Goal: Navigation & Orientation: Find specific page/section

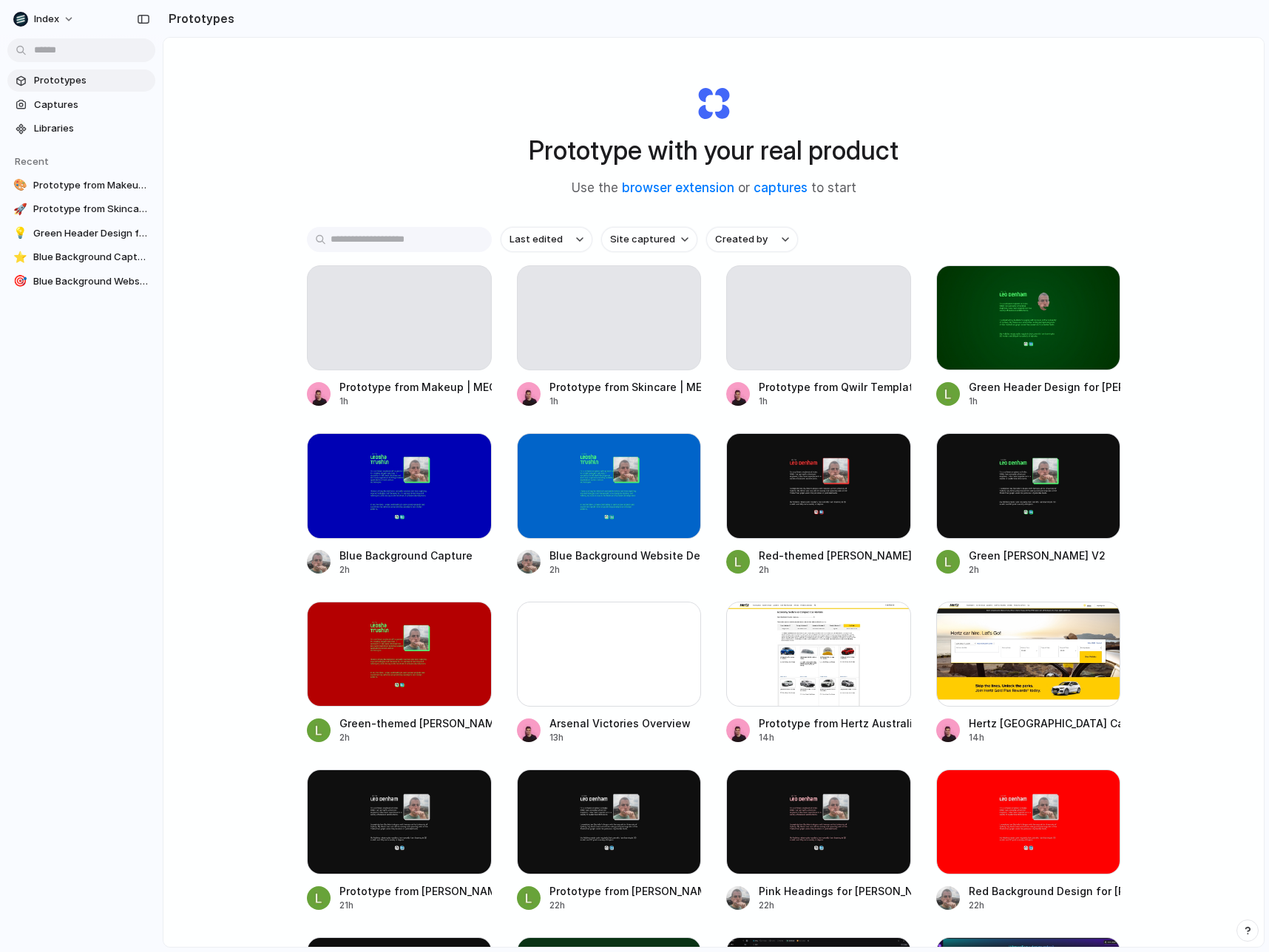
click at [1177, 335] on div "Prototype with your real product Use the browser extension or captures to start…" at bounding box center [714, 531] width 1100 height 988
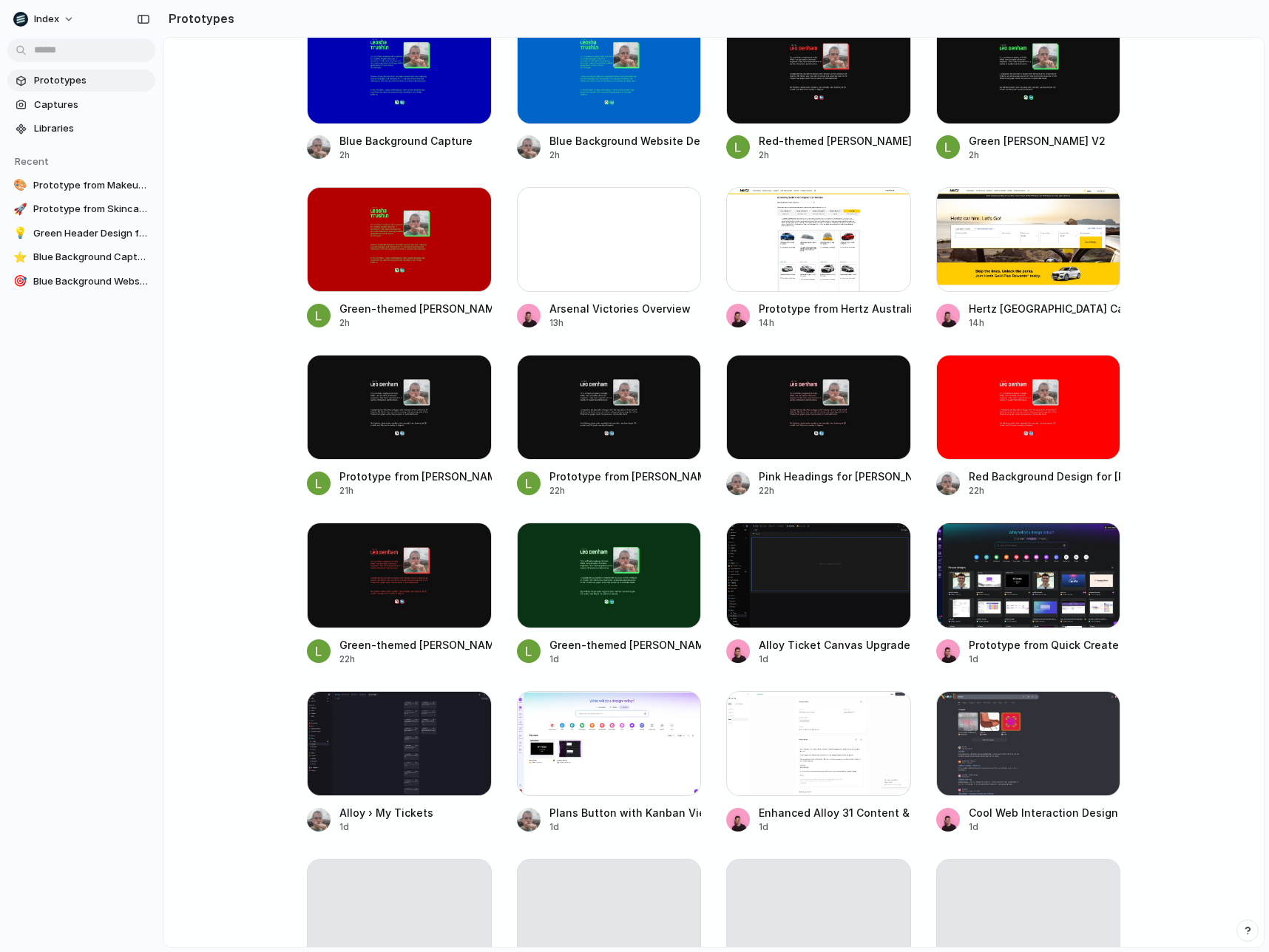
scroll to position [412, 0]
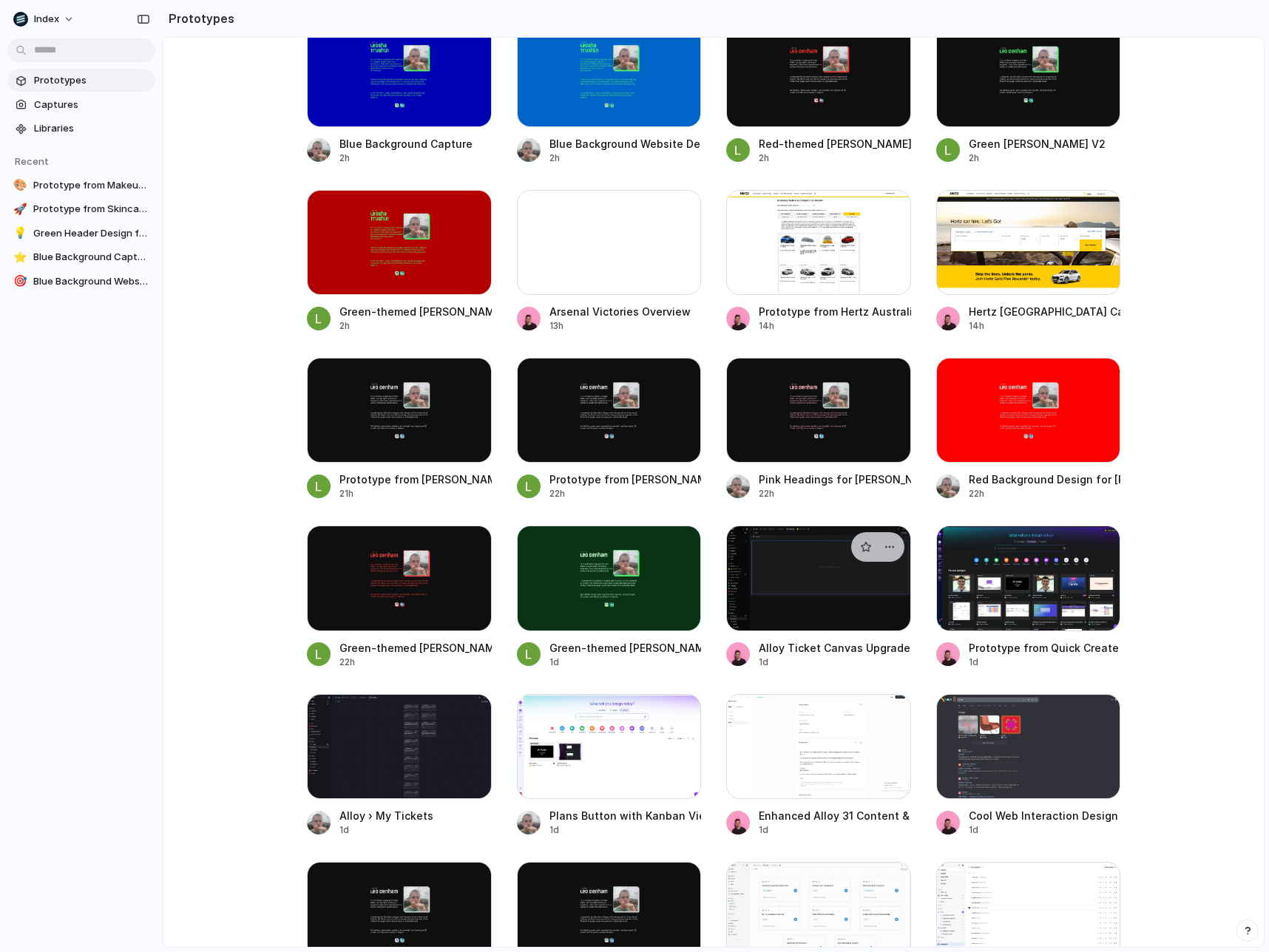
click at [761, 584] on div at bounding box center [818, 578] width 185 height 105
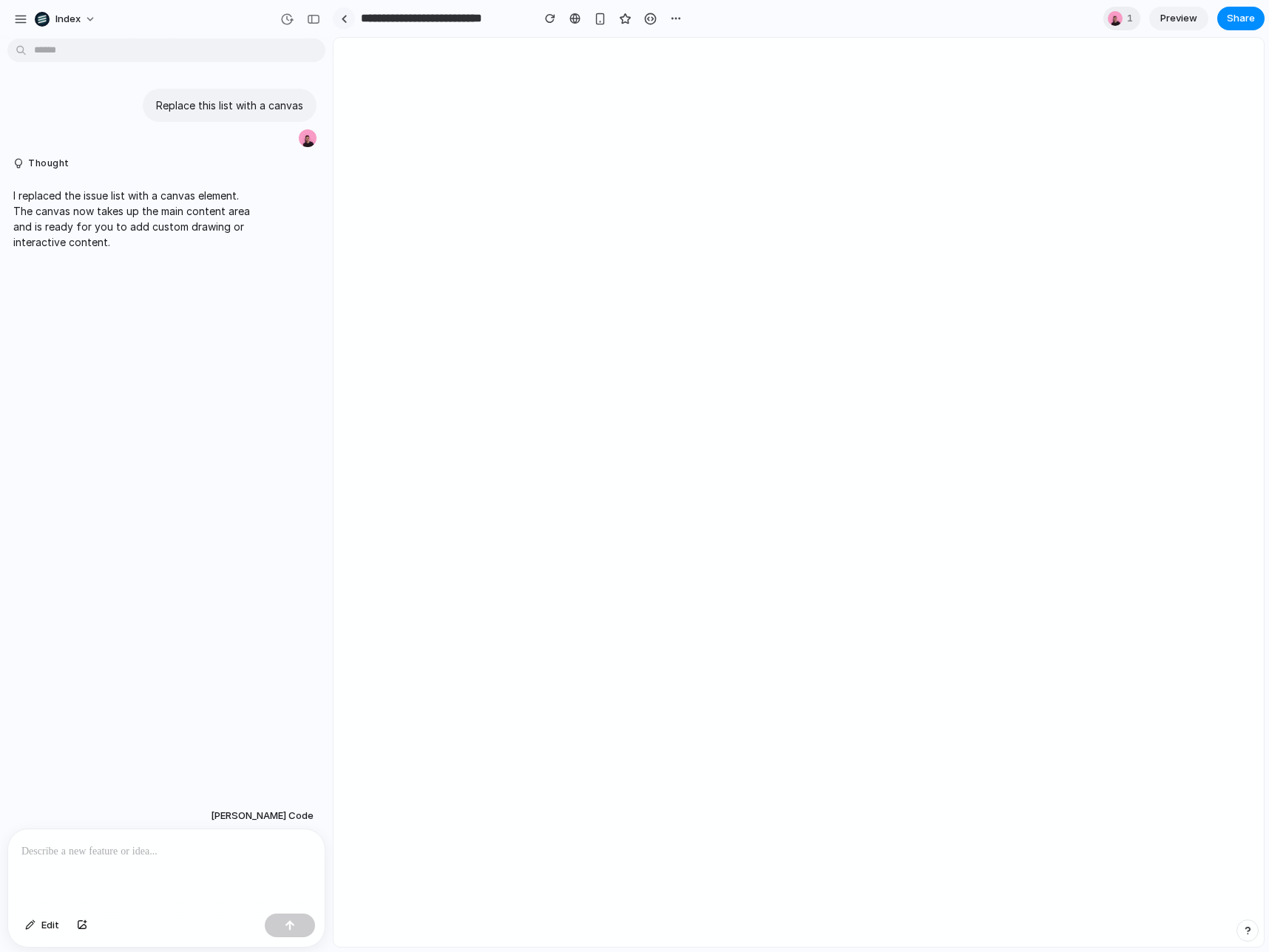
click at [343, 19] on div at bounding box center [344, 19] width 6 height 8
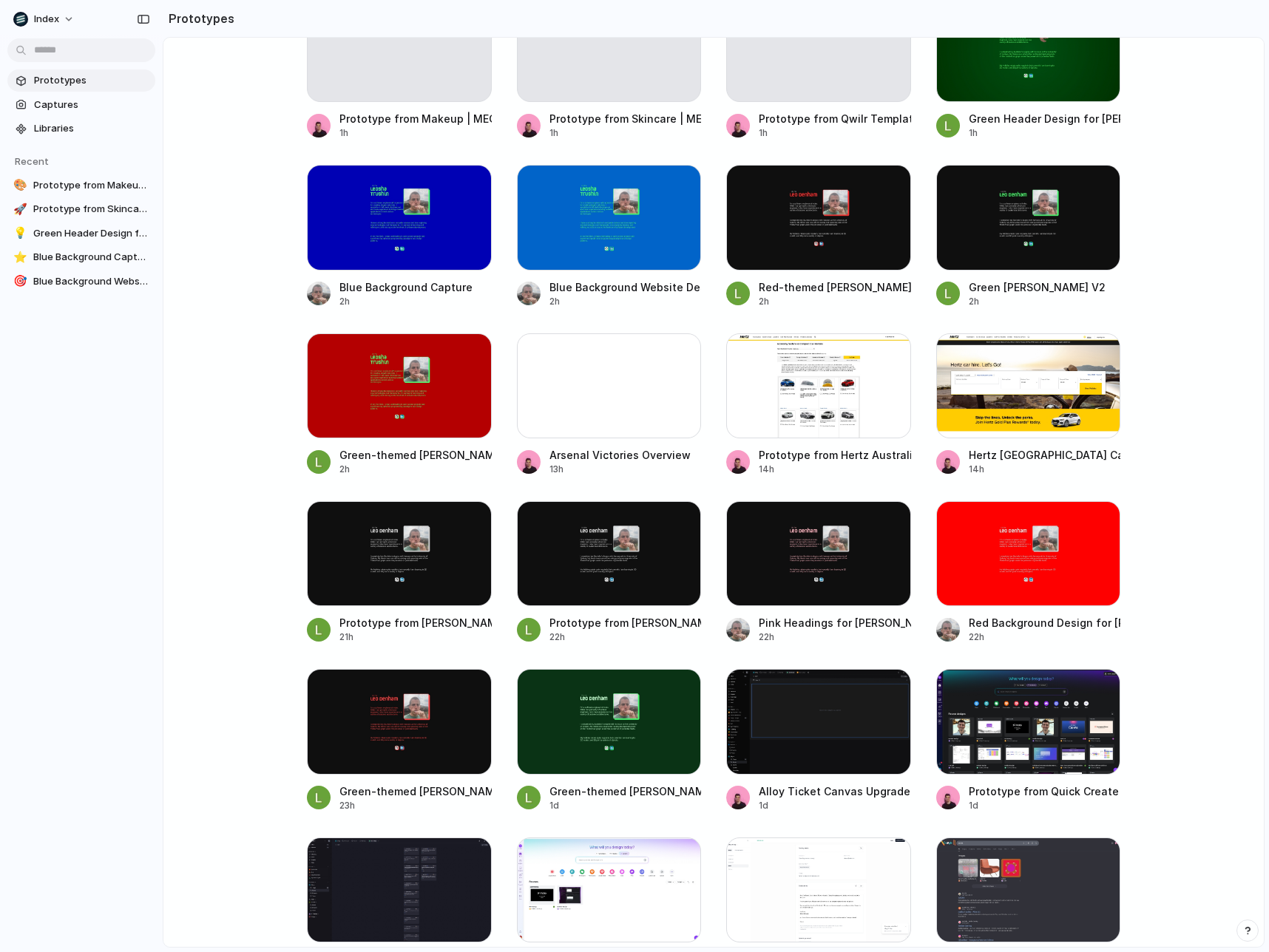
scroll to position [331, 0]
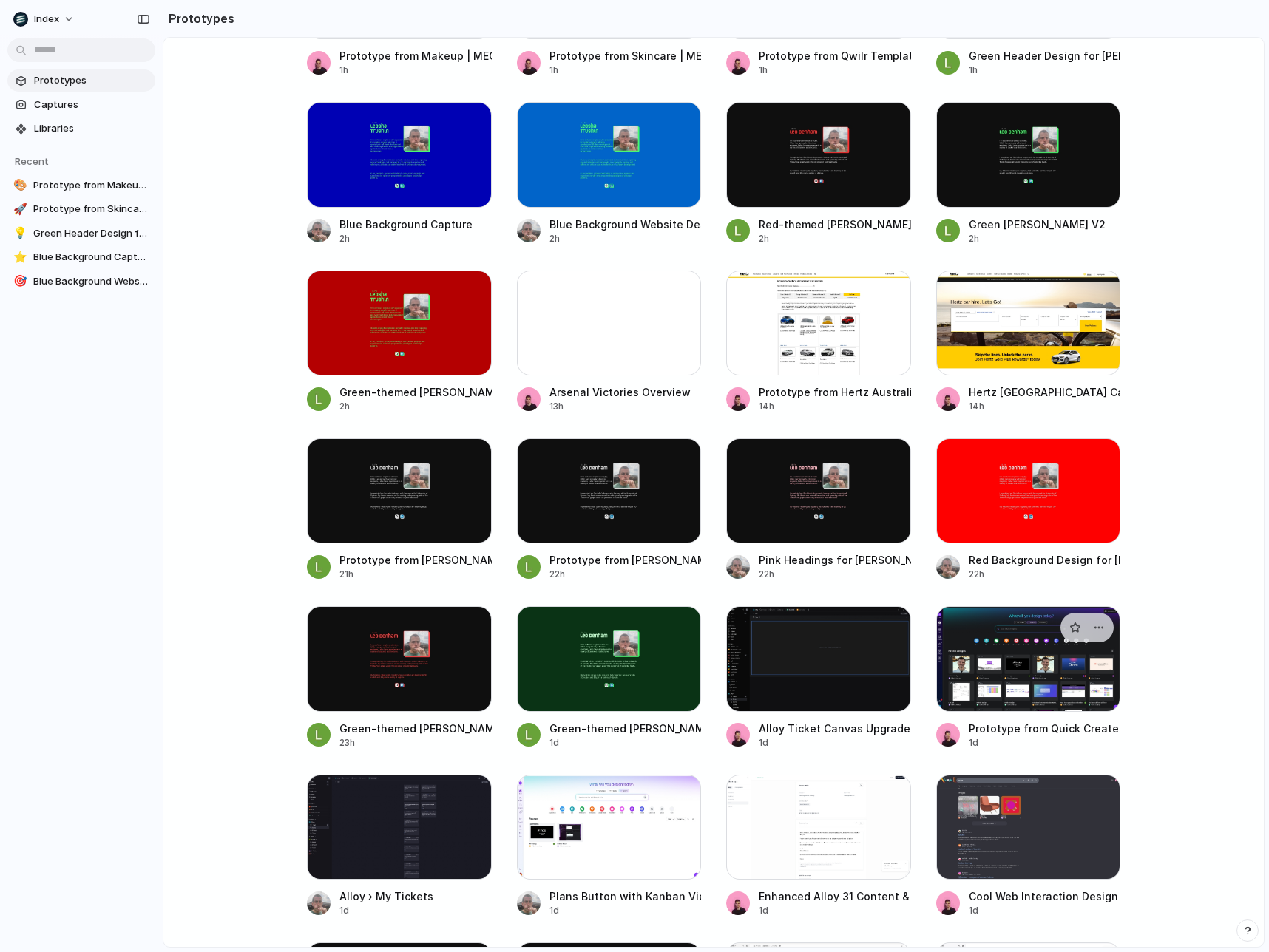
click at [993, 673] on div at bounding box center [1028, 659] width 185 height 105
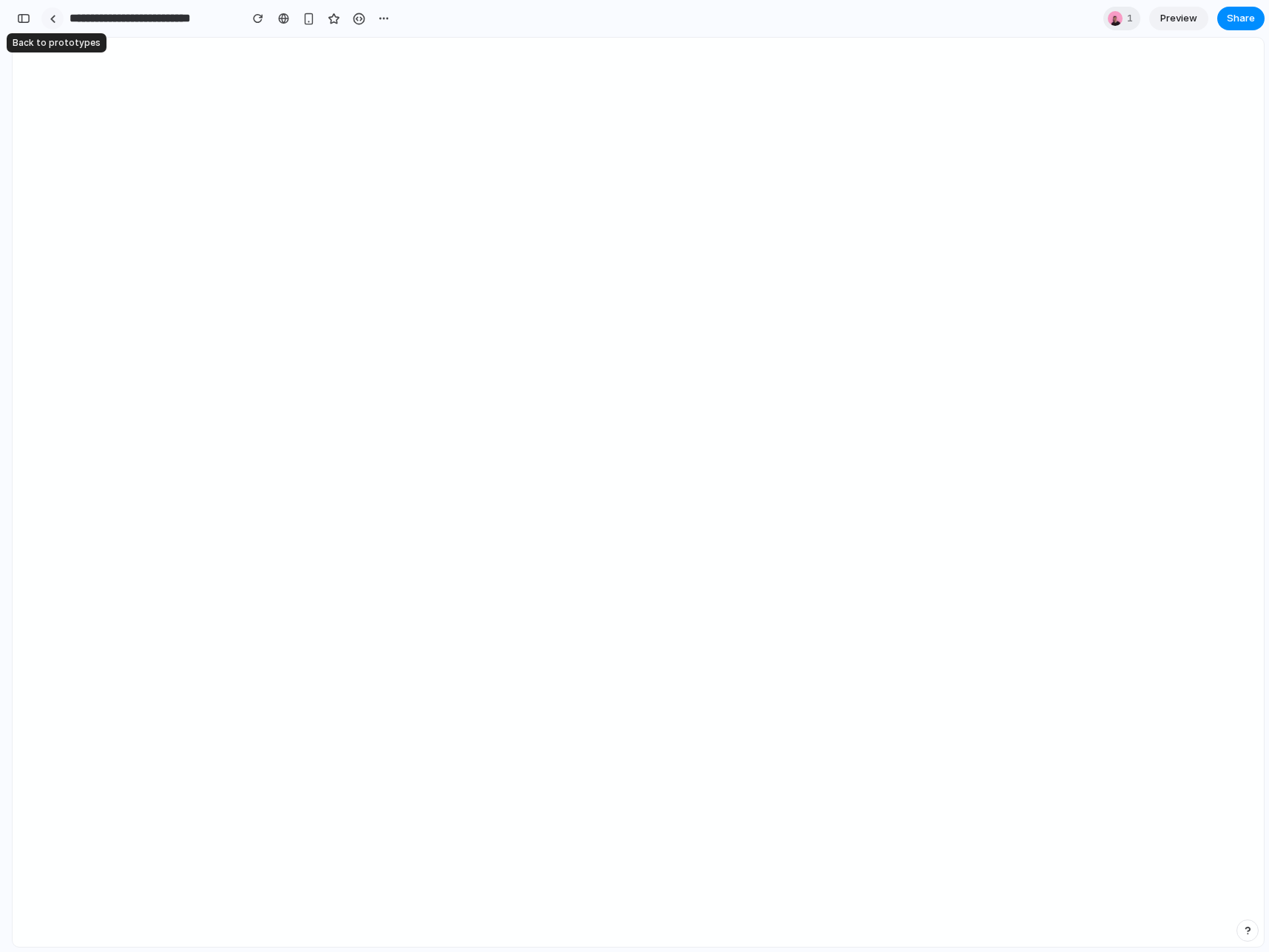
click at [53, 19] on div at bounding box center [53, 19] width 6 height 8
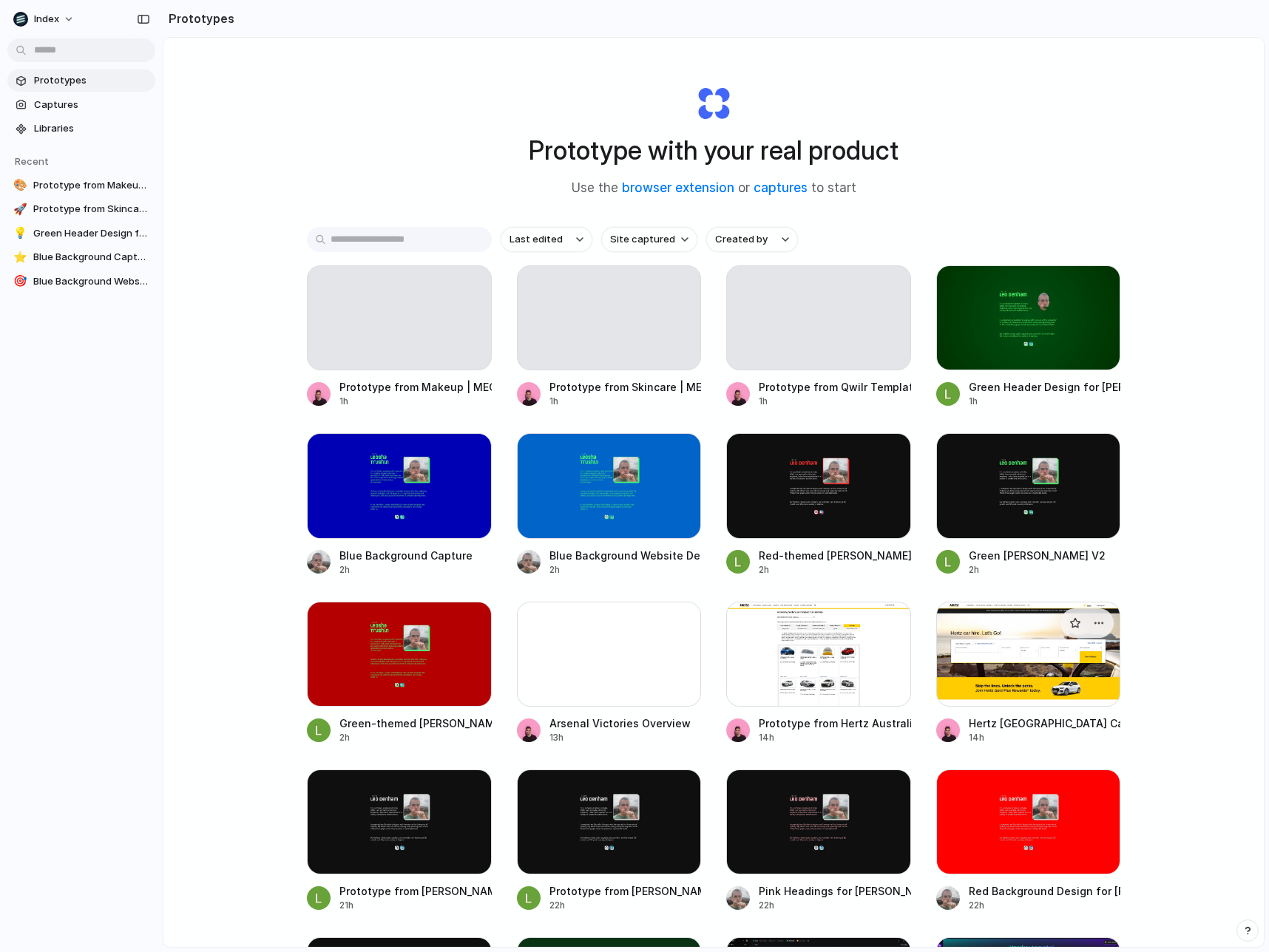
scroll to position [254, 0]
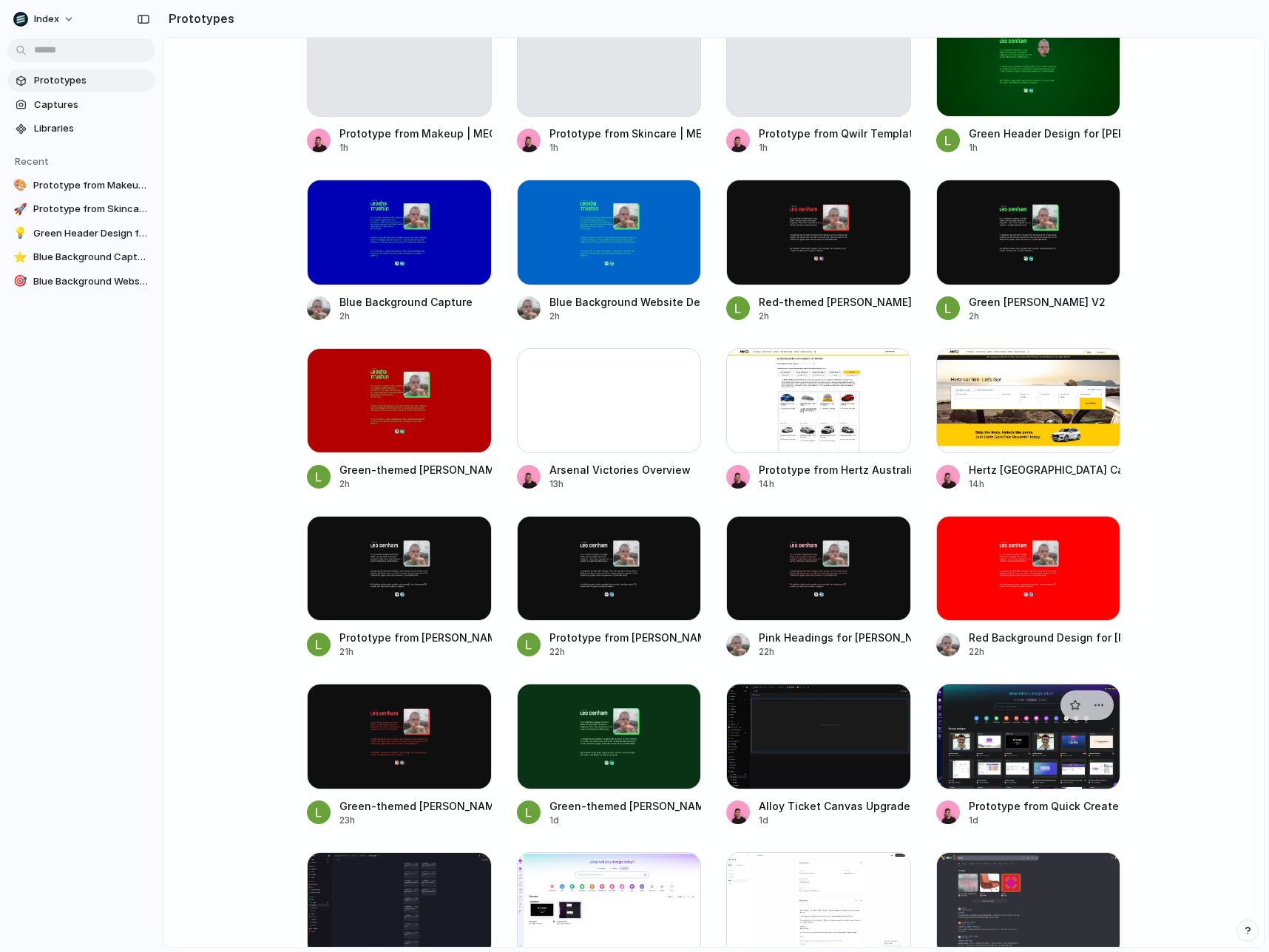
click at [993, 738] on div at bounding box center [1028, 736] width 185 height 105
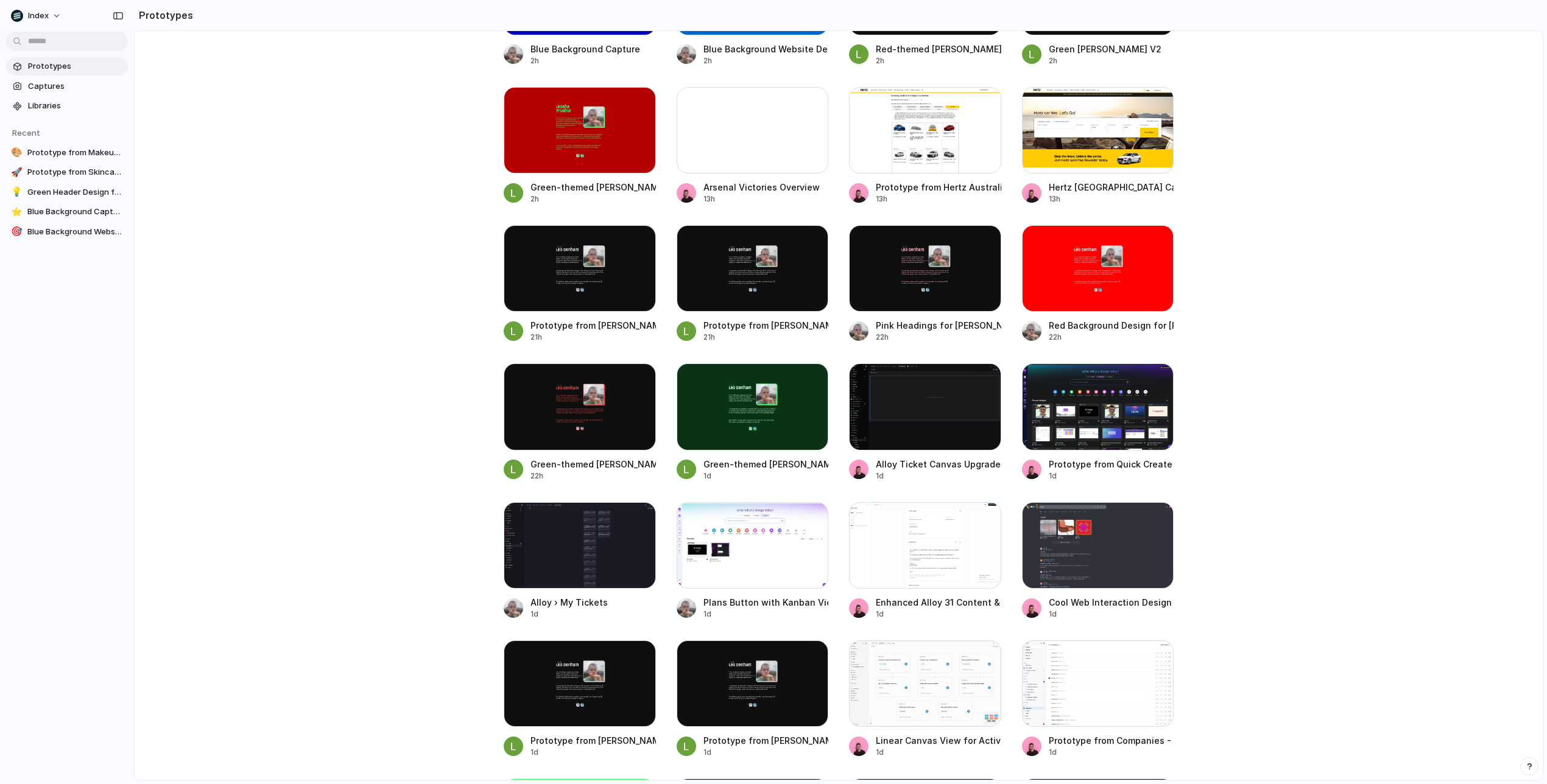
scroll to position [400, 0]
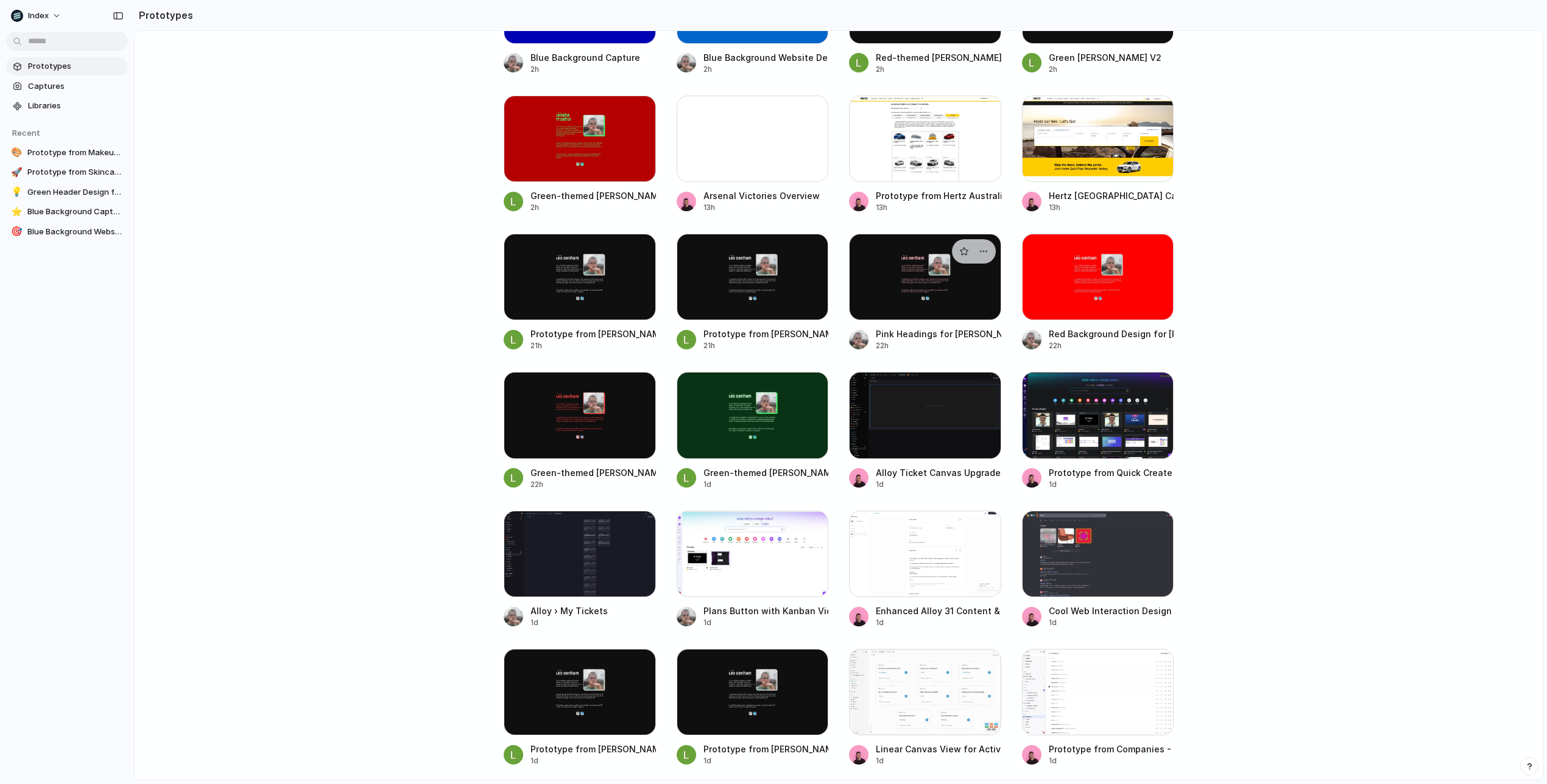
click at [936, 276] on div at bounding box center [925, 277] width 152 height 87
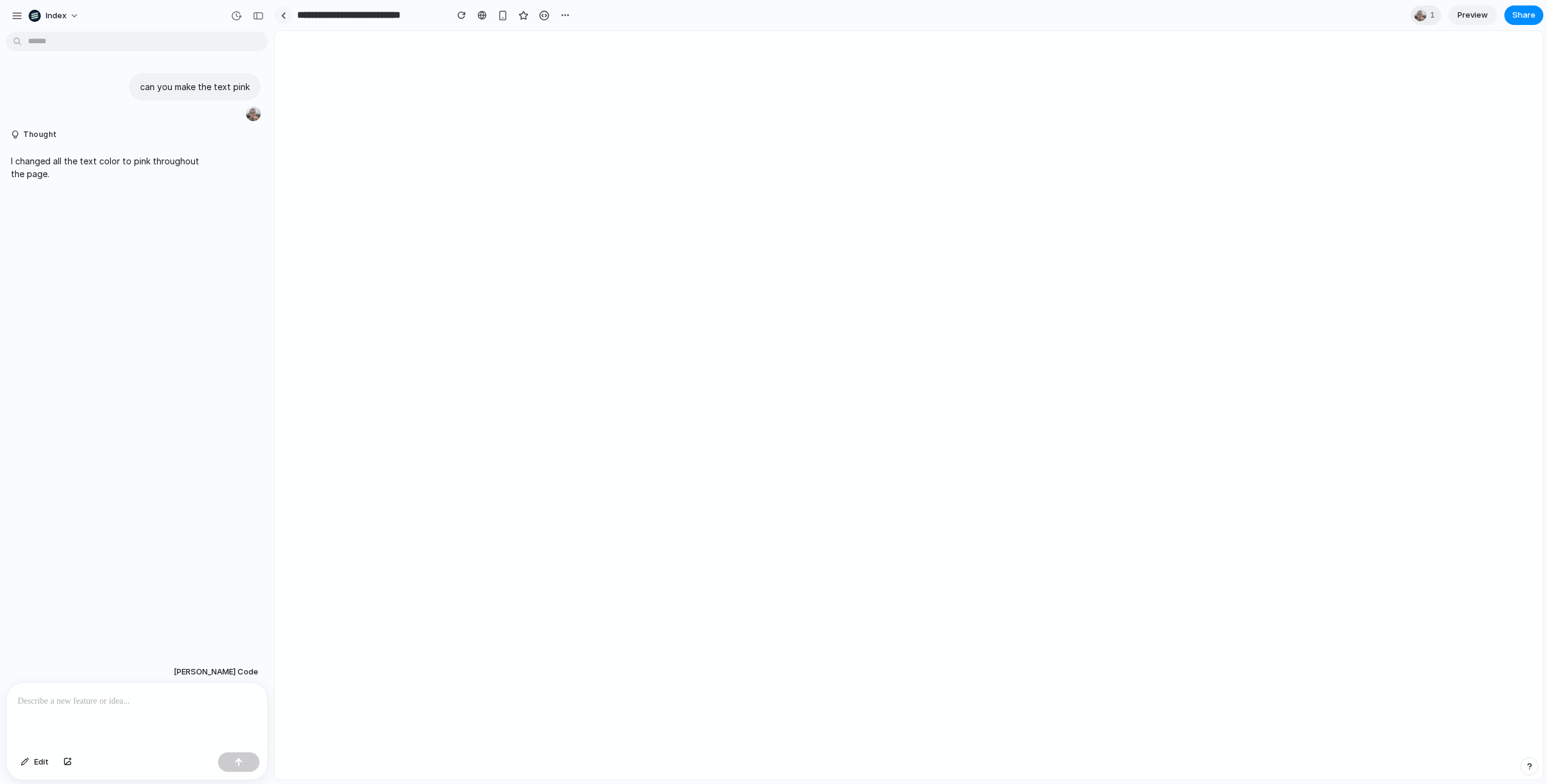
click at [282, 12] on div at bounding box center [284, 15] width 5 height 7
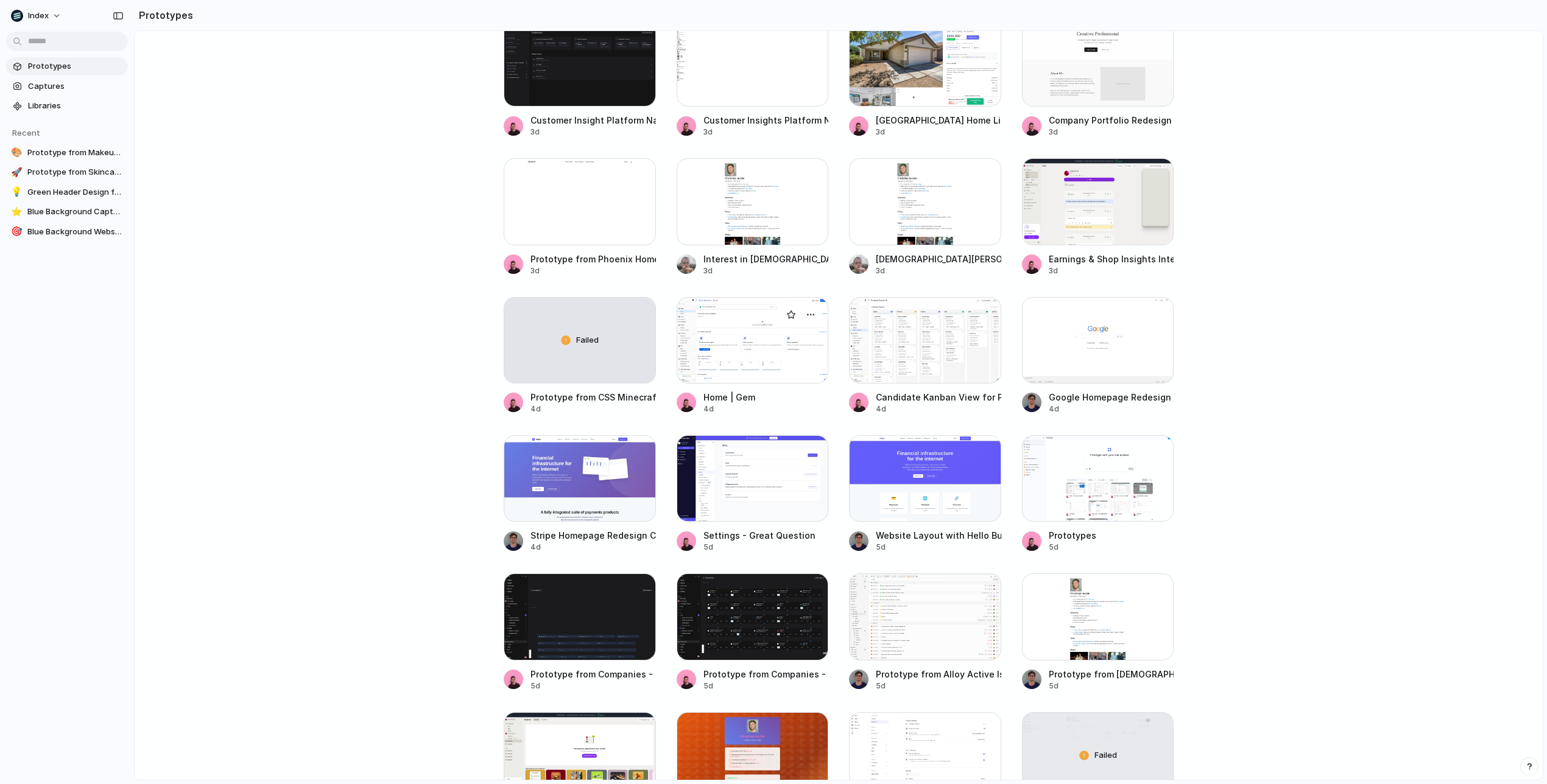
scroll to position [2132, 0]
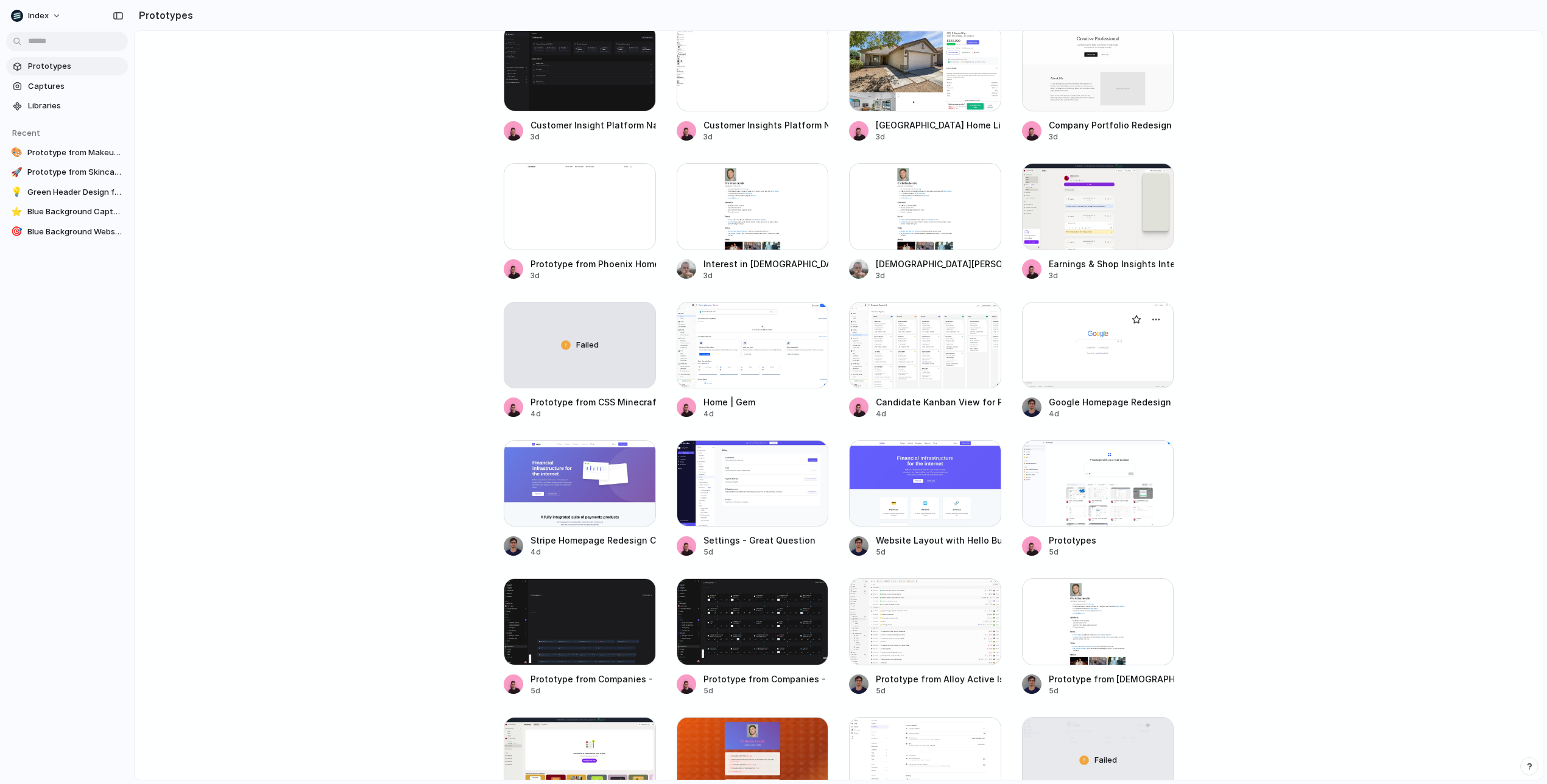
click at [1106, 359] on div at bounding box center [1098, 346] width 152 height 87
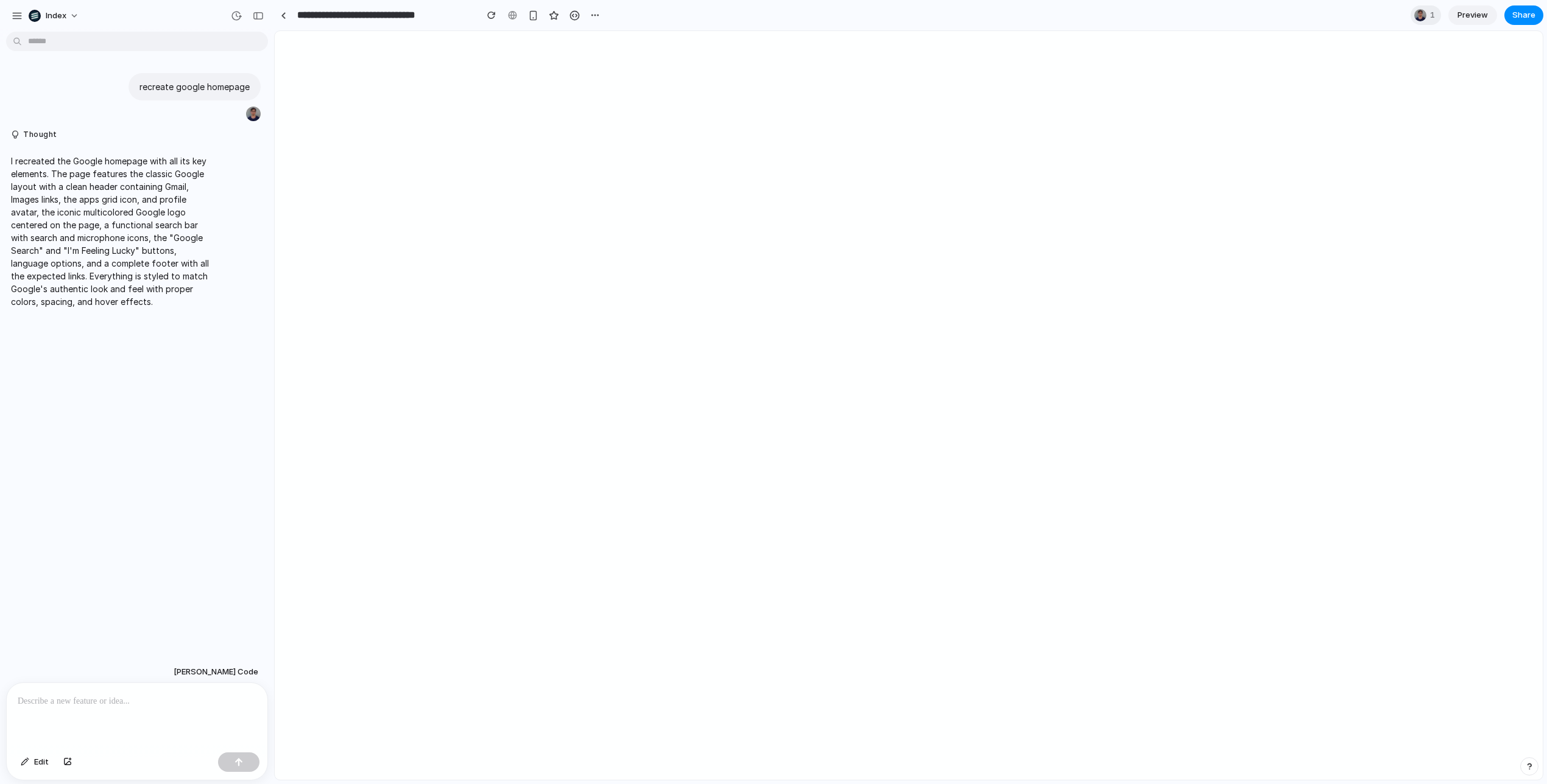
click at [294, 17] on div "**********" at bounding box center [439, 15] width 330 height 22
click at [287, 17] on link at bounding box center [283, 15] width 18 height 18
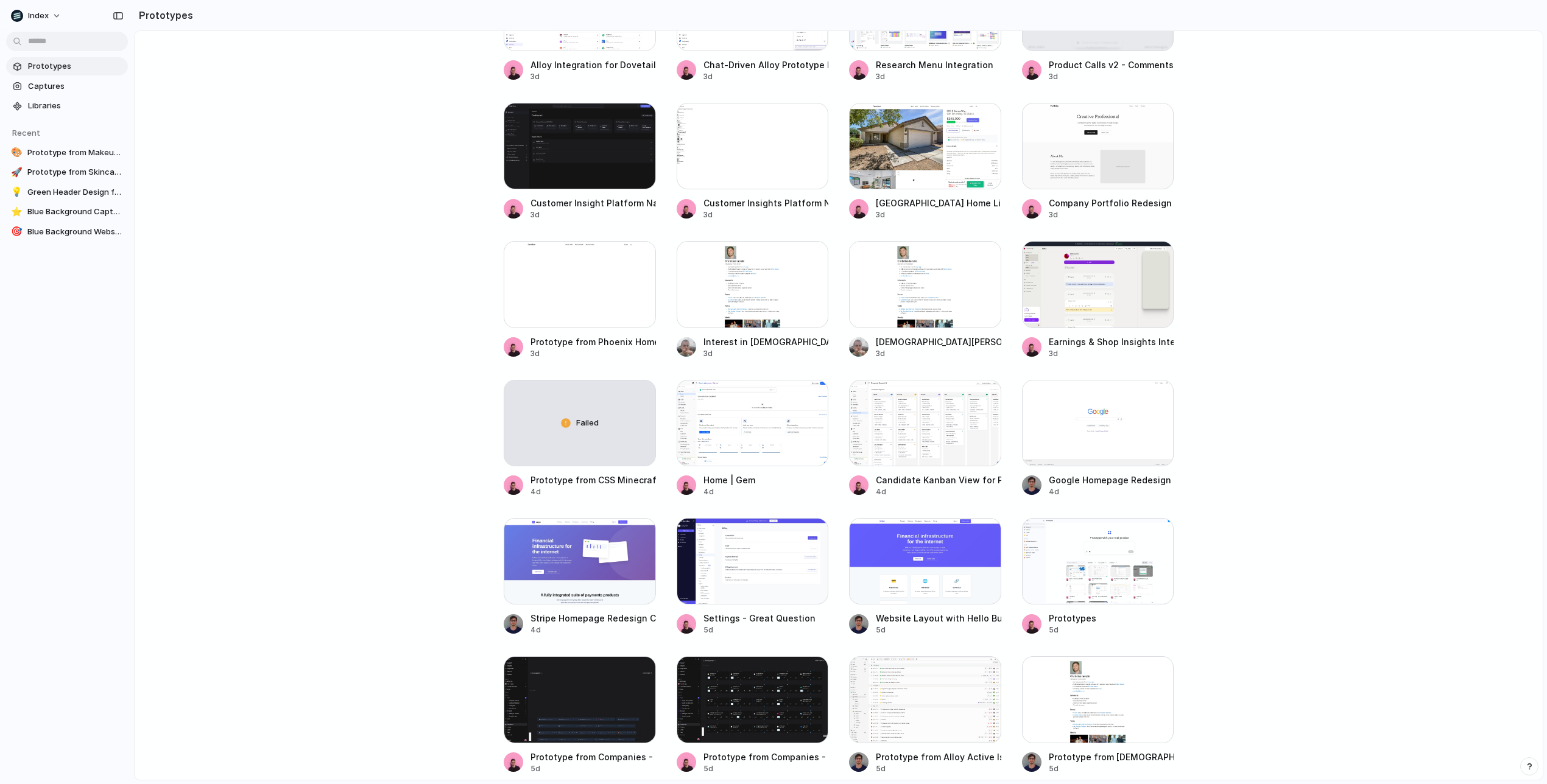
scroll to position [2068, 0]
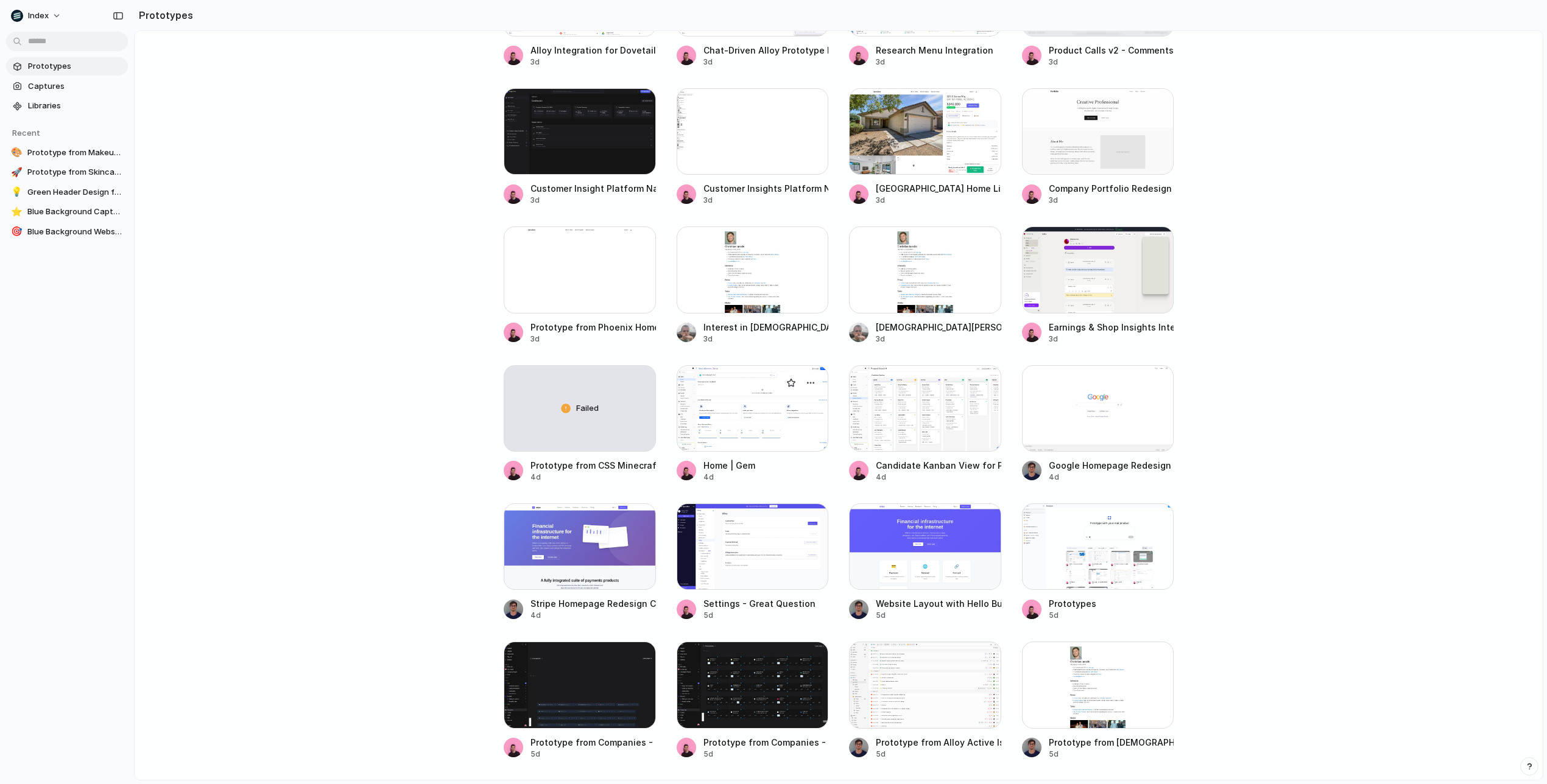
click at [709, 423] on div at bounding box center [753, 409] width 152 height 87
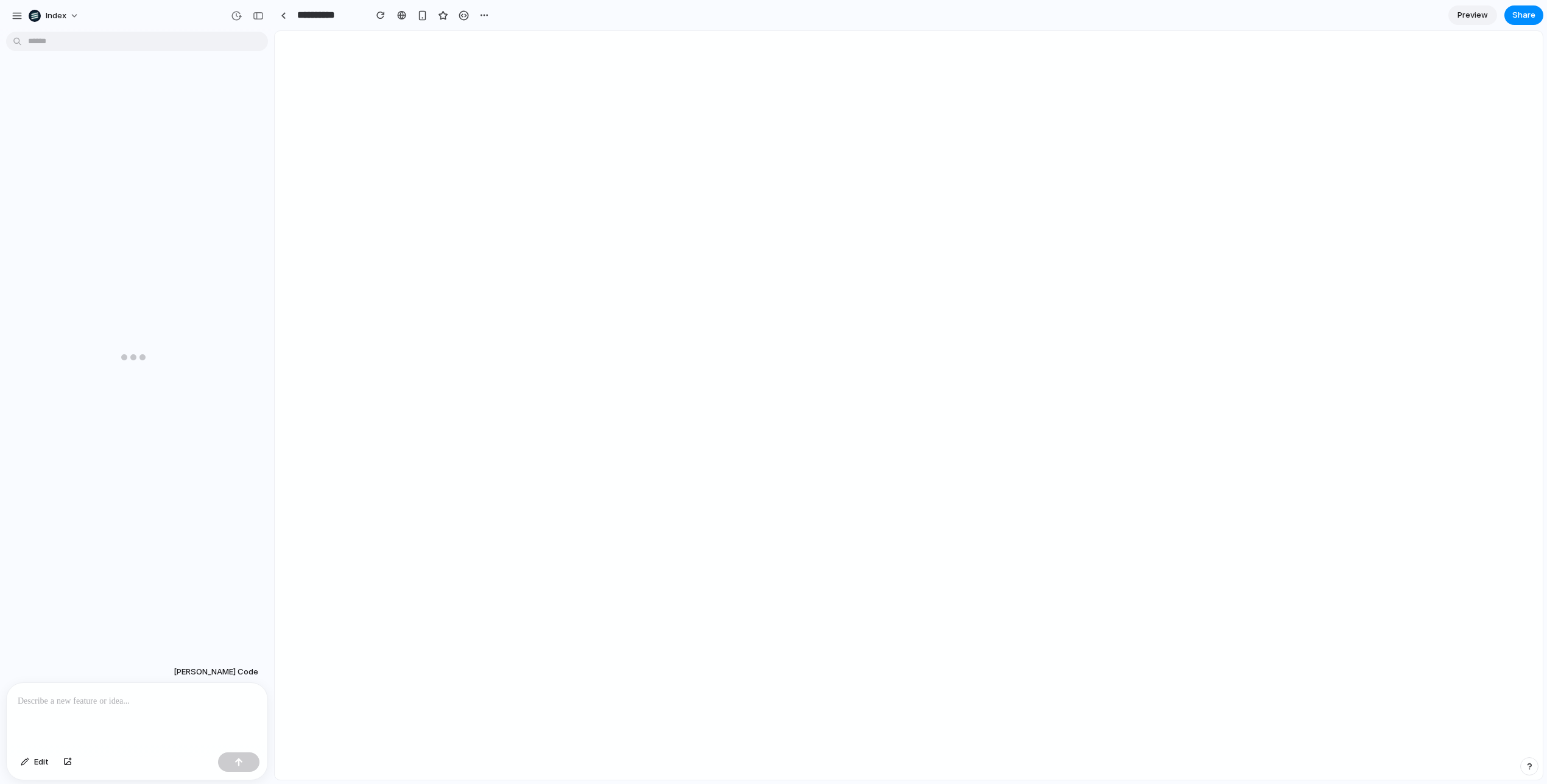
scroll to position [633, 0]
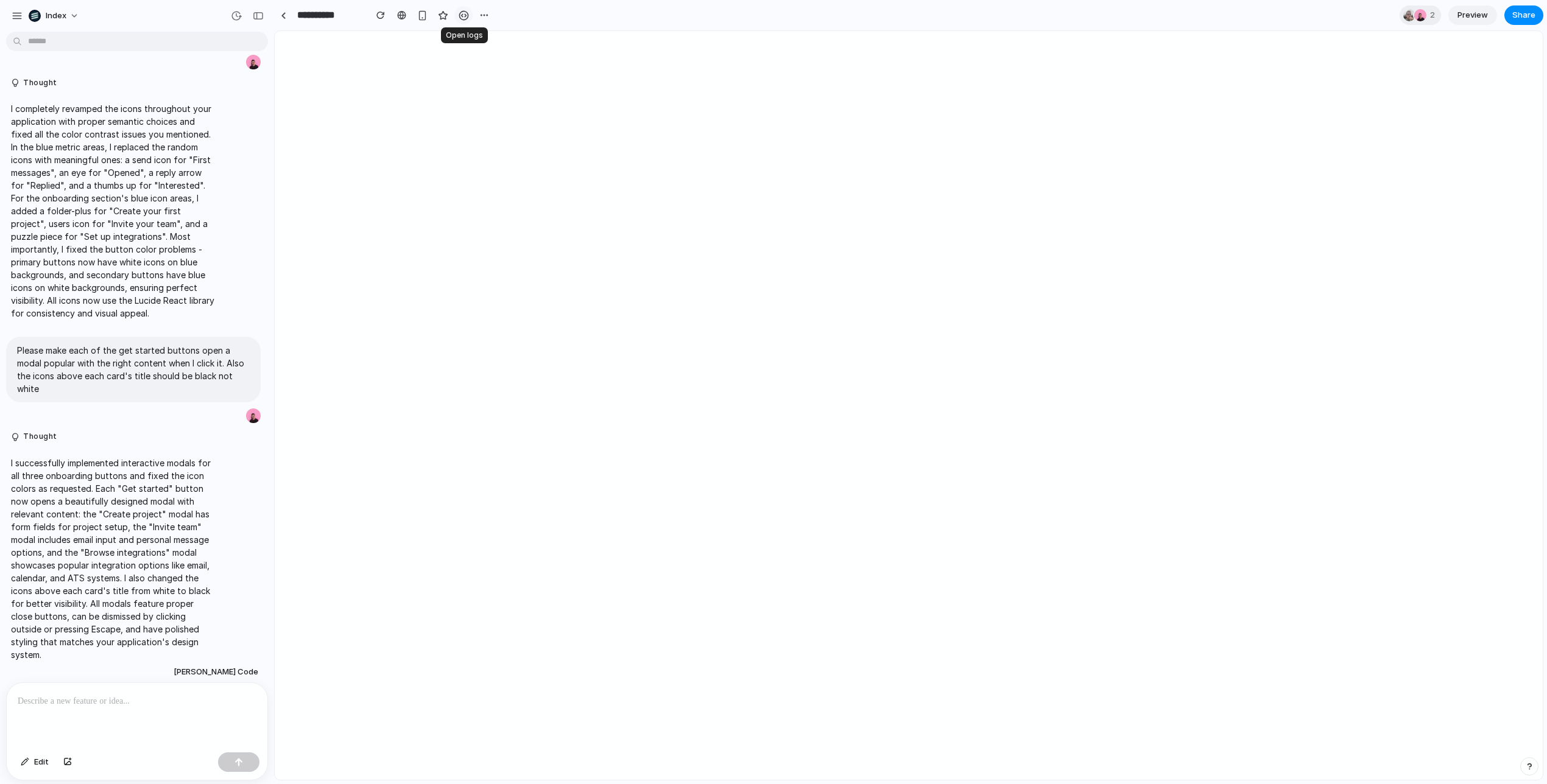
click at [465, 17] on div "button" at bounding box center [464, 16] width 11 height 11
click at [462, 17] on div "button" at bounding box center [464, 16] width 11 height 11
click at [282, 15] on div at bounding box center [284, 15] width 5 height 7
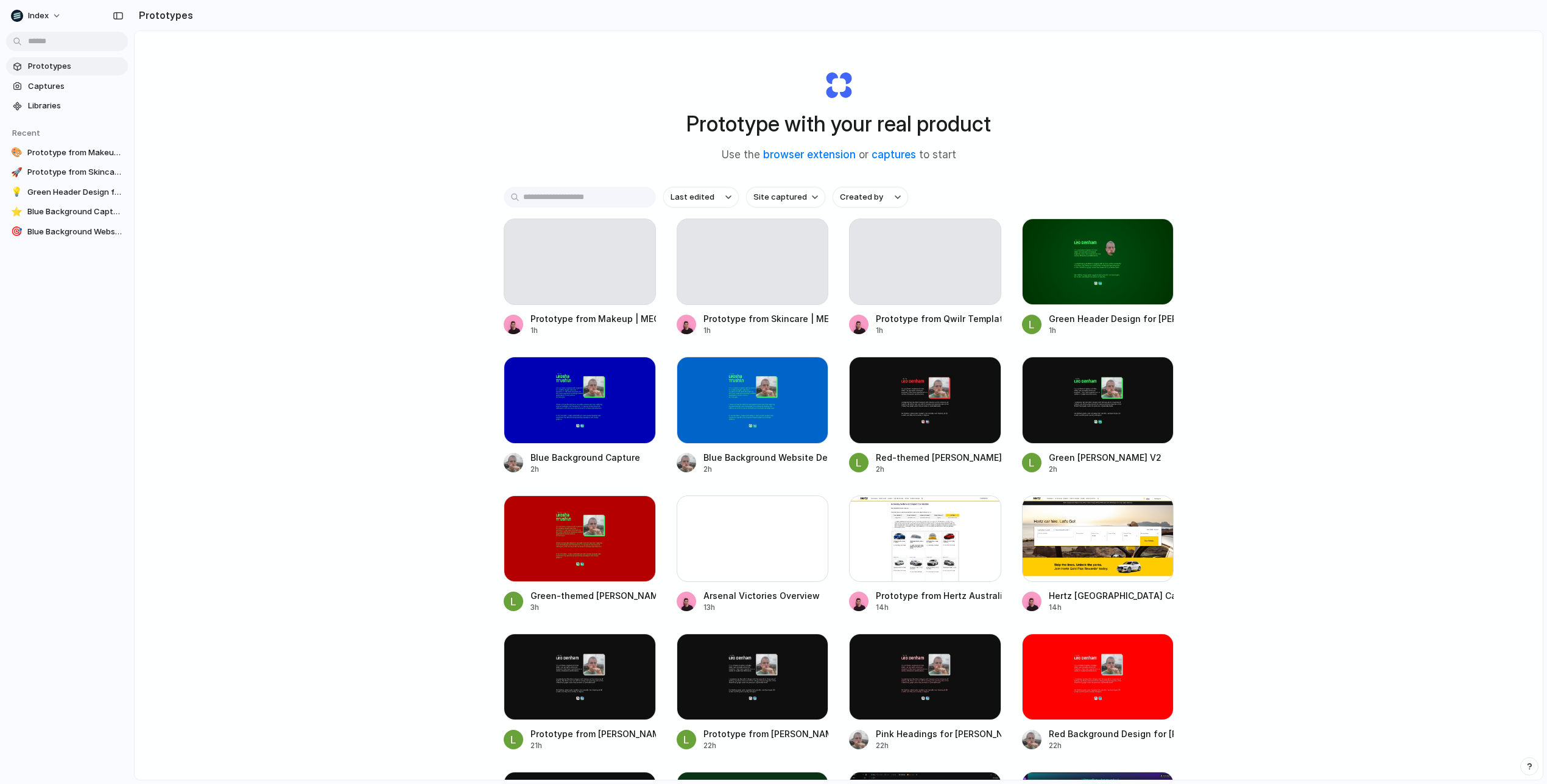
click at [335, 356] on div "Prototype with your real product Use the browser extension or captures to start…" at bounding box center [839, 438] width 1408 height 813
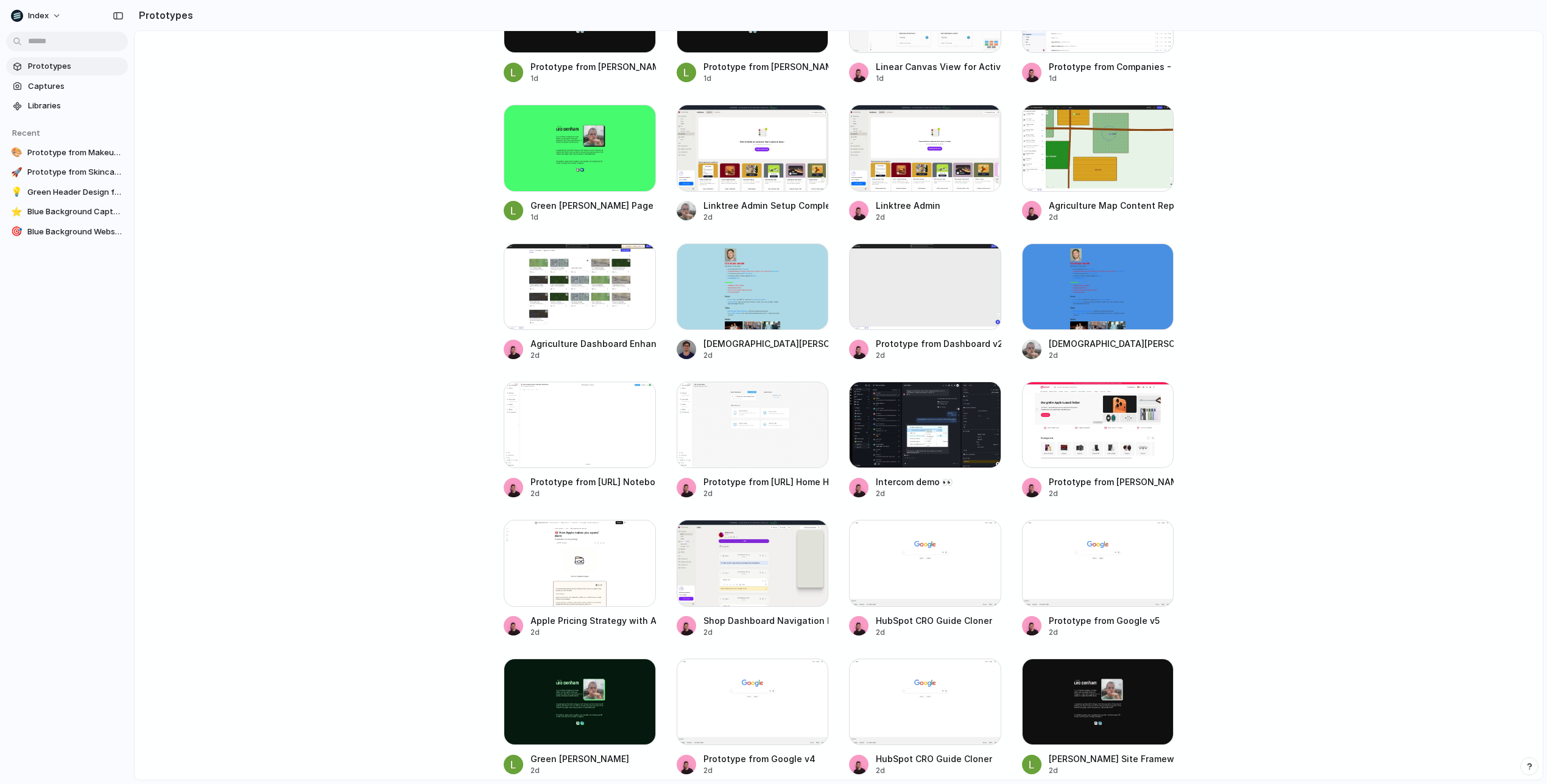
scroll to position [1102, 0]
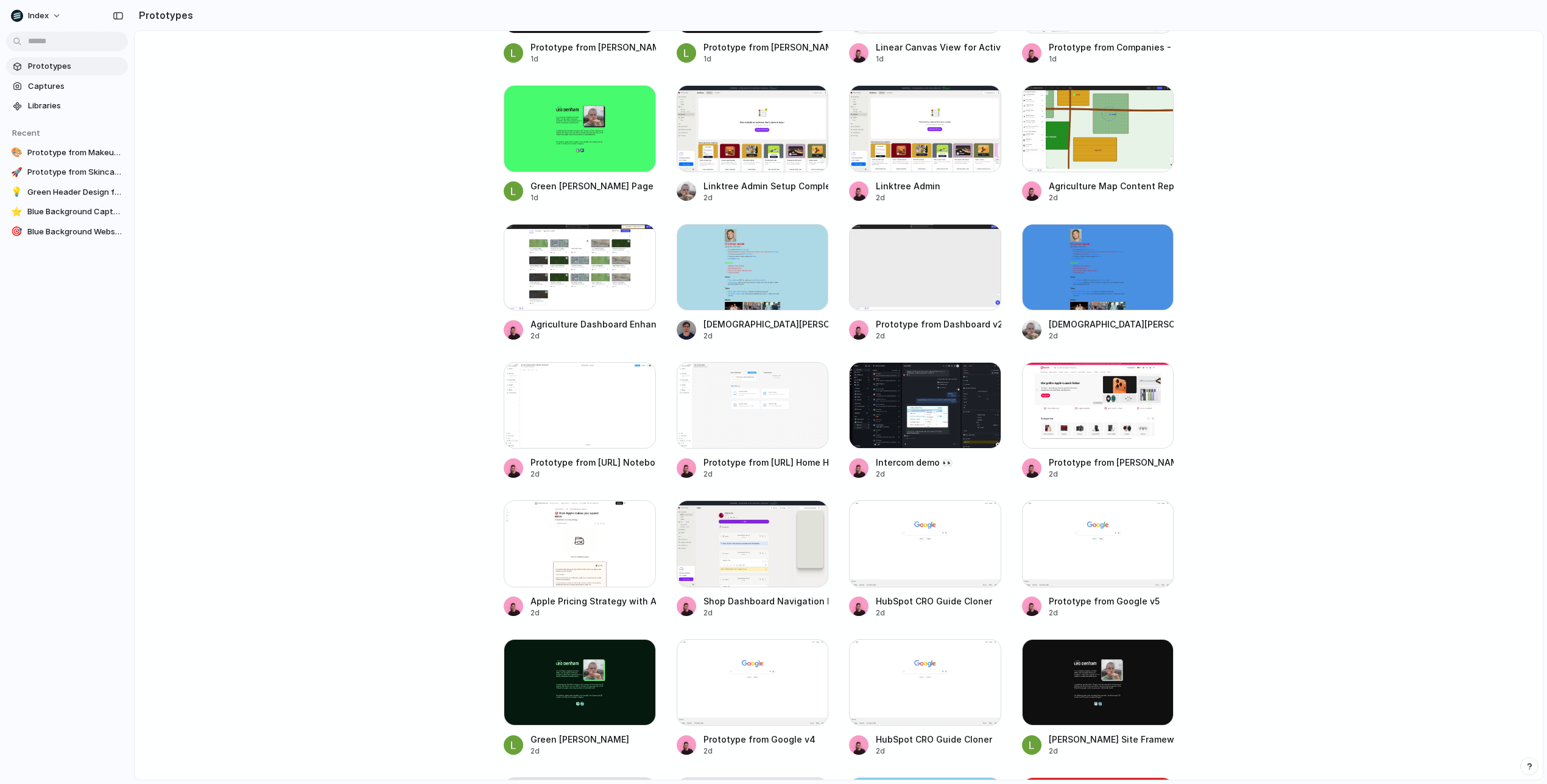
click at [364, 427] on main "Prototype with your real product Use the browser extension or captures to start…" at bounding box center [839, 406] width 1410 height 750
click at [1321, 400] on main "Prototype with your real product Use the browser extension or captures to start…" at bounding box center [839, 406] width 1410 height 750
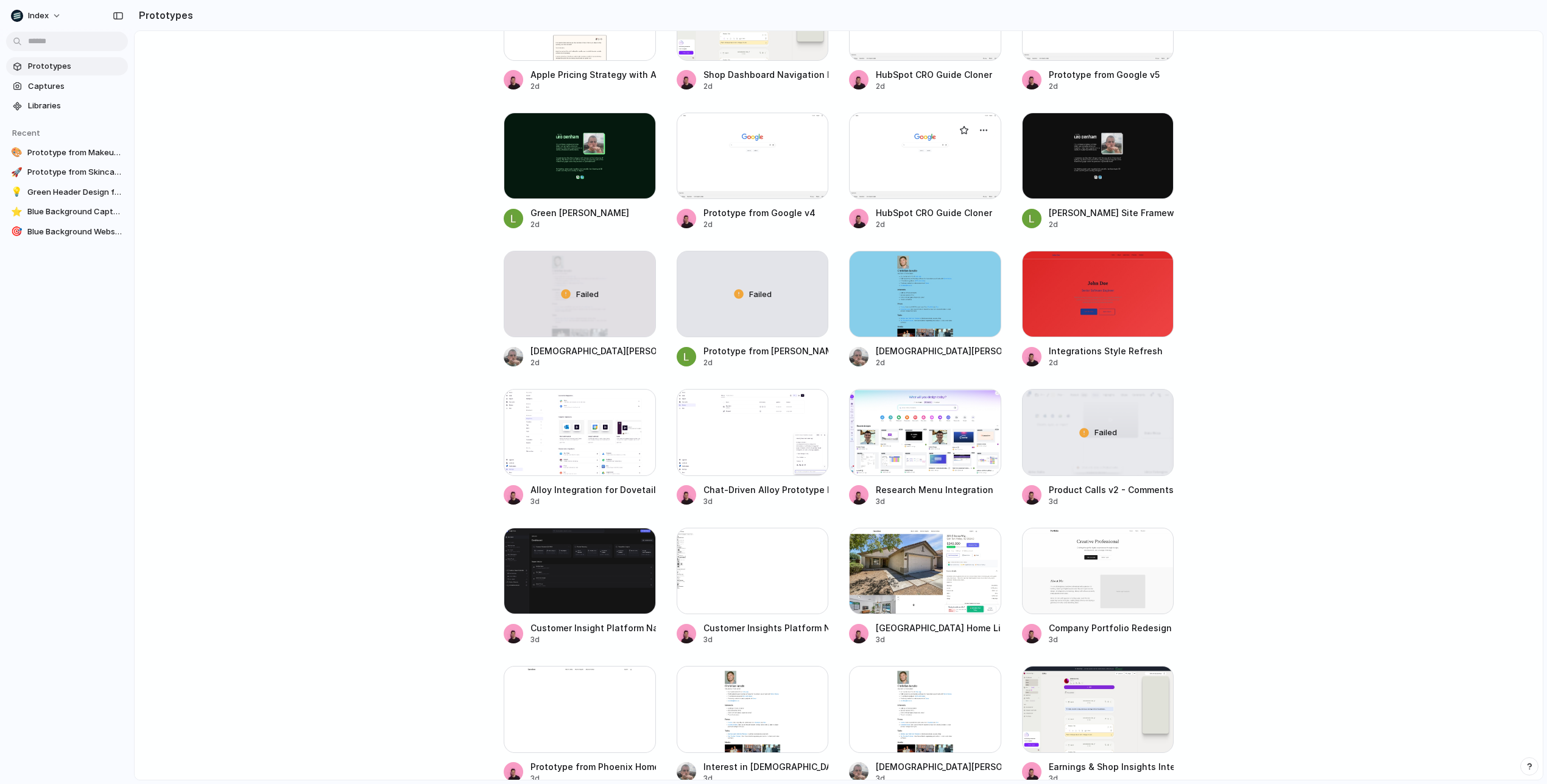
scroll to position [1630, 0]
click at [896, 404] on div at bounding box center [925, 431] width 152 height 87
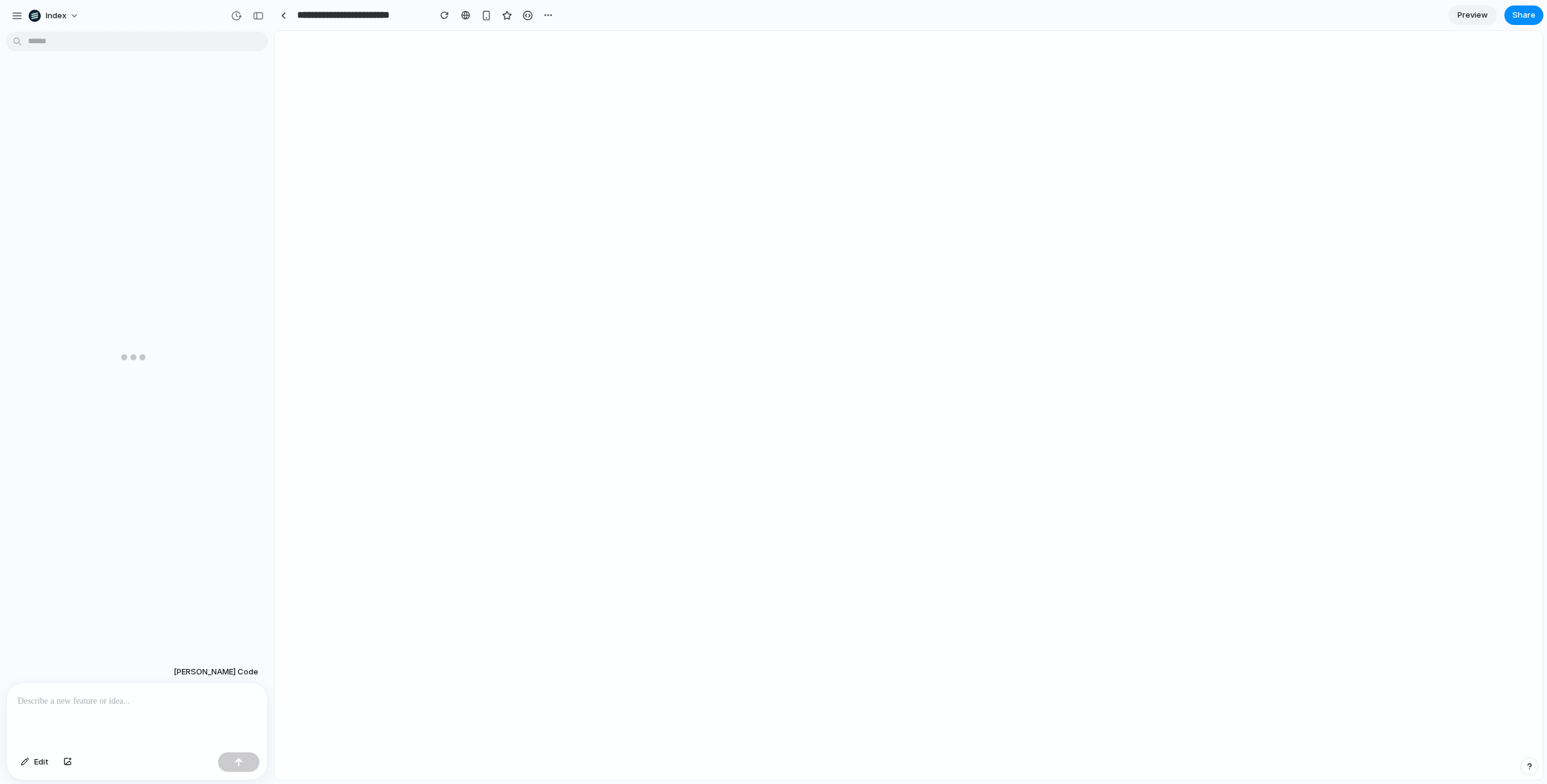
scroll to position [228, 0]
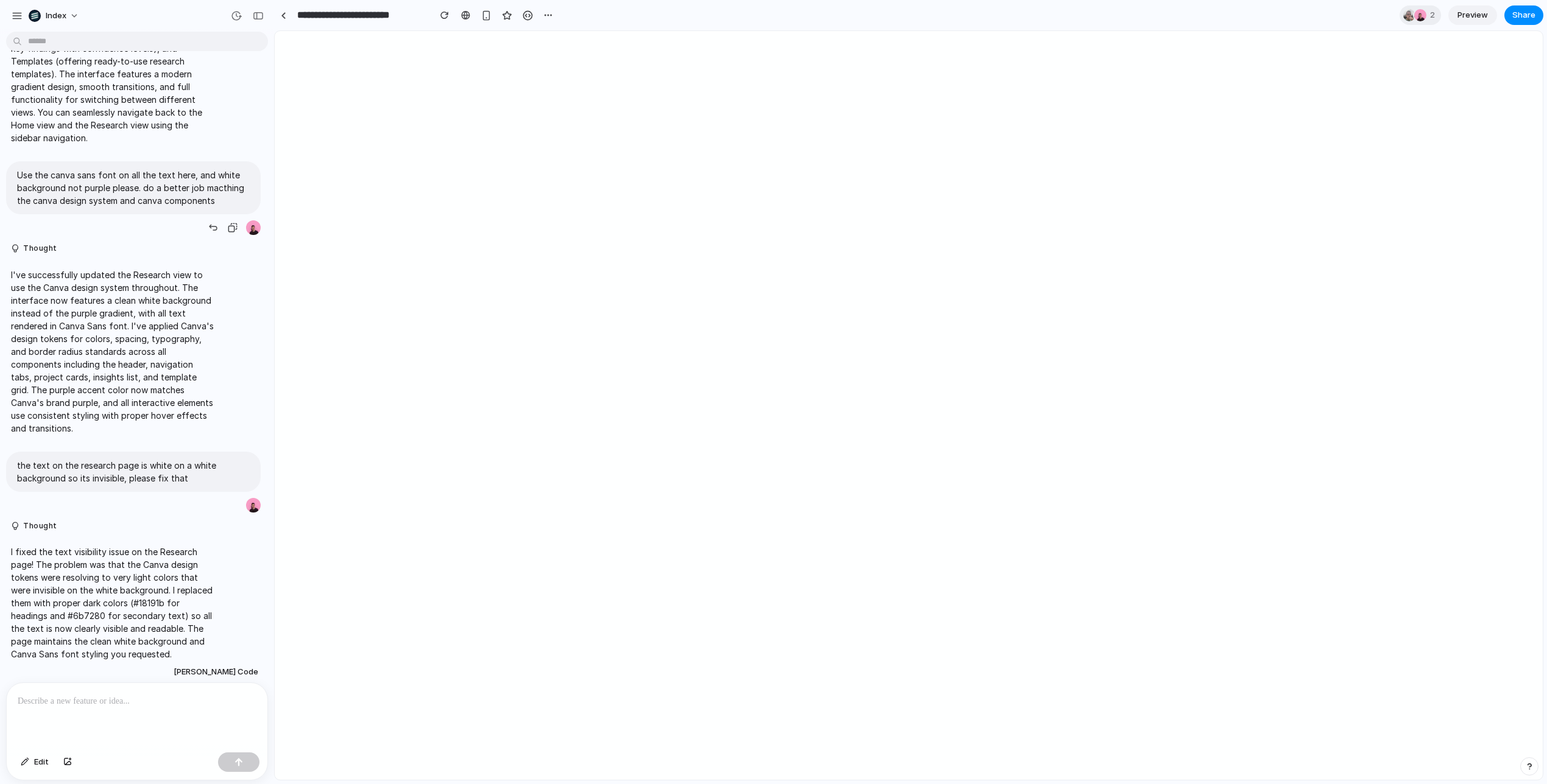
click at [170, 198] on p "Use the canva sans font on all the text here, and white background not purple p…" at bounding box center [133, 187] width 233 height 38
click at [286, 14] on link at bounding box center [283, 15] width 18 height 18
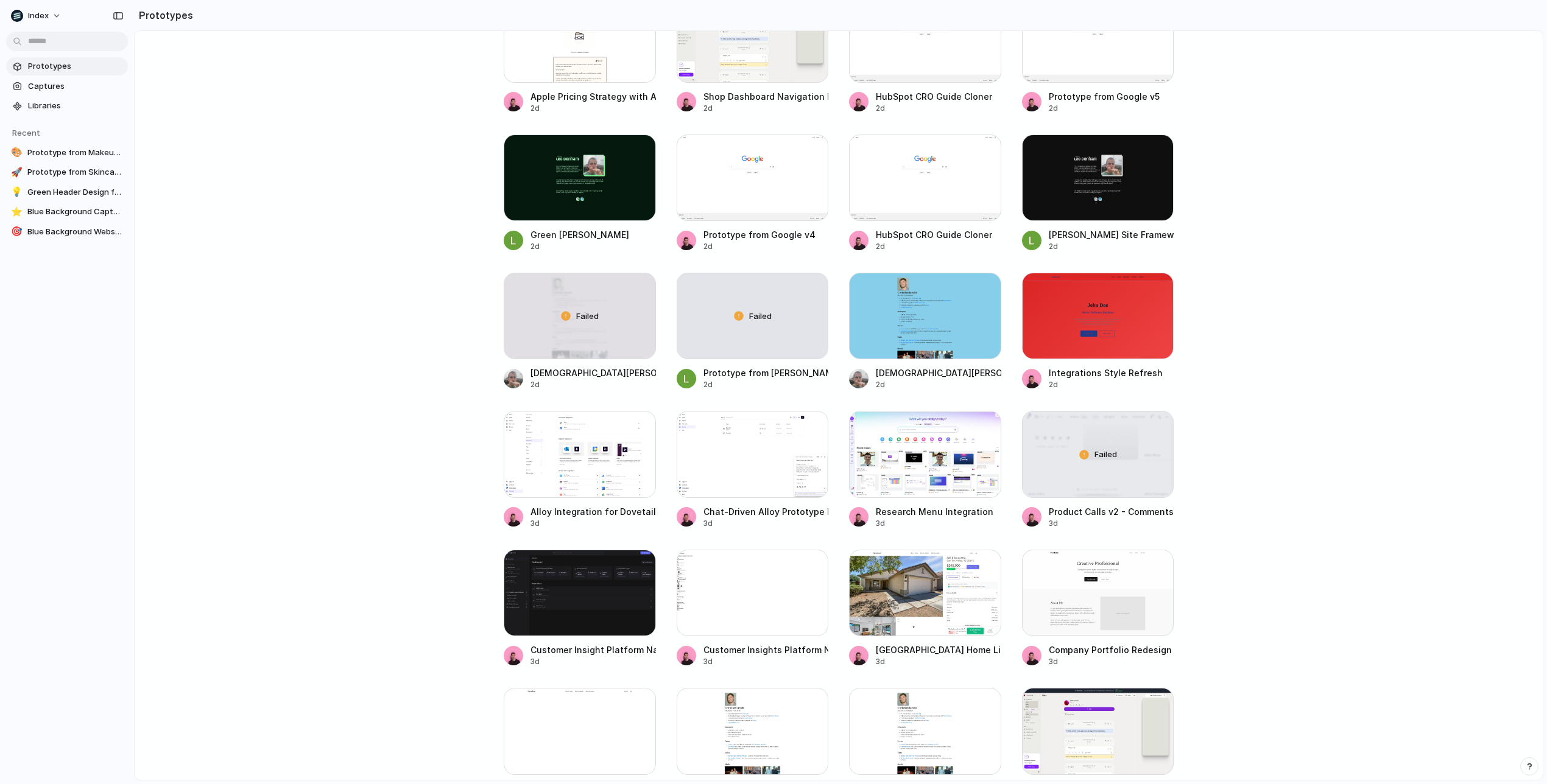
scroll to position [1781, 0]
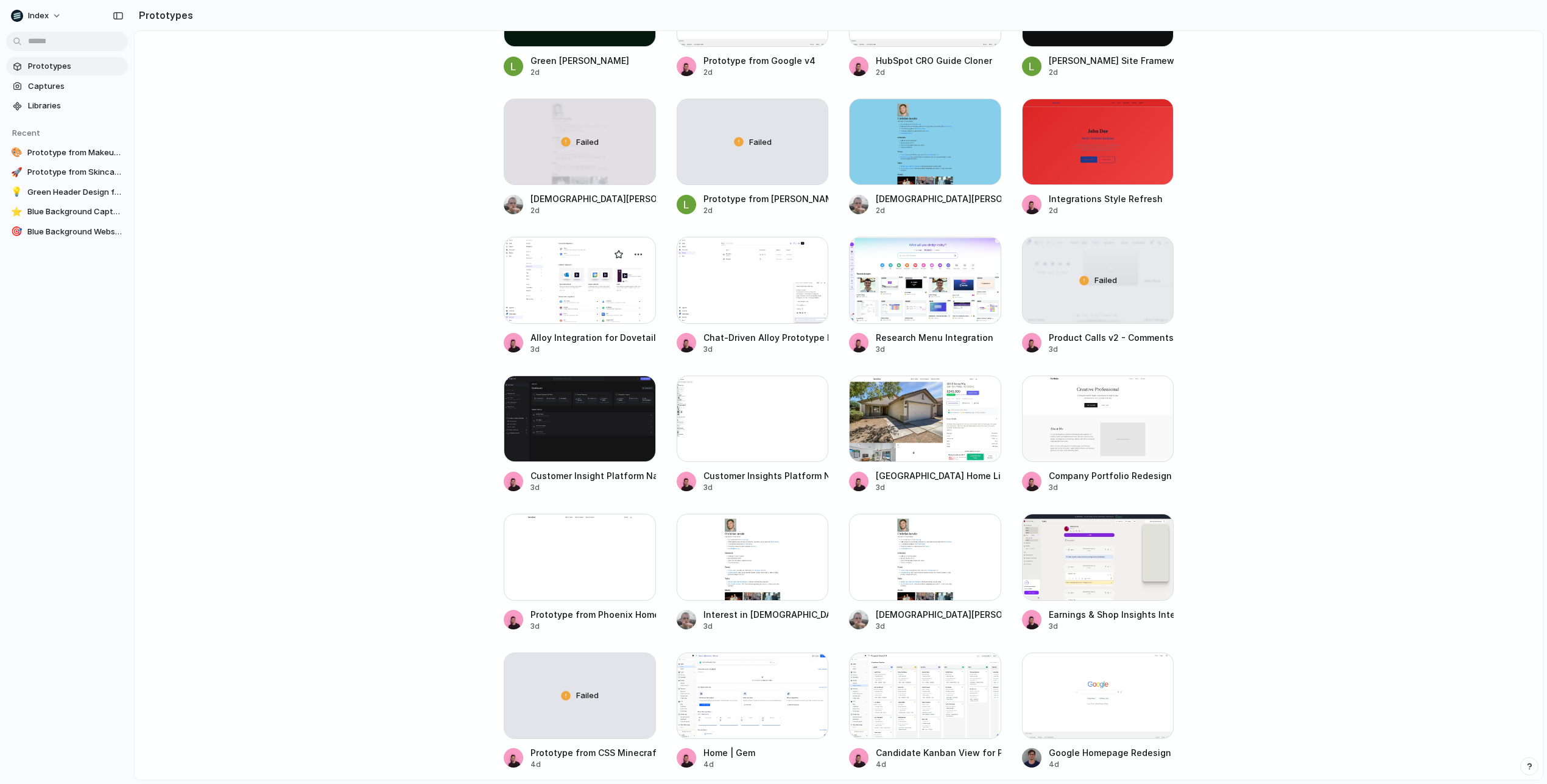
click at [554, 296] on div at bounding box center [580, 280] width 152 height 87
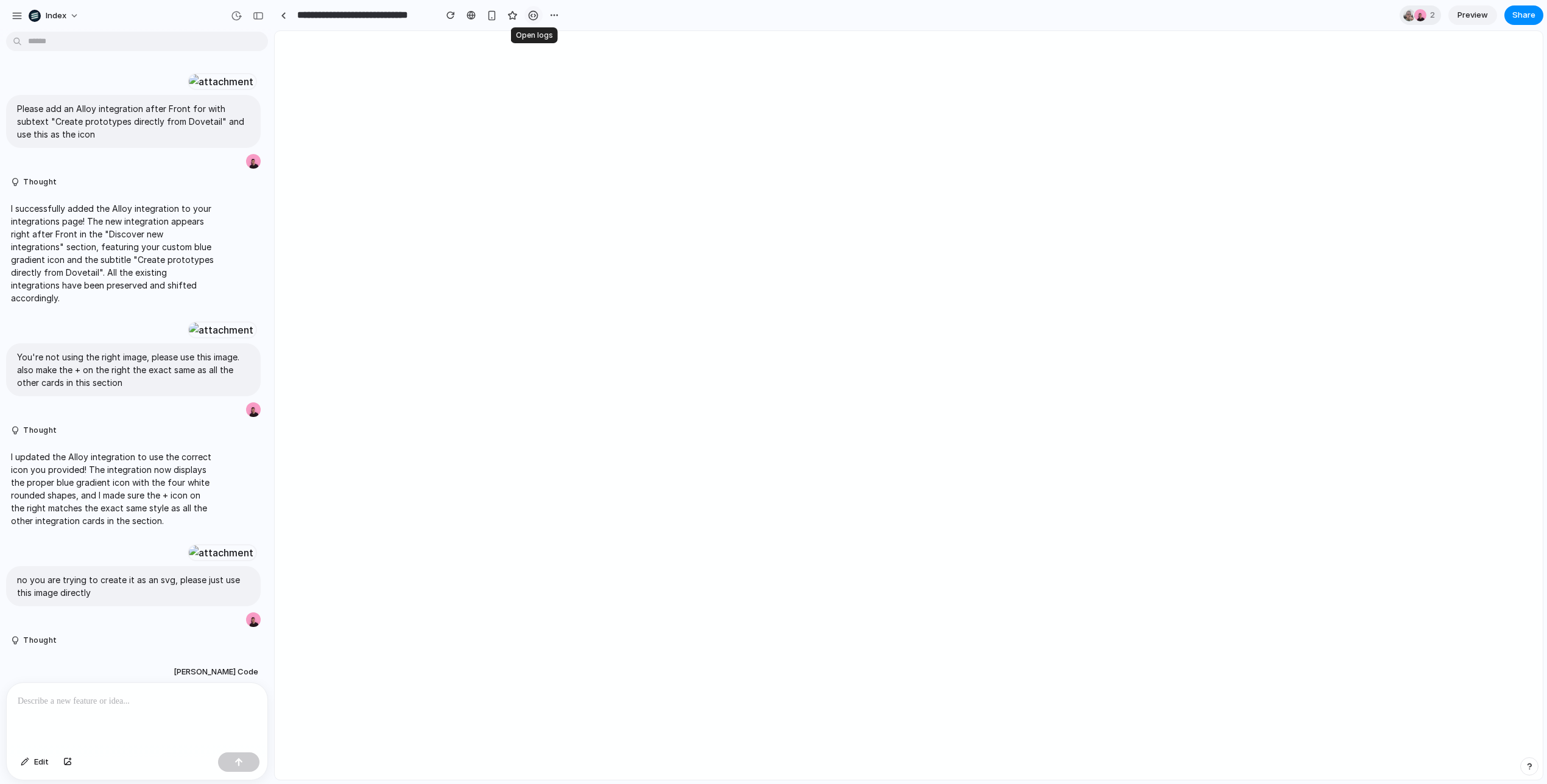
click at [535, 16] on div "button" at bounding box center [533, 16] width 11 height 11
click at [282, 15] on div at bounding box center [284, 15] width 5 height 7
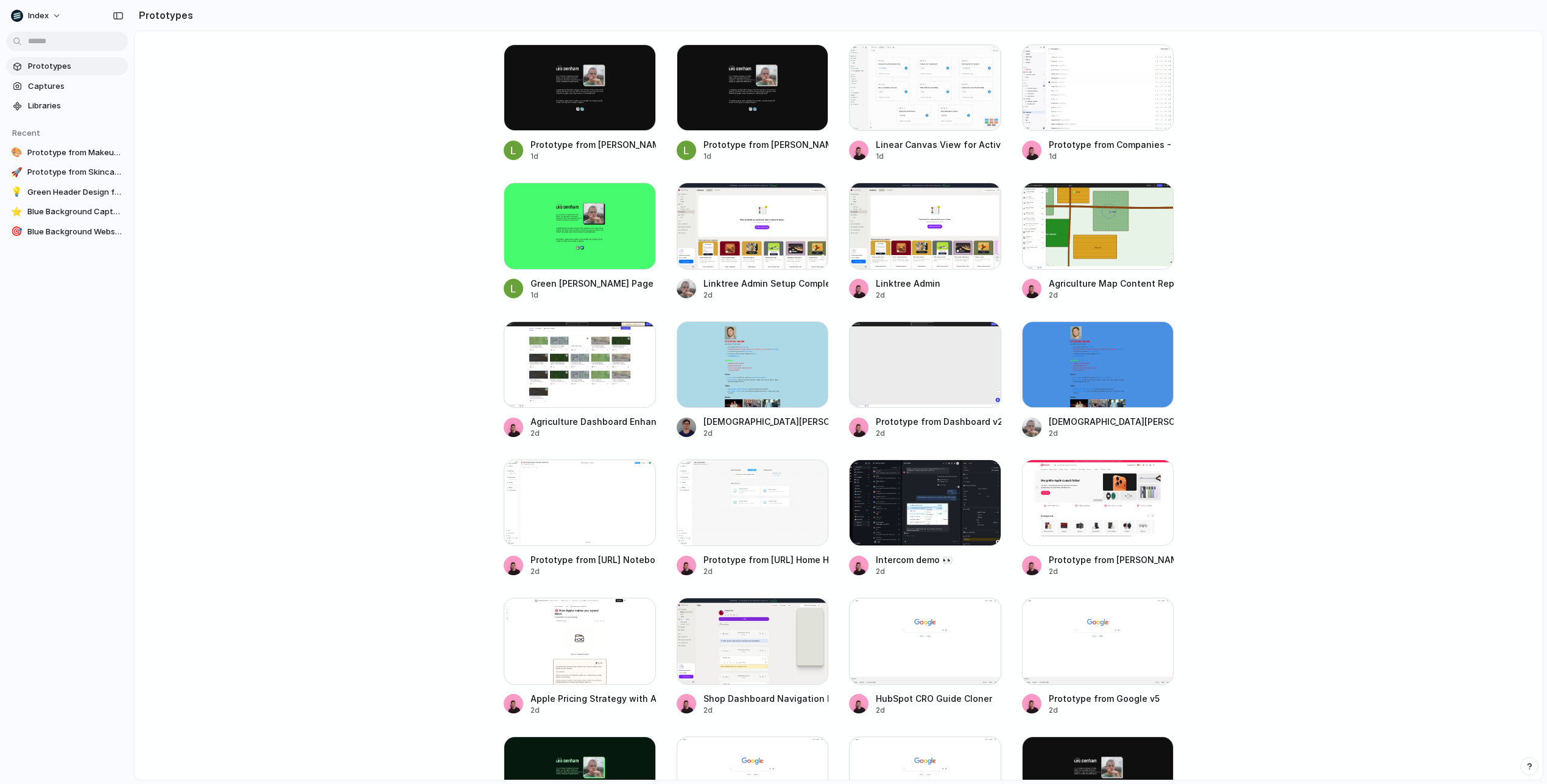
scroll to position [1004, 0]
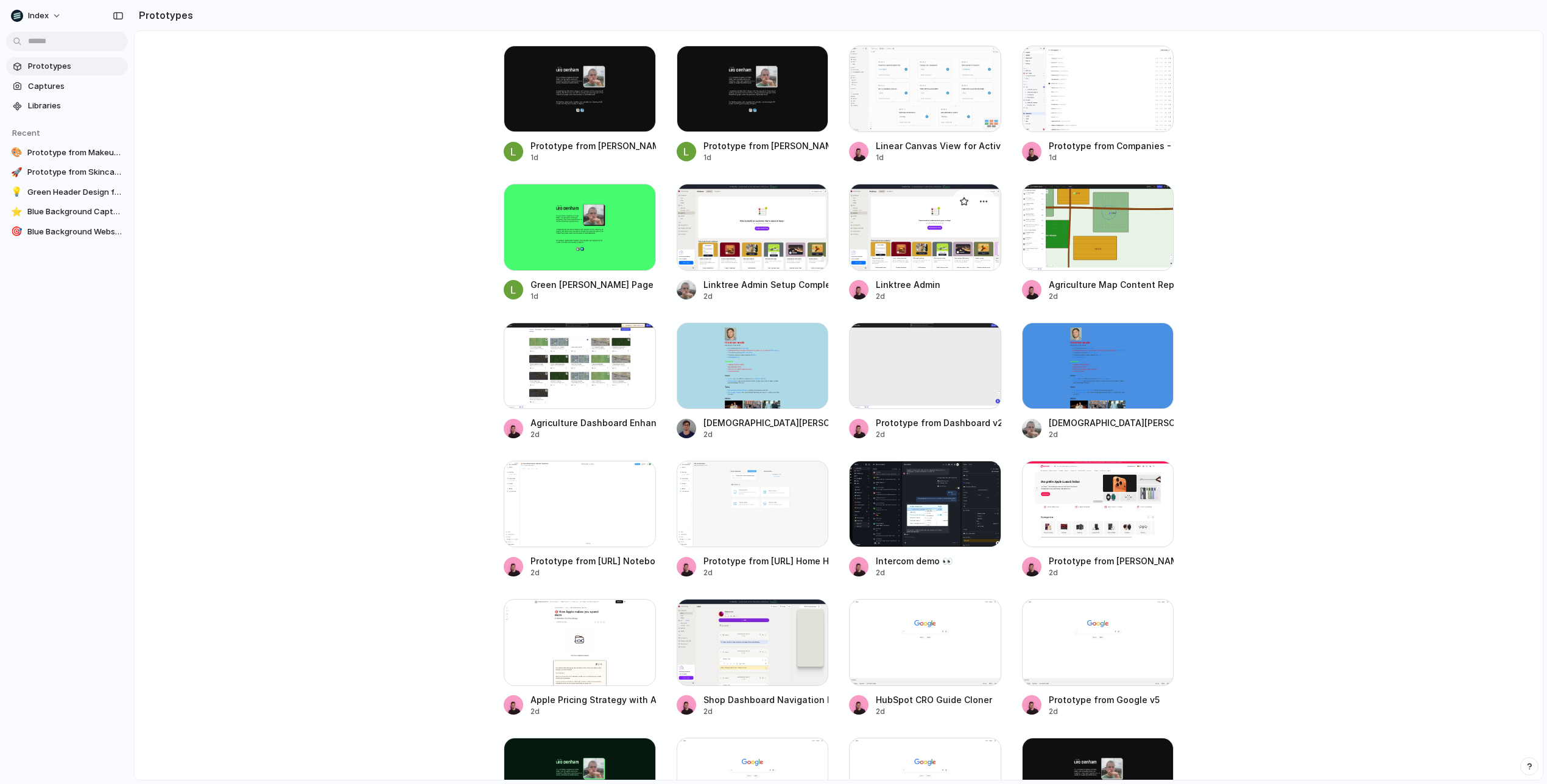
click at [904, 256] on div at bounding box center [925, 228] width 152 height 87
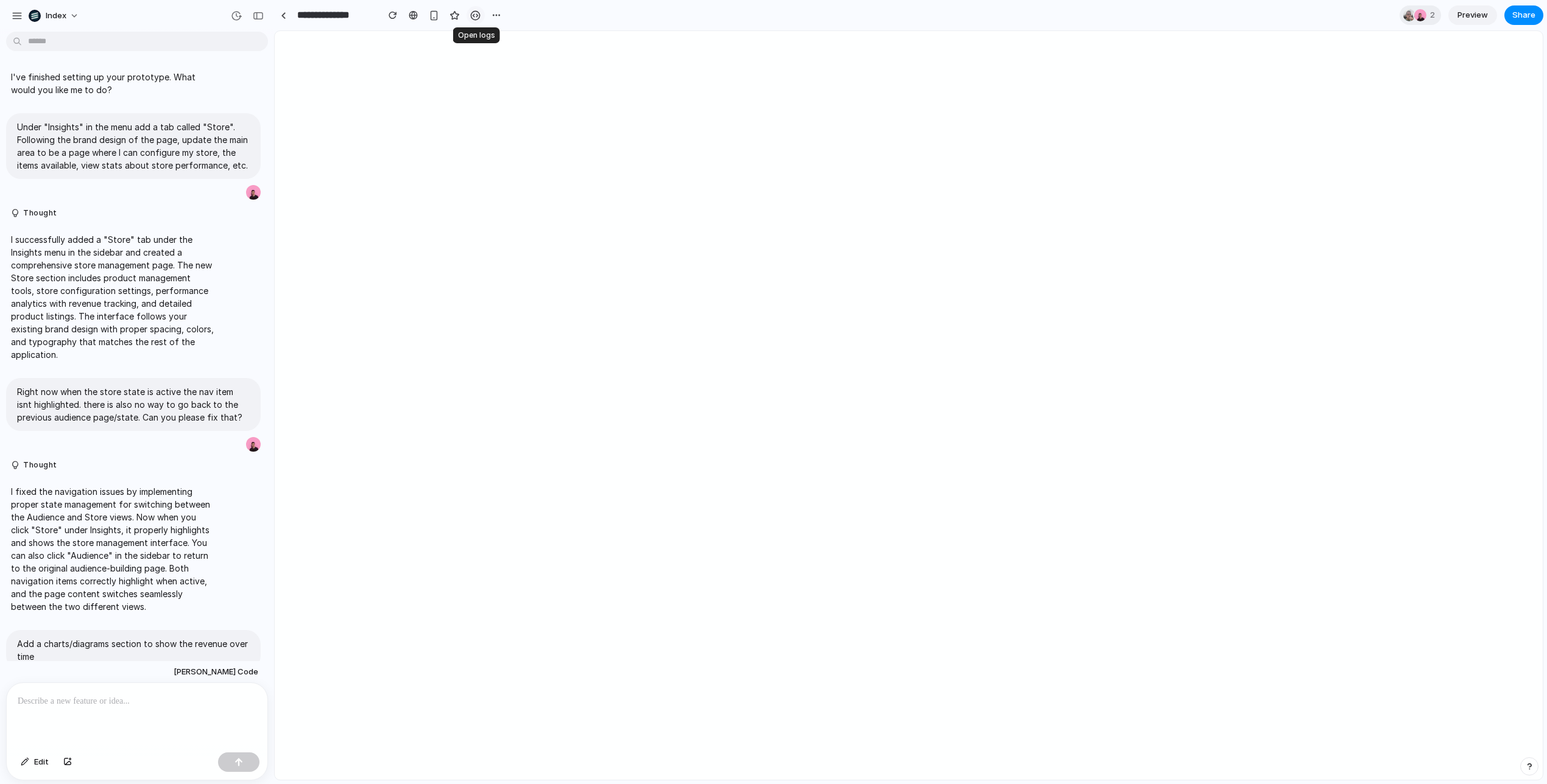
click at [477, 15] on div "button" at bounding box center [475, 16] width 11 height 11
click at [283, 17] on div at bounding box center [284, 15] width 5 height 7
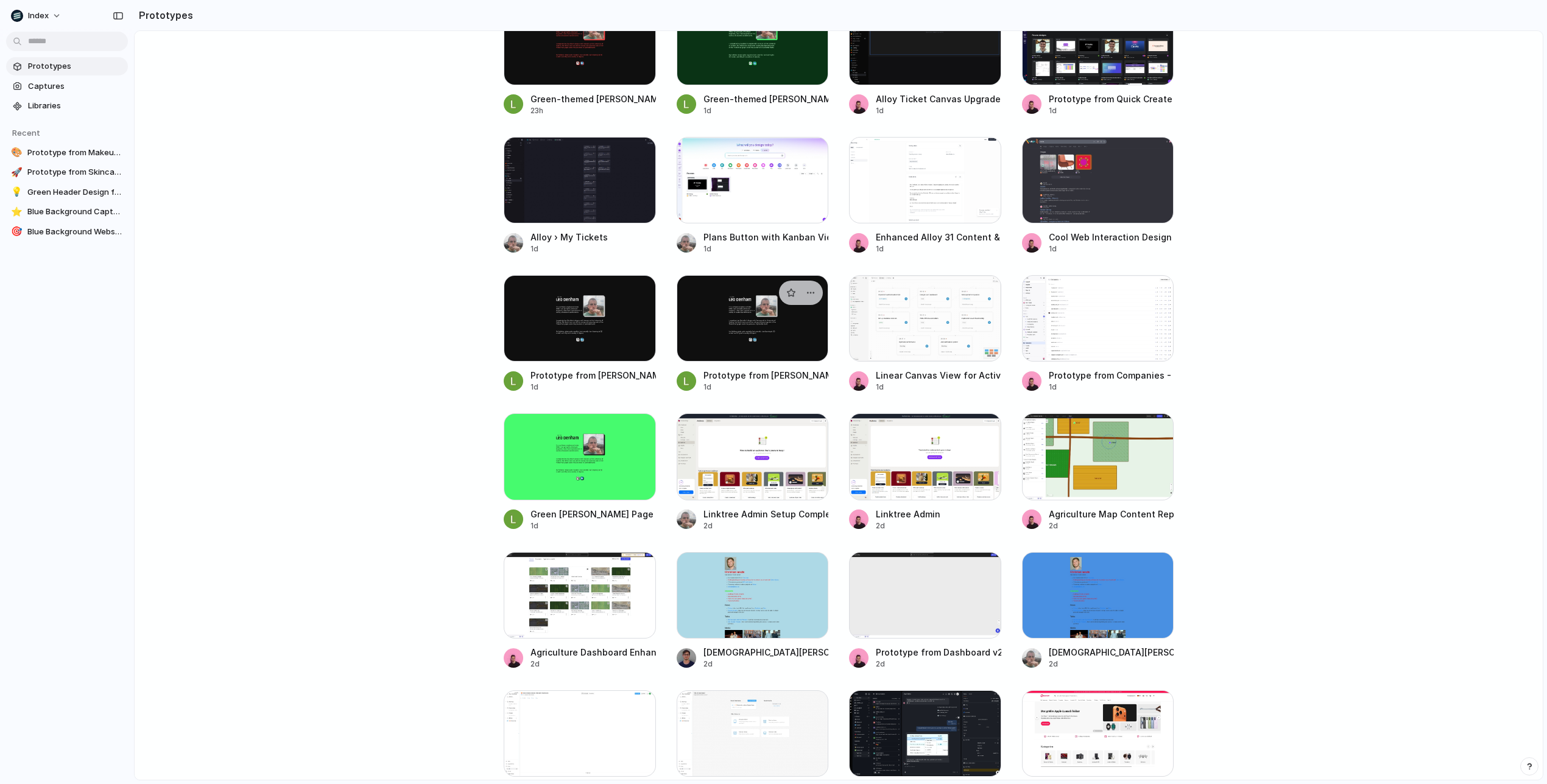
scroll to position [798, 0]
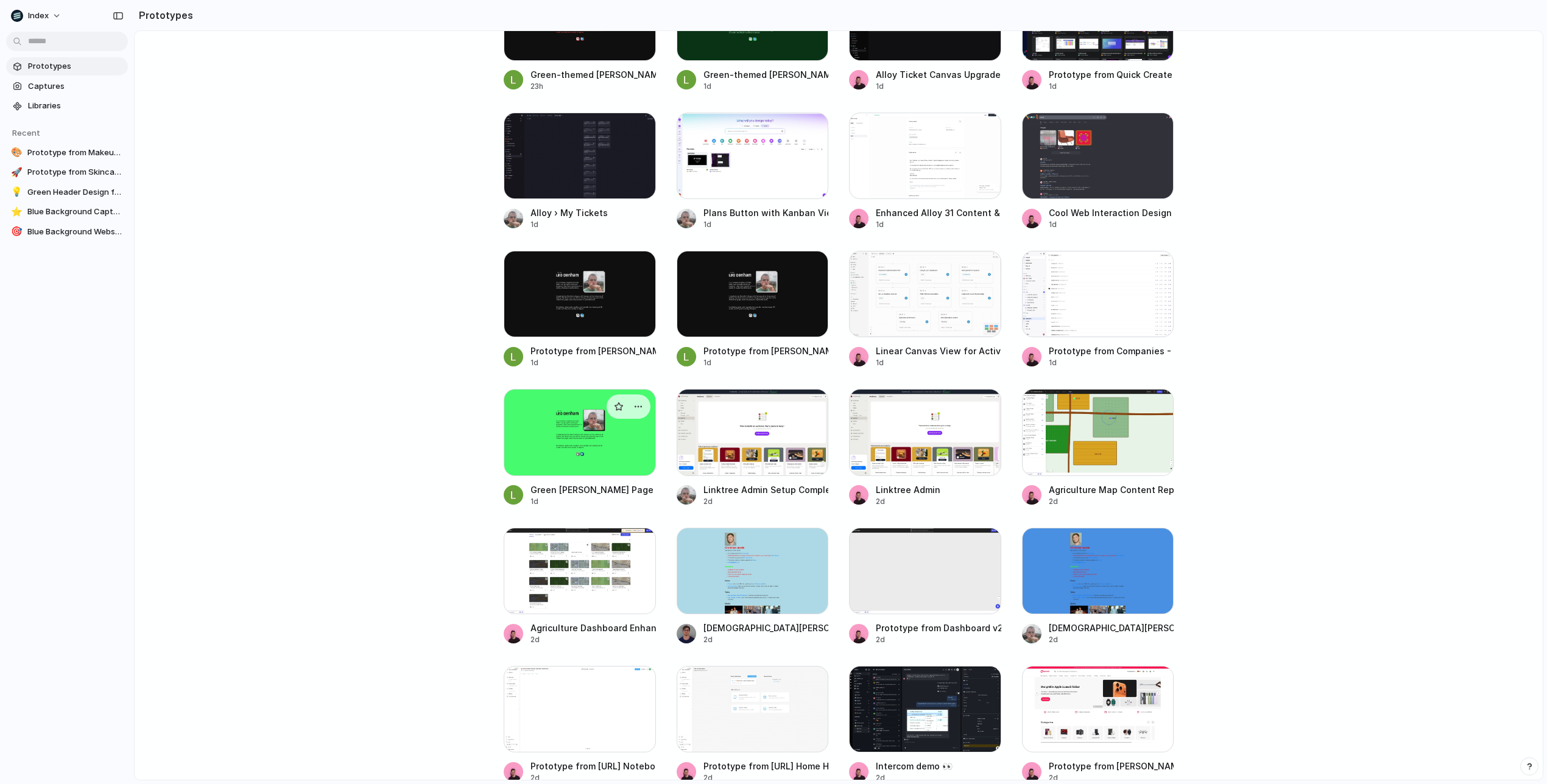
click at [609, 454] on div at bounding box center [580, 432] width 152 height 87
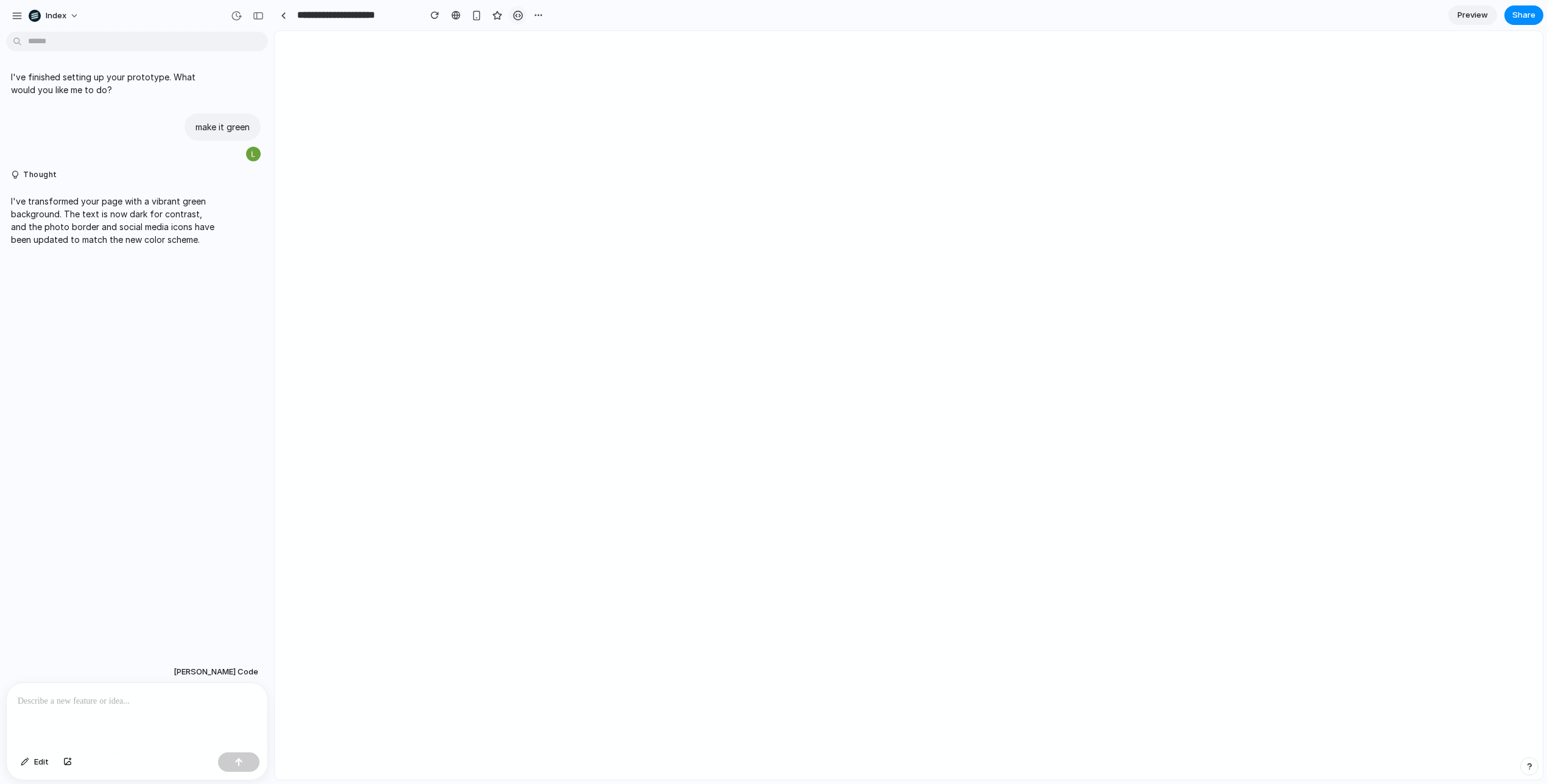
click at [513, 15] on div "button" at bounding box center [518, 16] width 11 height 11
click at [285, 19] on link at bounding box center [283, 15] width 18 height 18
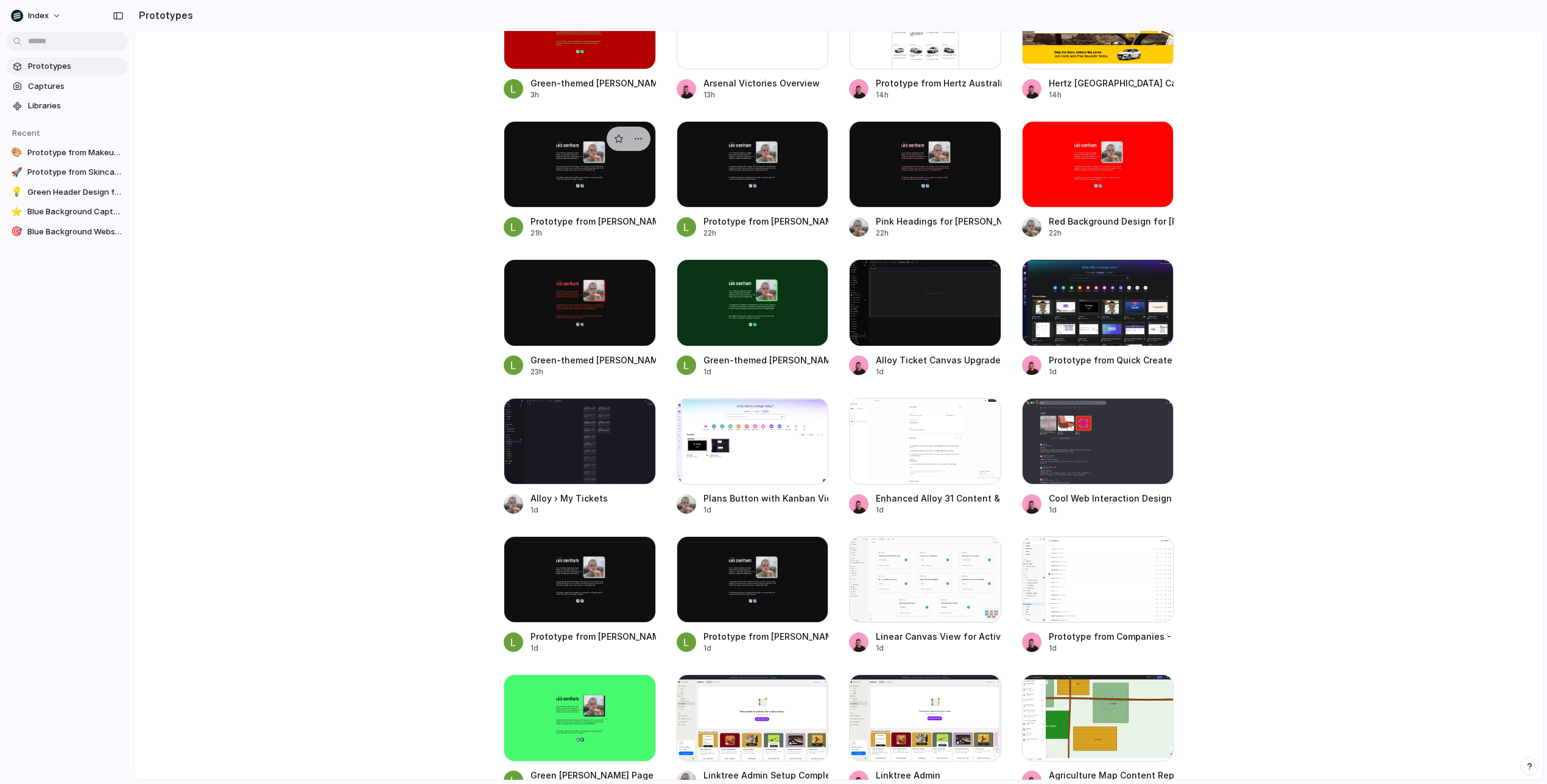
scroll to position [512, 0]
click at [751, 456] on div at bounding box center [753, 442] width 152 height 87
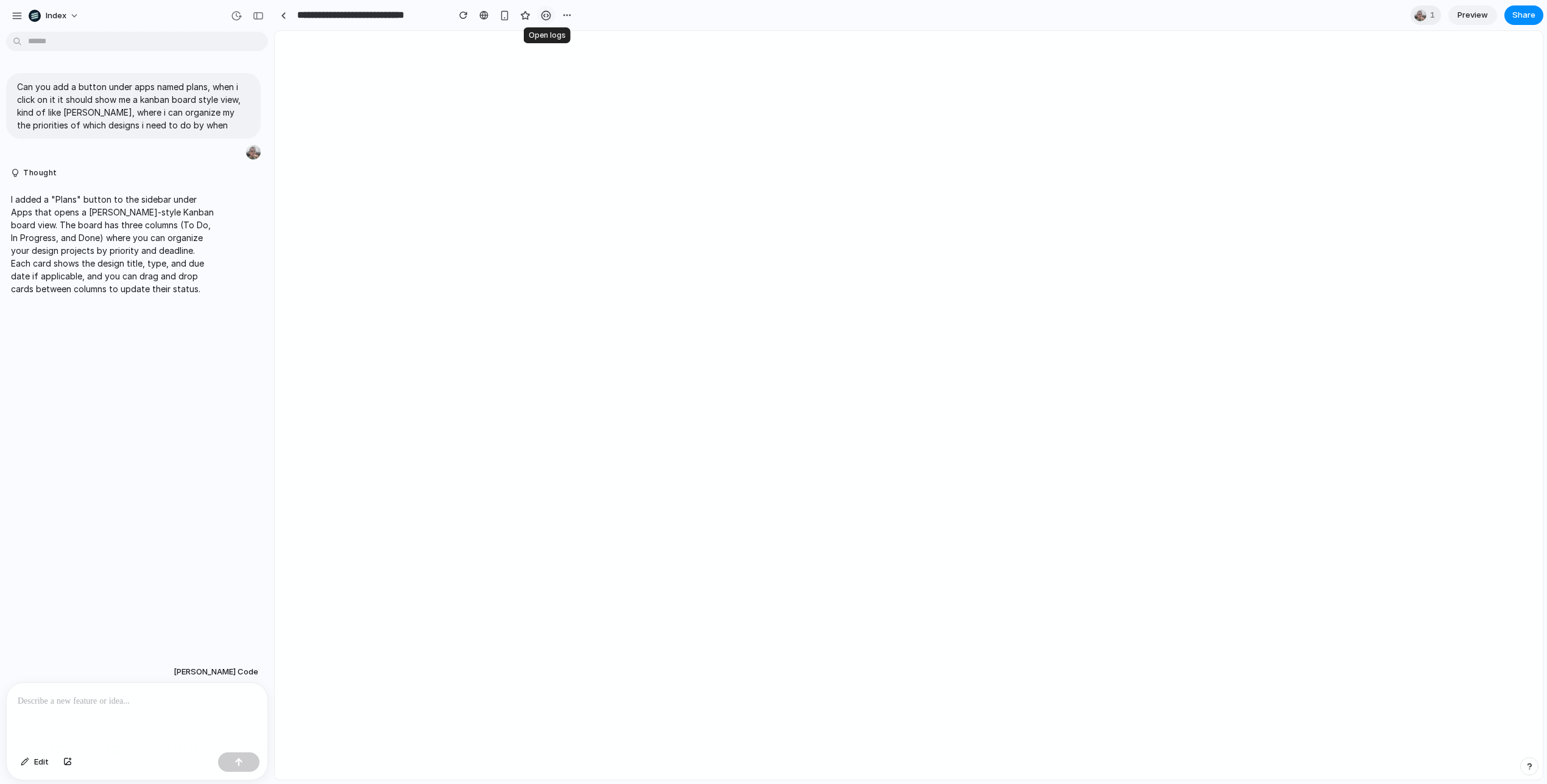
click at [544, 15] on div "button" at bounding box center [546, 16] width 11 height 11
click at [277, 17] on link at bounding box center [283, 15] width 18 height 18
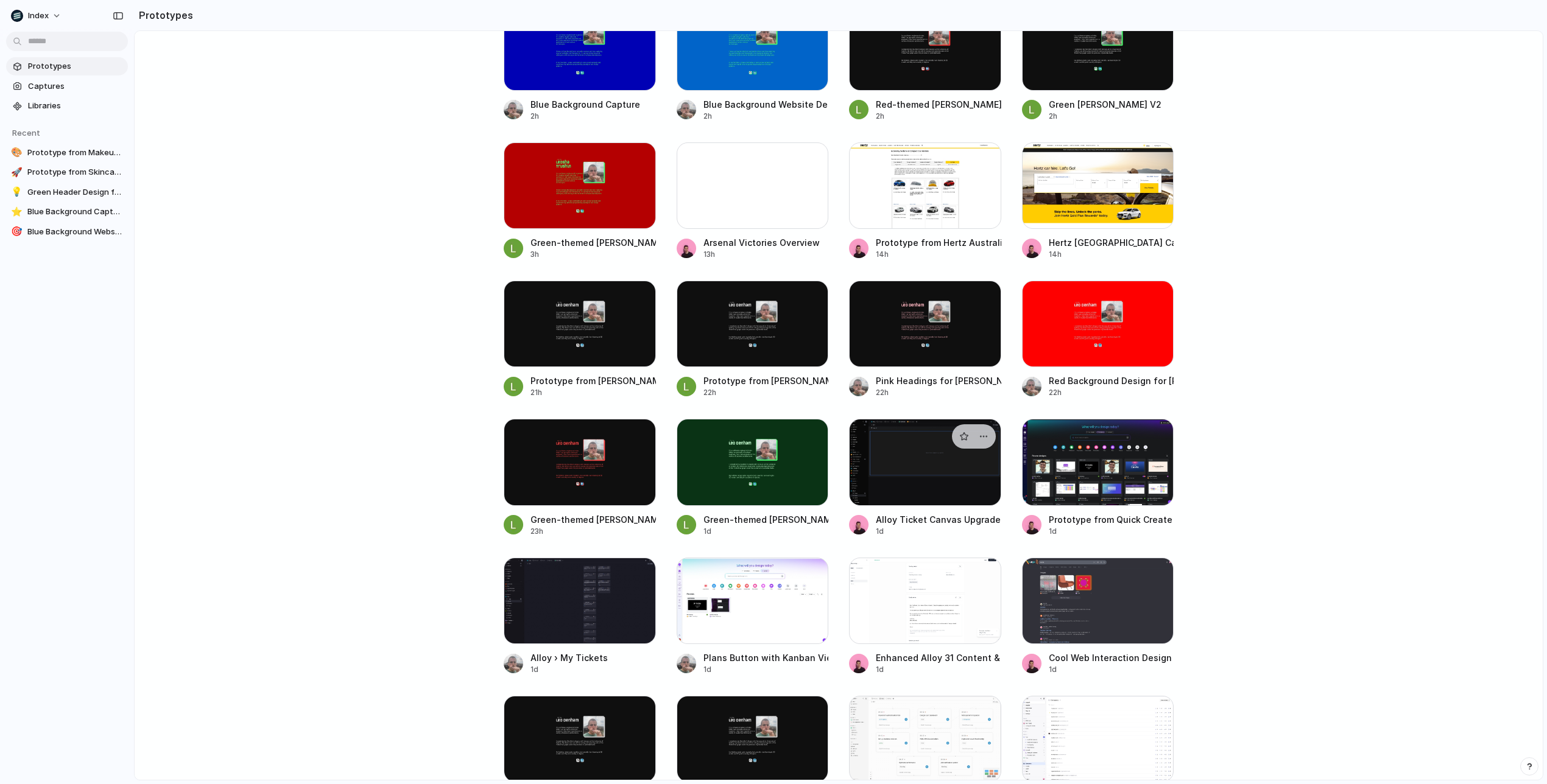
scroll to position [350, 0]
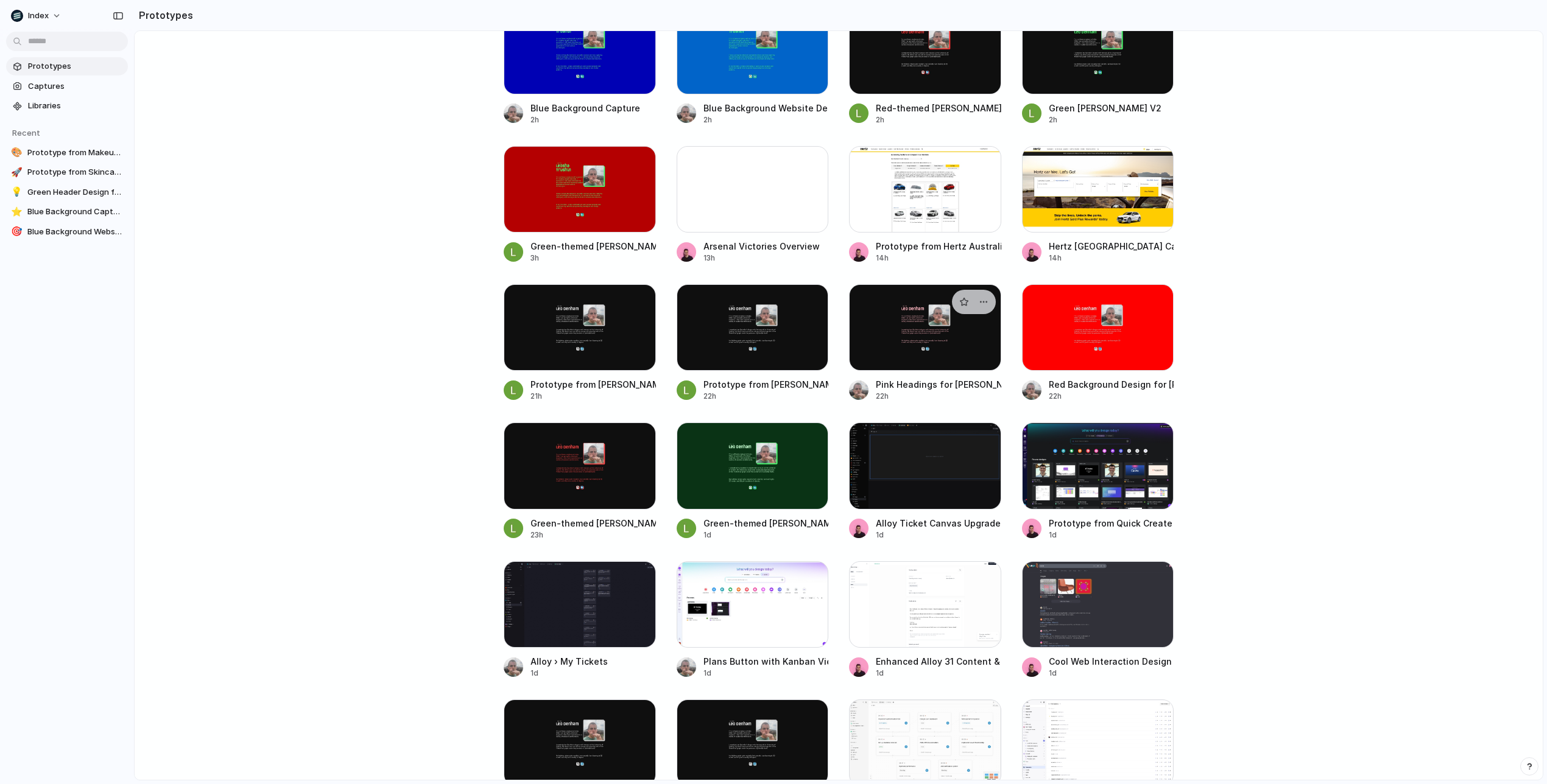
click at [936, 360] on div at bounding box center [925, 328] width 152 height 87
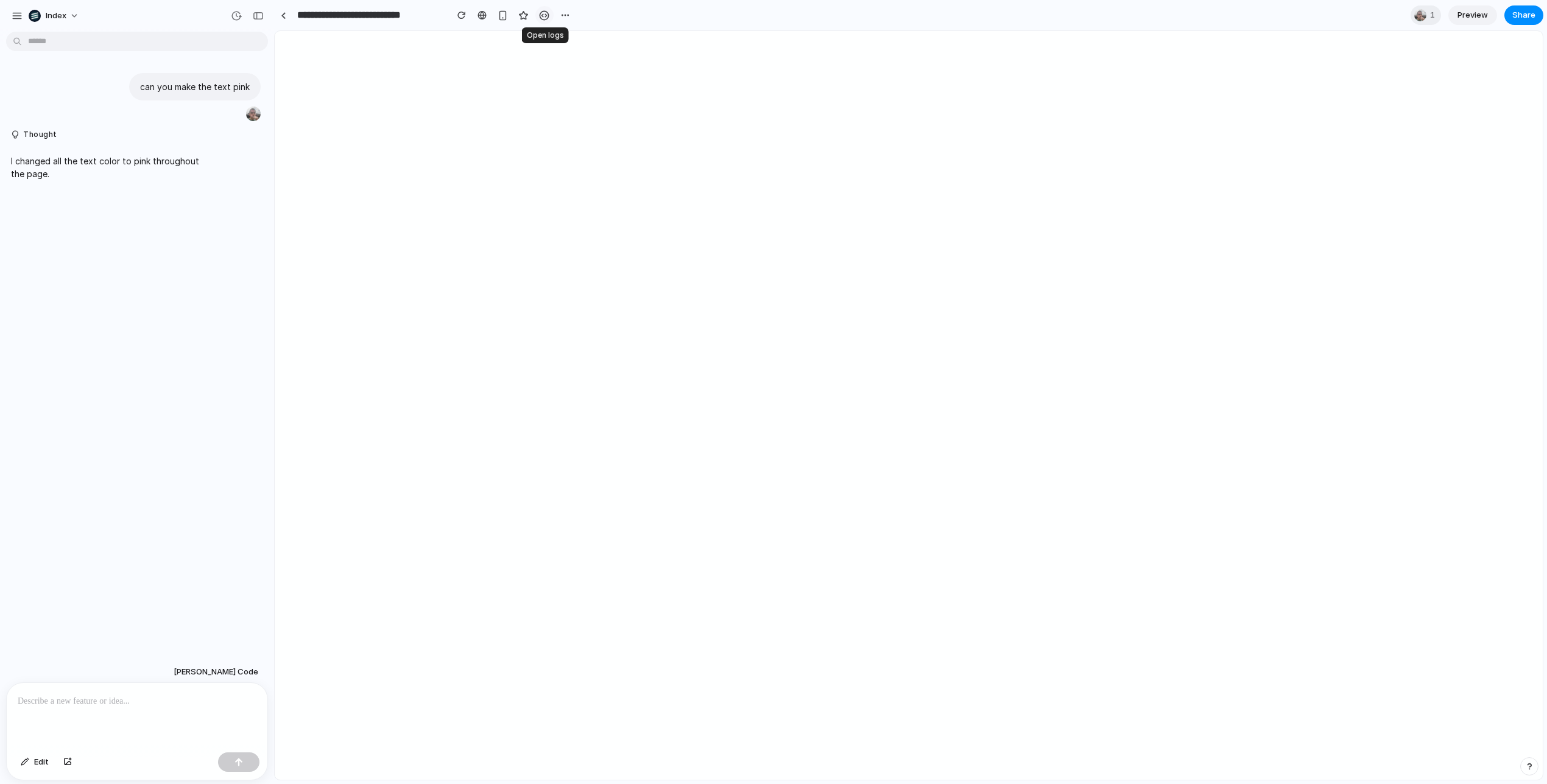
click at [545, 15] on div "button" at bounding box center [545, 16] width 11 height 11
click at [276, 12] on link at bounding box center [283, 15] width 18 height 18
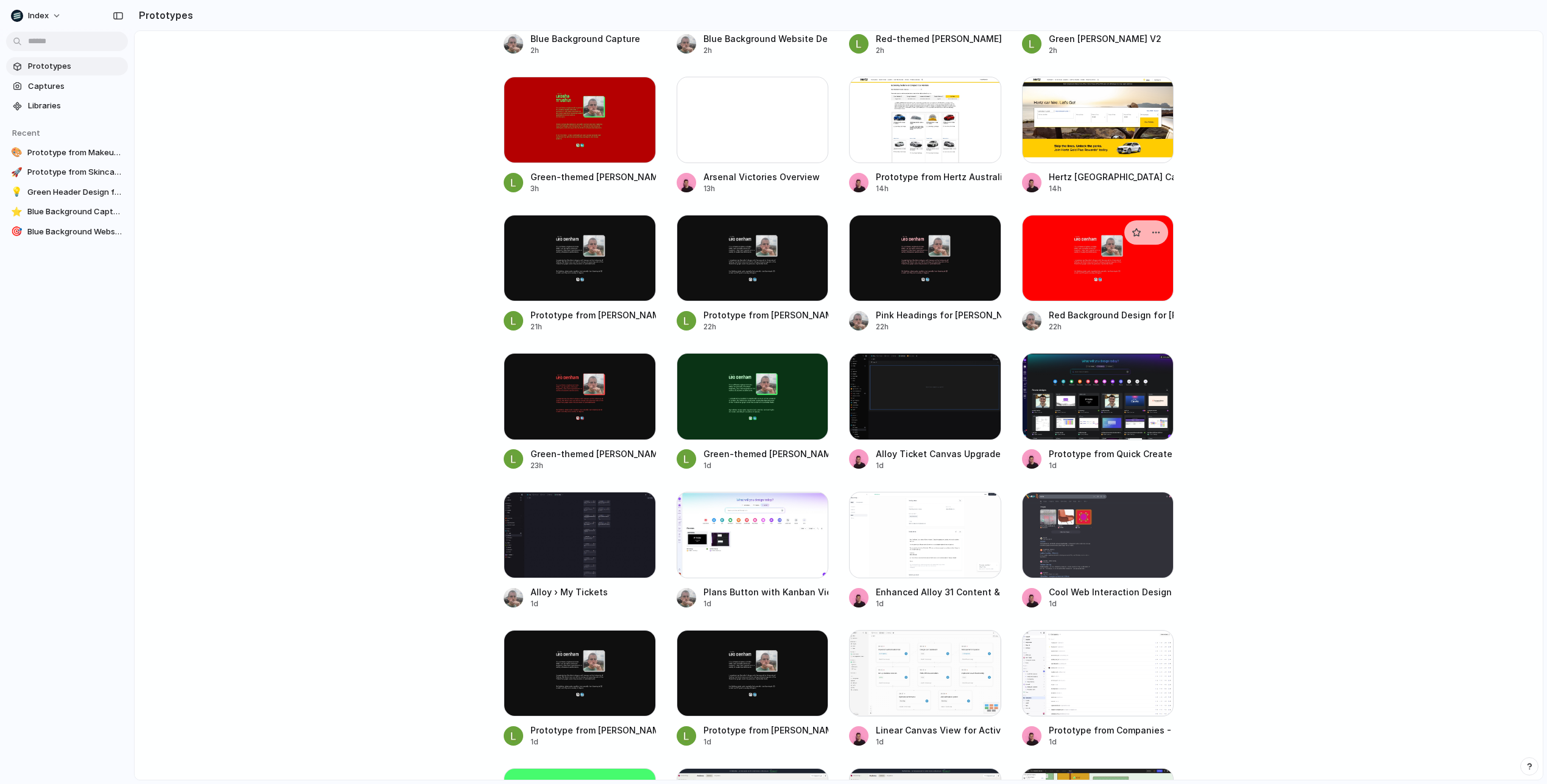
scroll to position [442, 0]
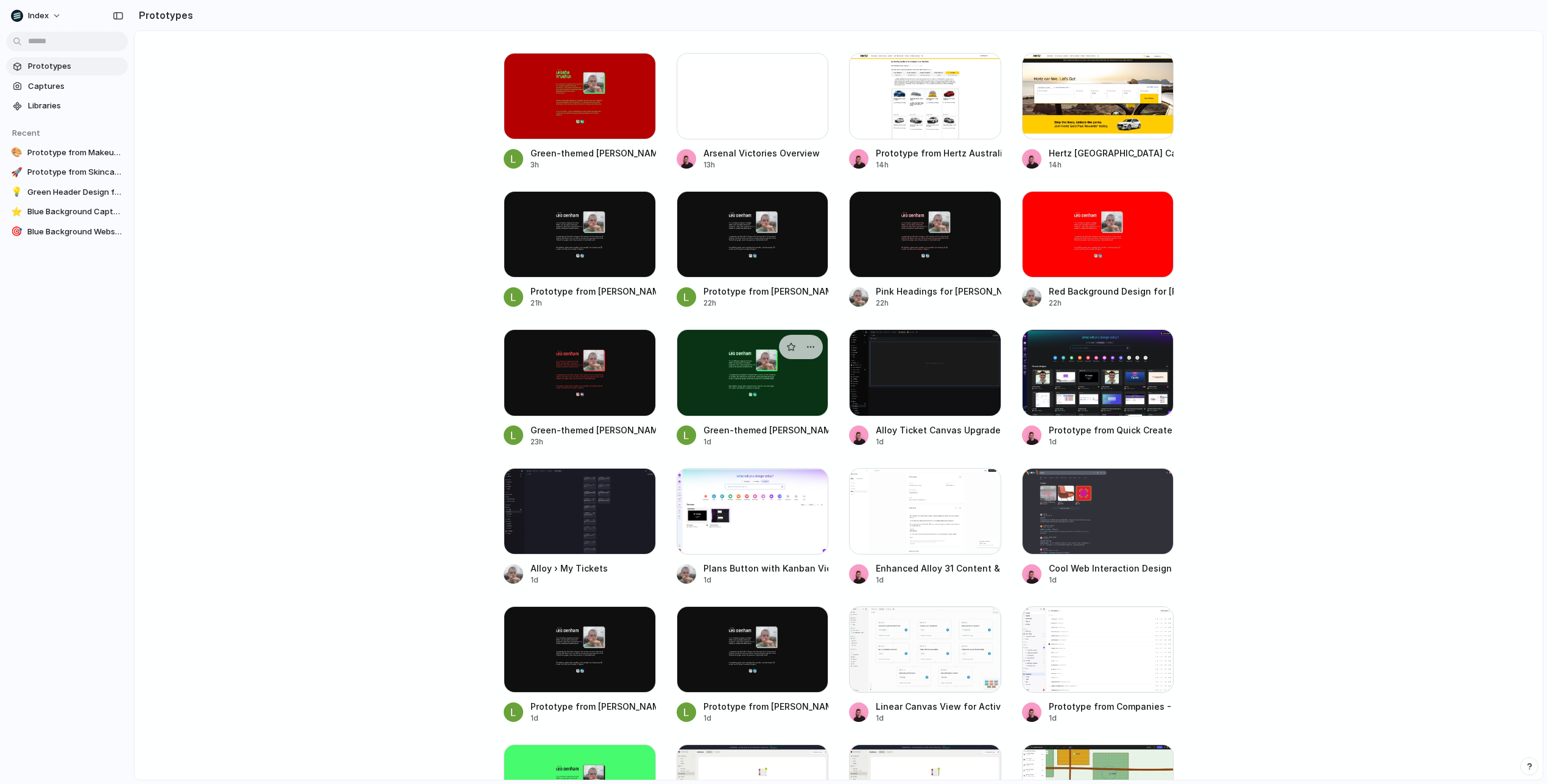
click at [721, 385] on div at bounding box center [753, 373] width 152 height 87
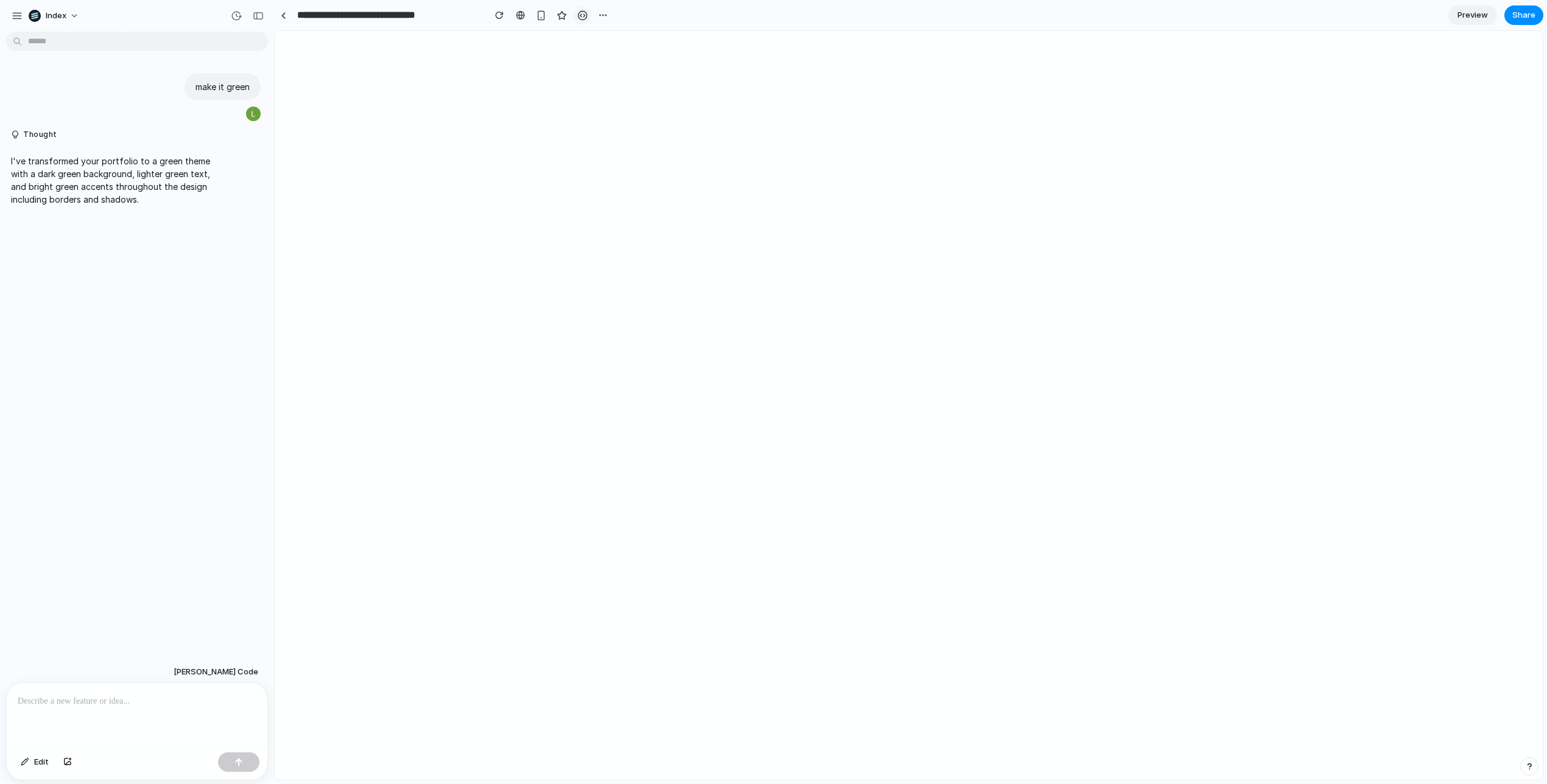
click at [582, 16] on div "button" at bounding box center [583, 16] width 11 height 11
click at [289, 17] on link at bounding box center [283, 15] width 18 height 18
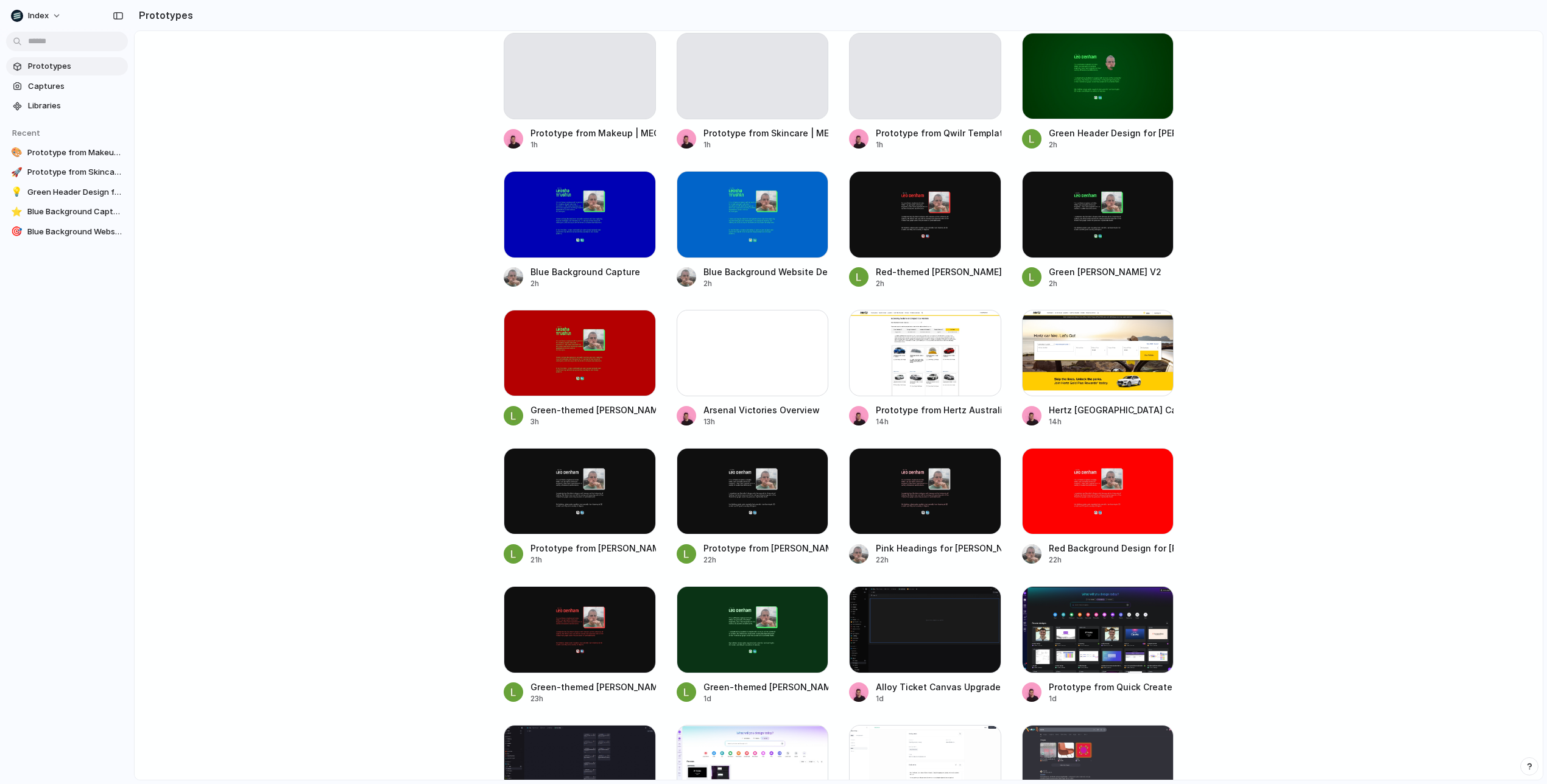
scroll to position [175, 0]
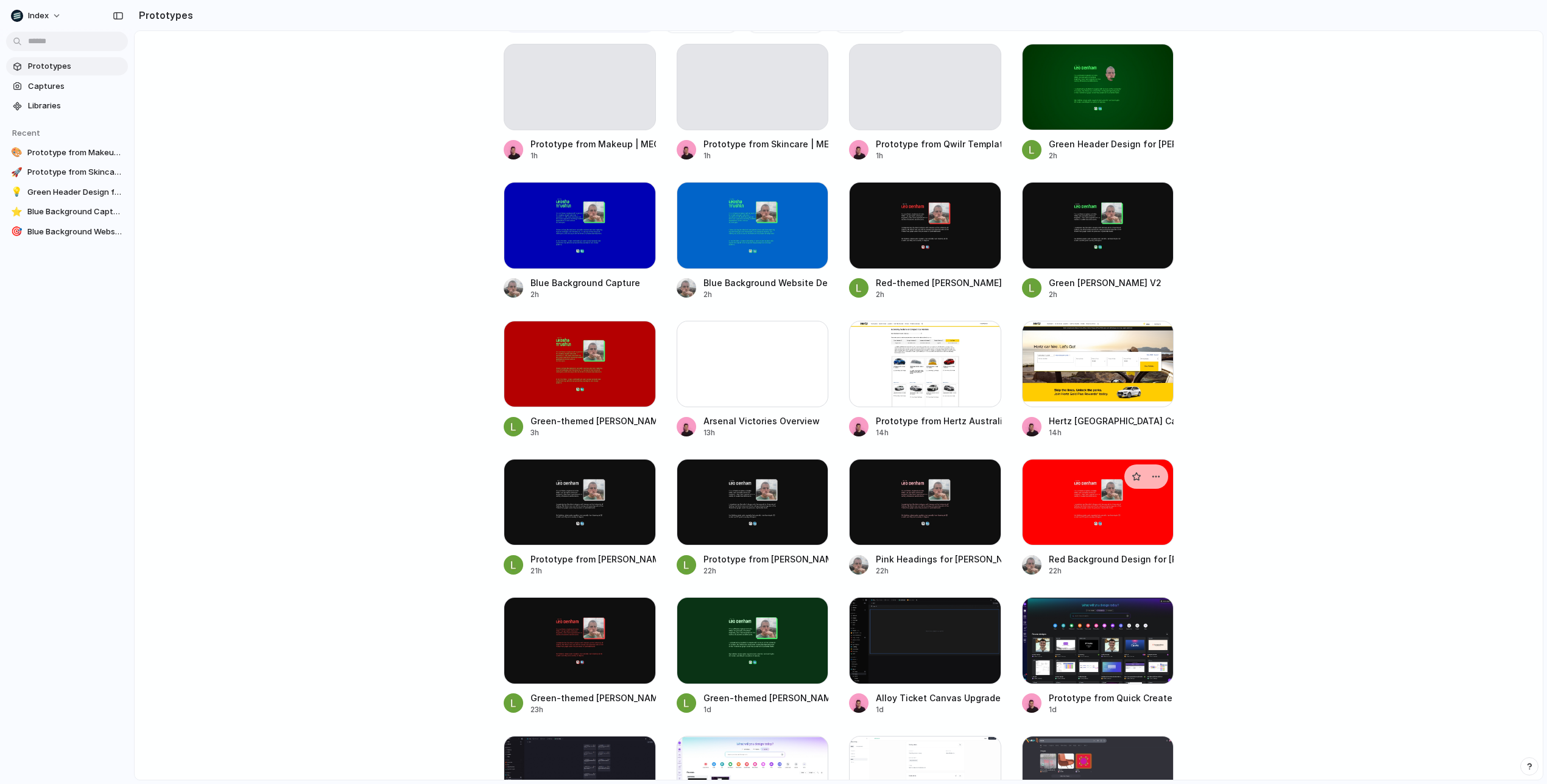
click at [1097, 518] on div at bounding box center [1098, 502] width 152 height 87
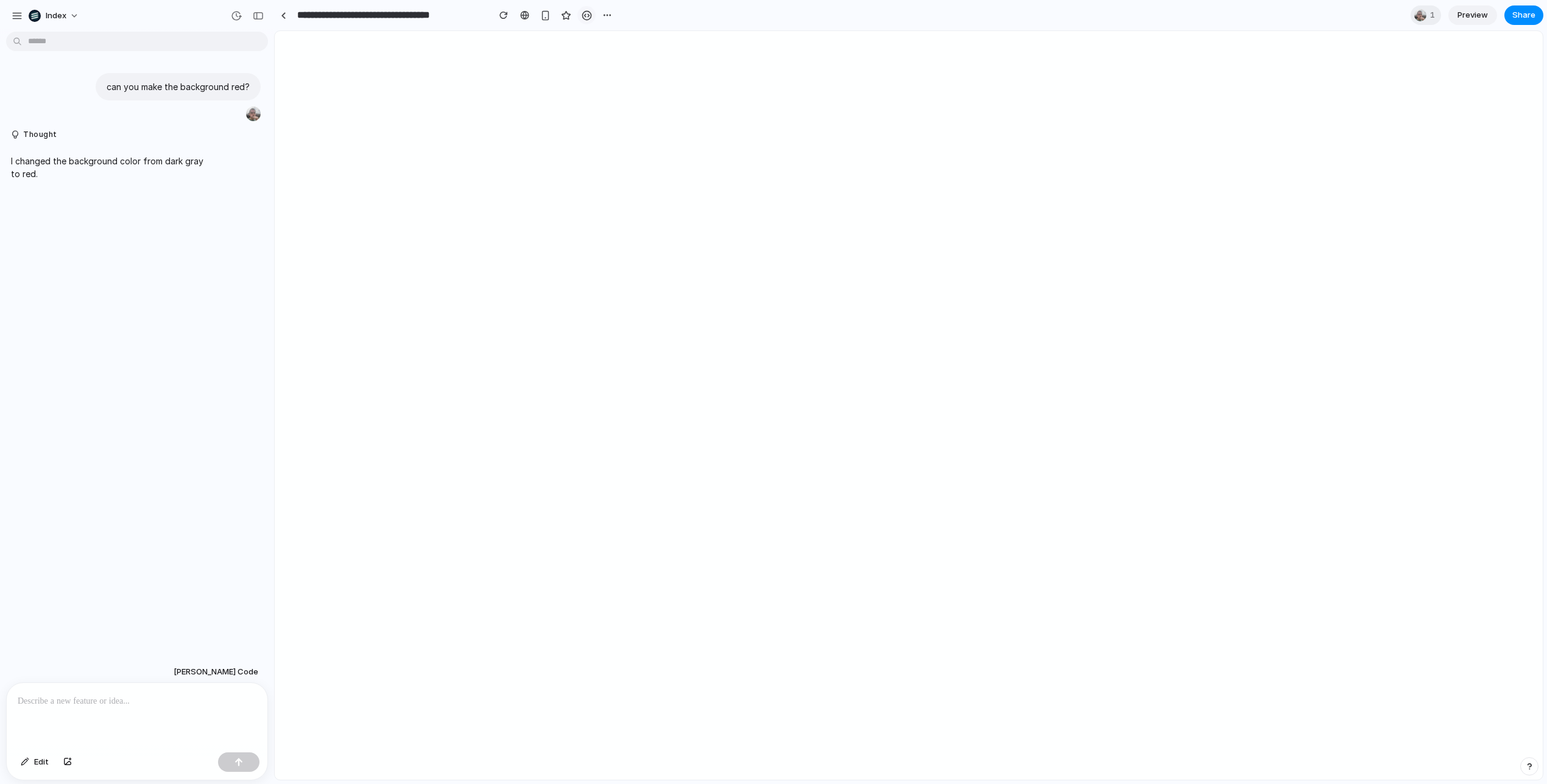
click at [589, 17] on div "button" at bounding box center [587, 16] width 11 height 11
click at [282, 17] on div at bounding box center [284, 15] width 5 height 7
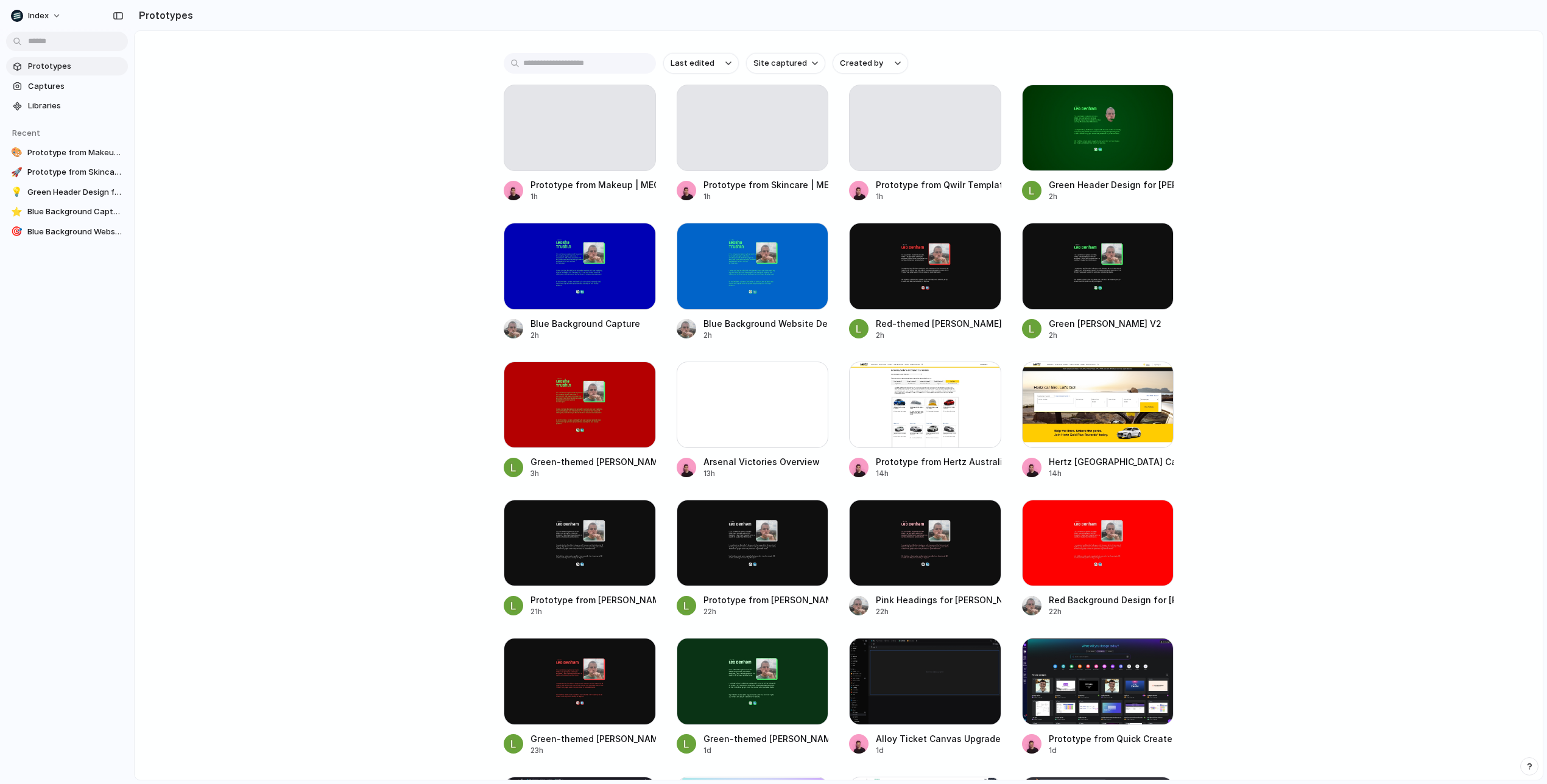
scroll to position [297, 0]
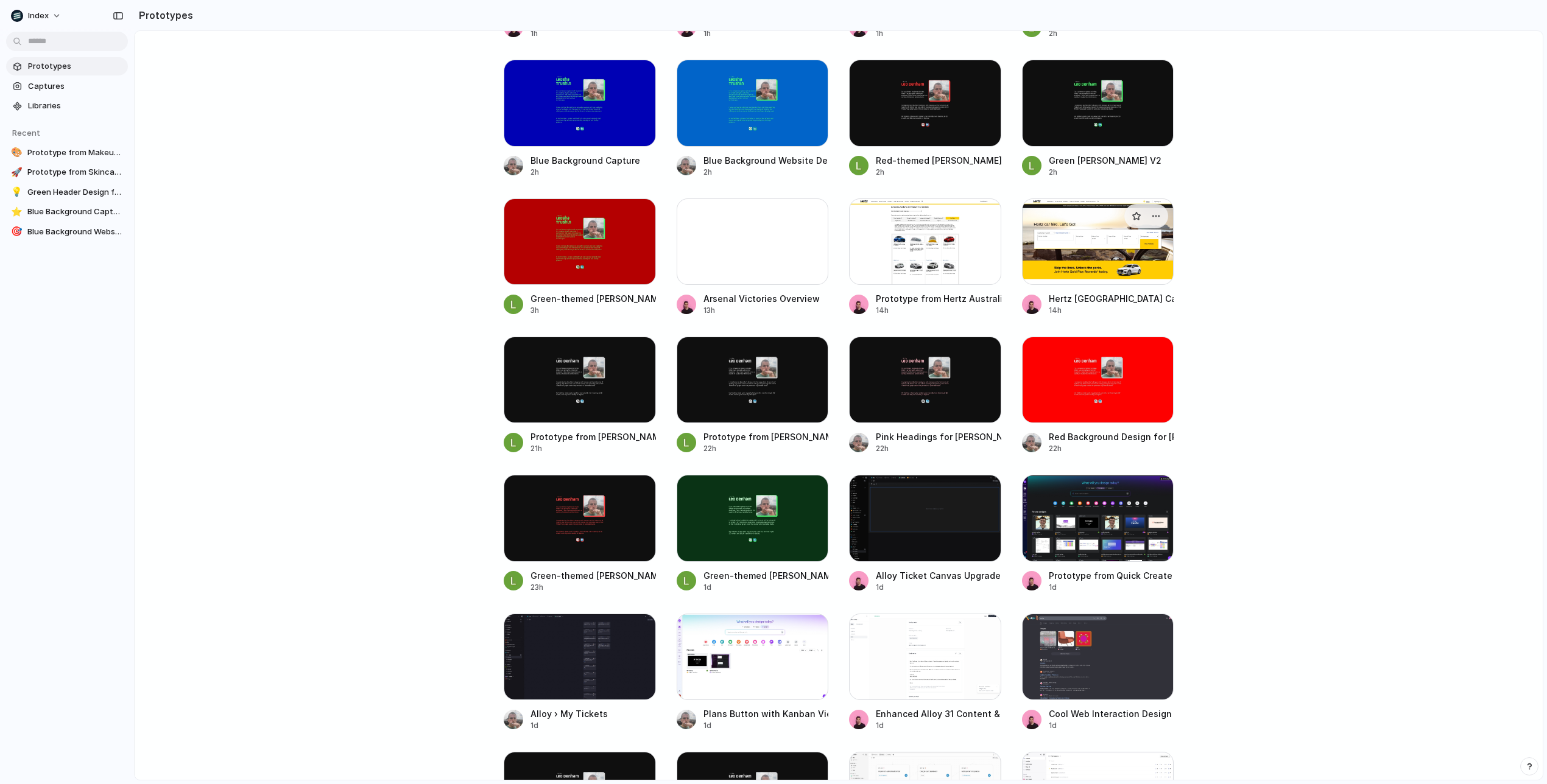
click at [1076, 274] on div at bounding box center [1098, 242] width 152 height 87
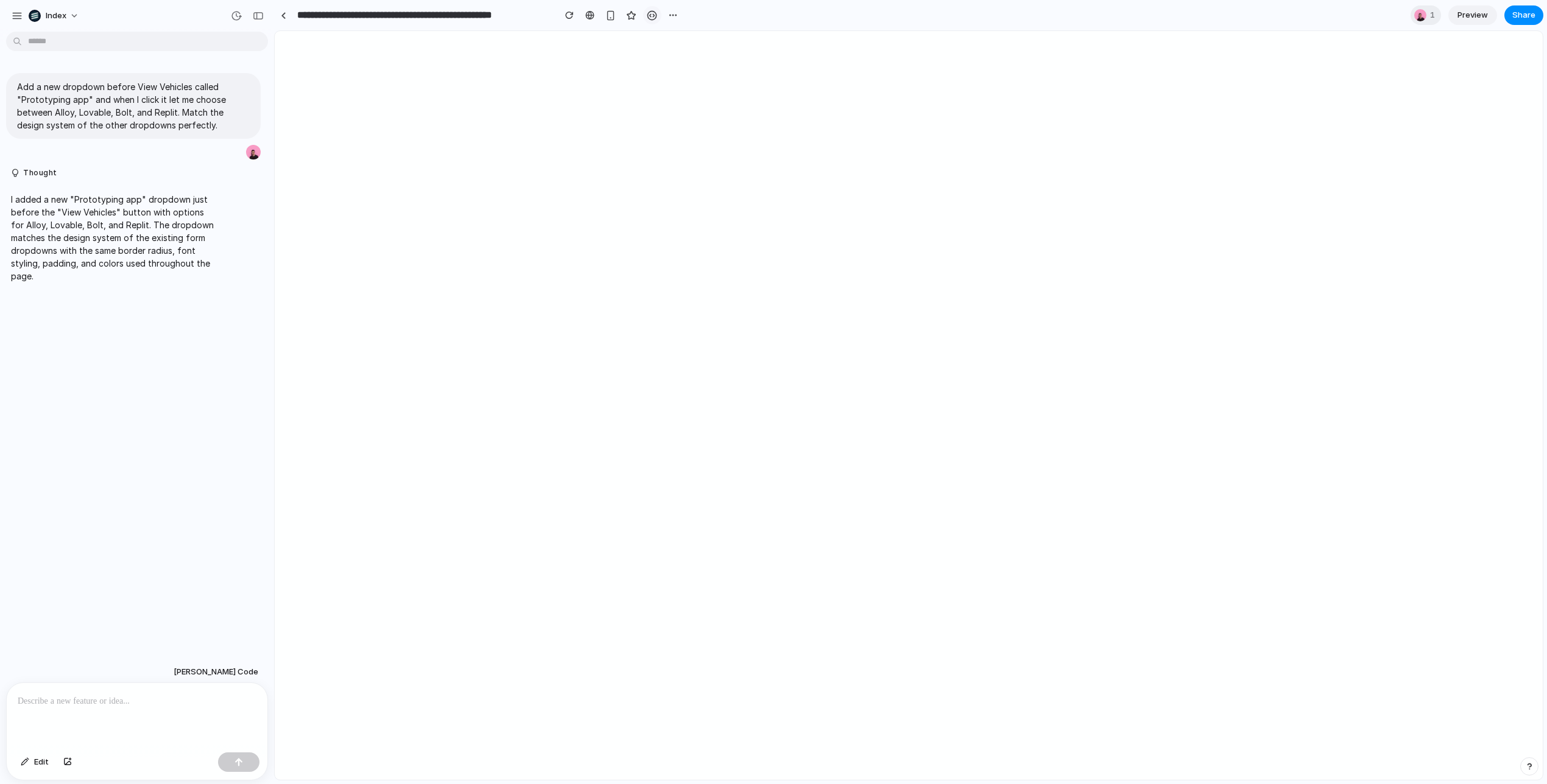
click at [651, 11] on div "button" at bounding box center [652, 16] width 11 height 11
click at [281, 17] on div at bounding box center [284, 15] width 5 height 7
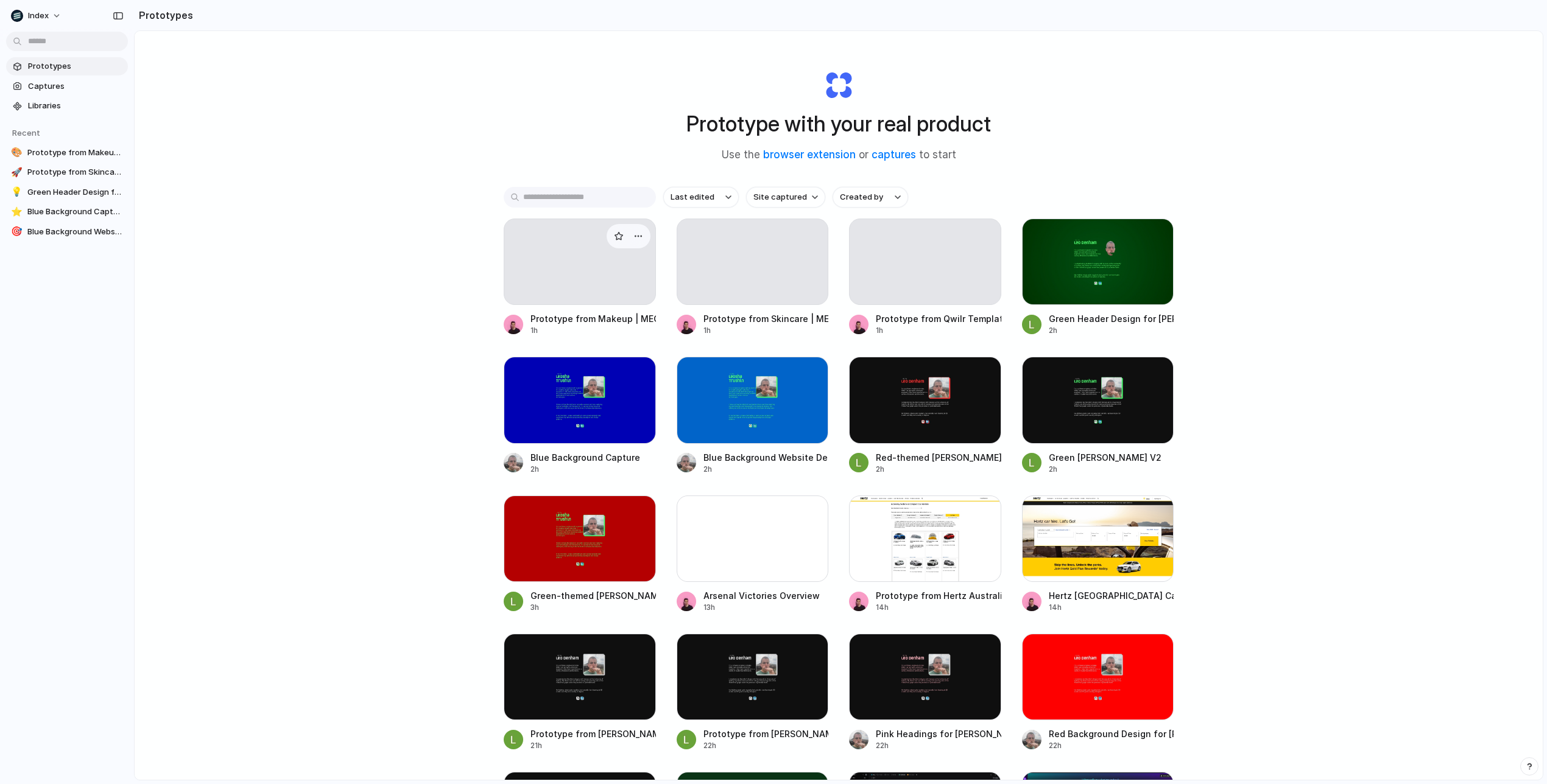
click at [567, 276] on div at bounding box center [580, 262] width 152 height 87
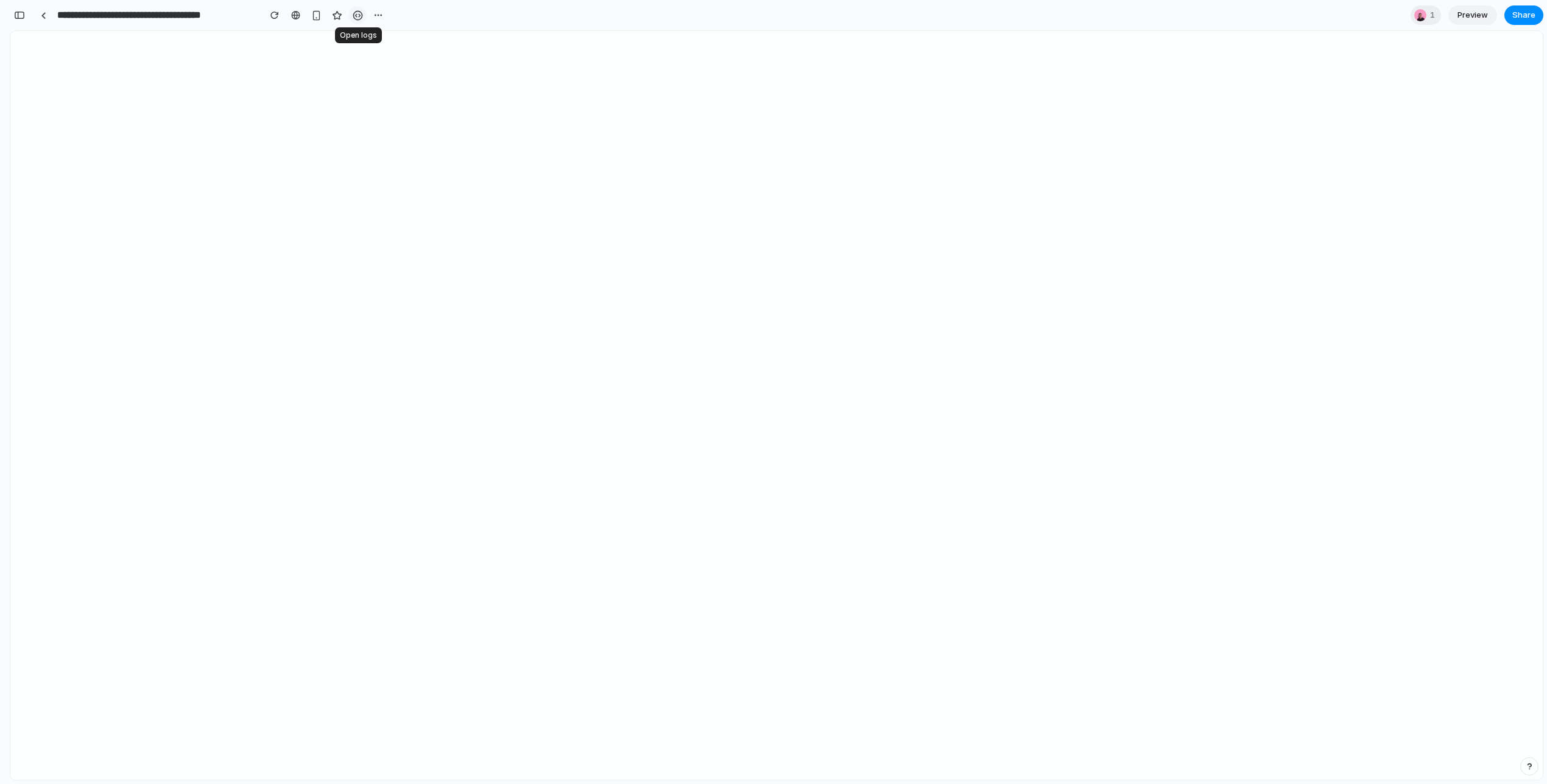
click at [354, 13] on div "button" at bounding box center [358, 16] width 11 height 11
click at [48, 17] on link at bounding box center [43, 15] width 18 height 18
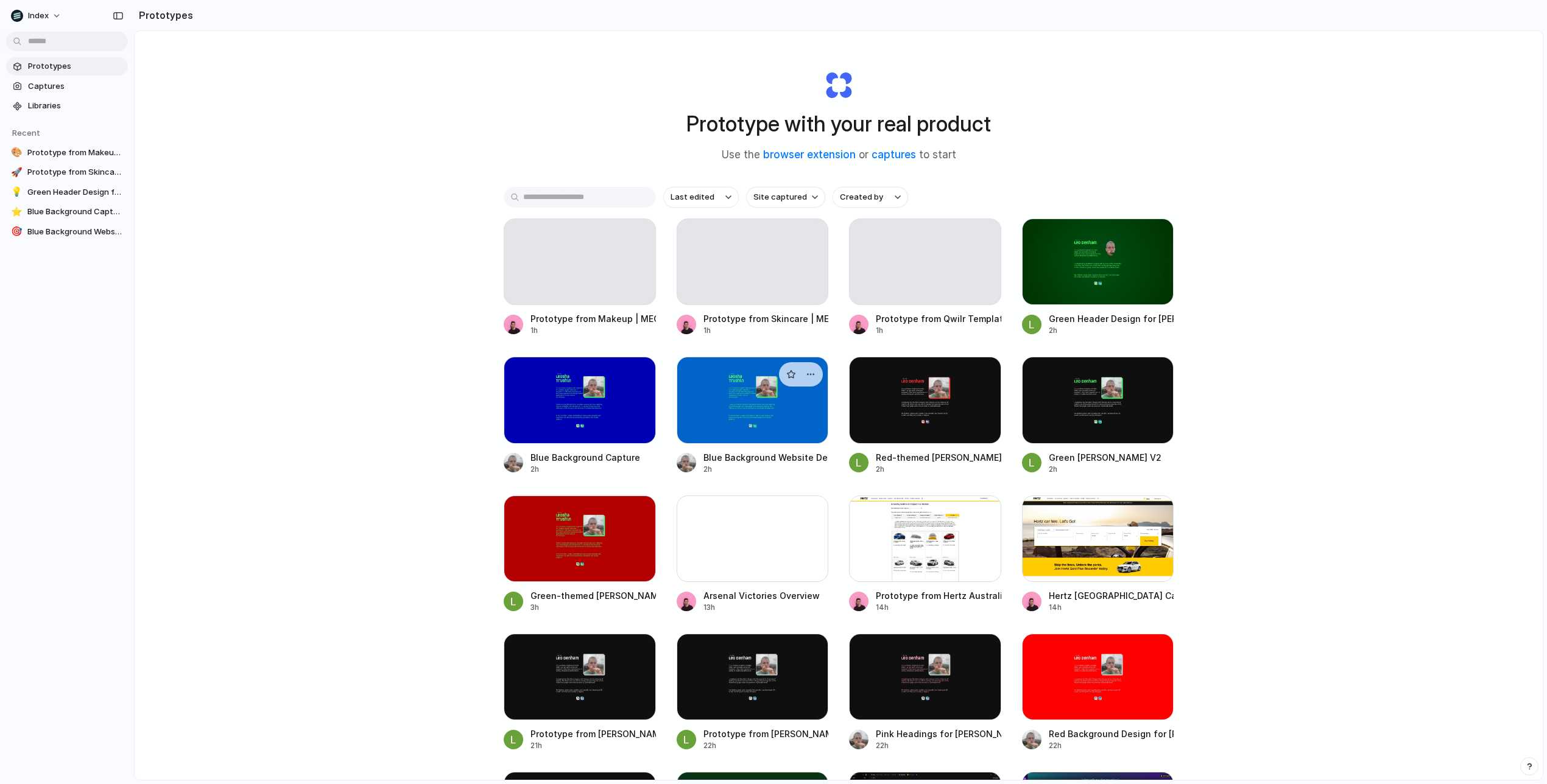
click at [749, 402] on div at bounding box center [753, 400] width 152 height 87
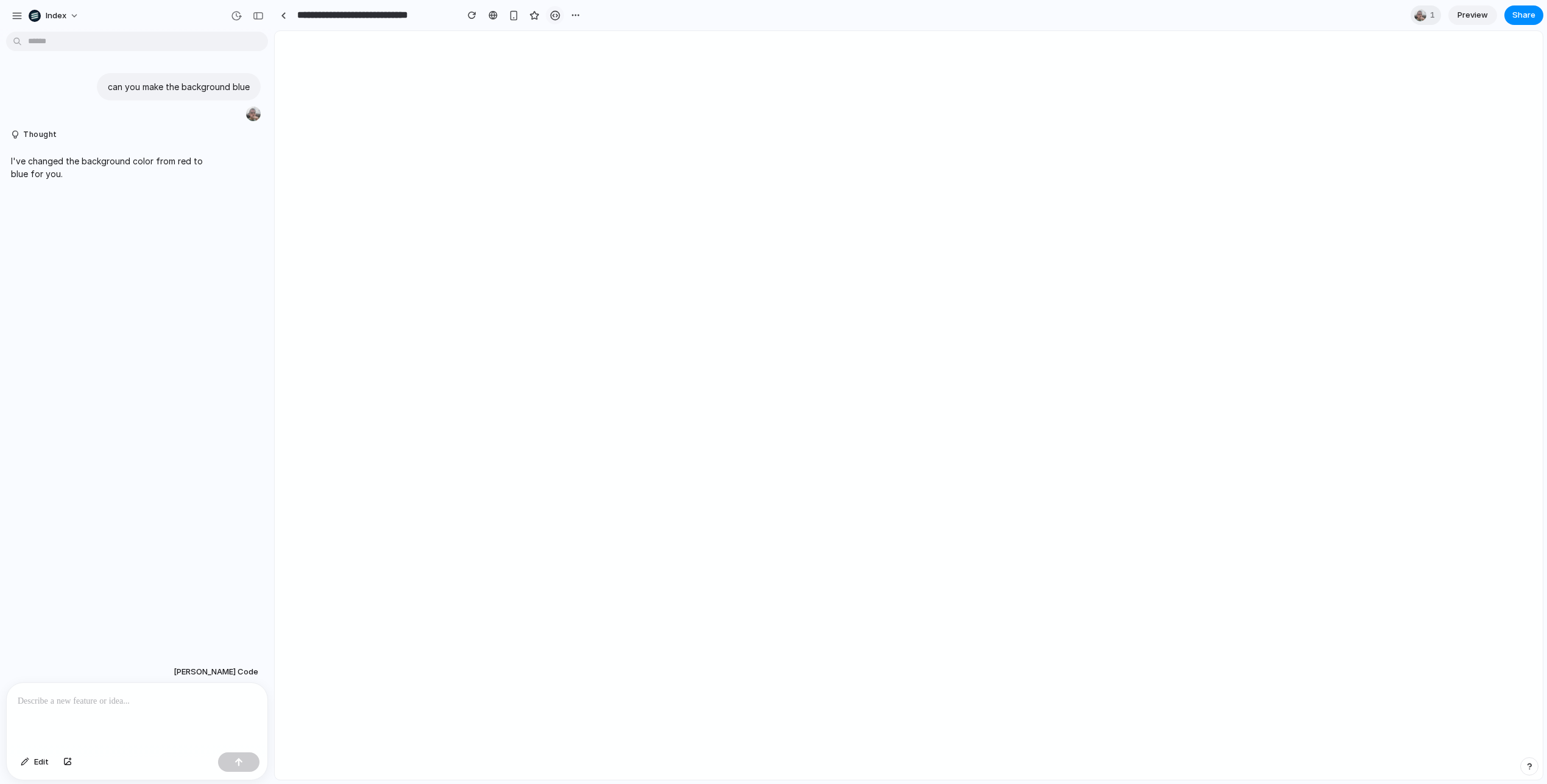
click at [554, 15] on div "button" at bounding box center [555, 16] width 11 height 11
click at [278, 15] on link at bounding box center [283, 15] width 18 height 18
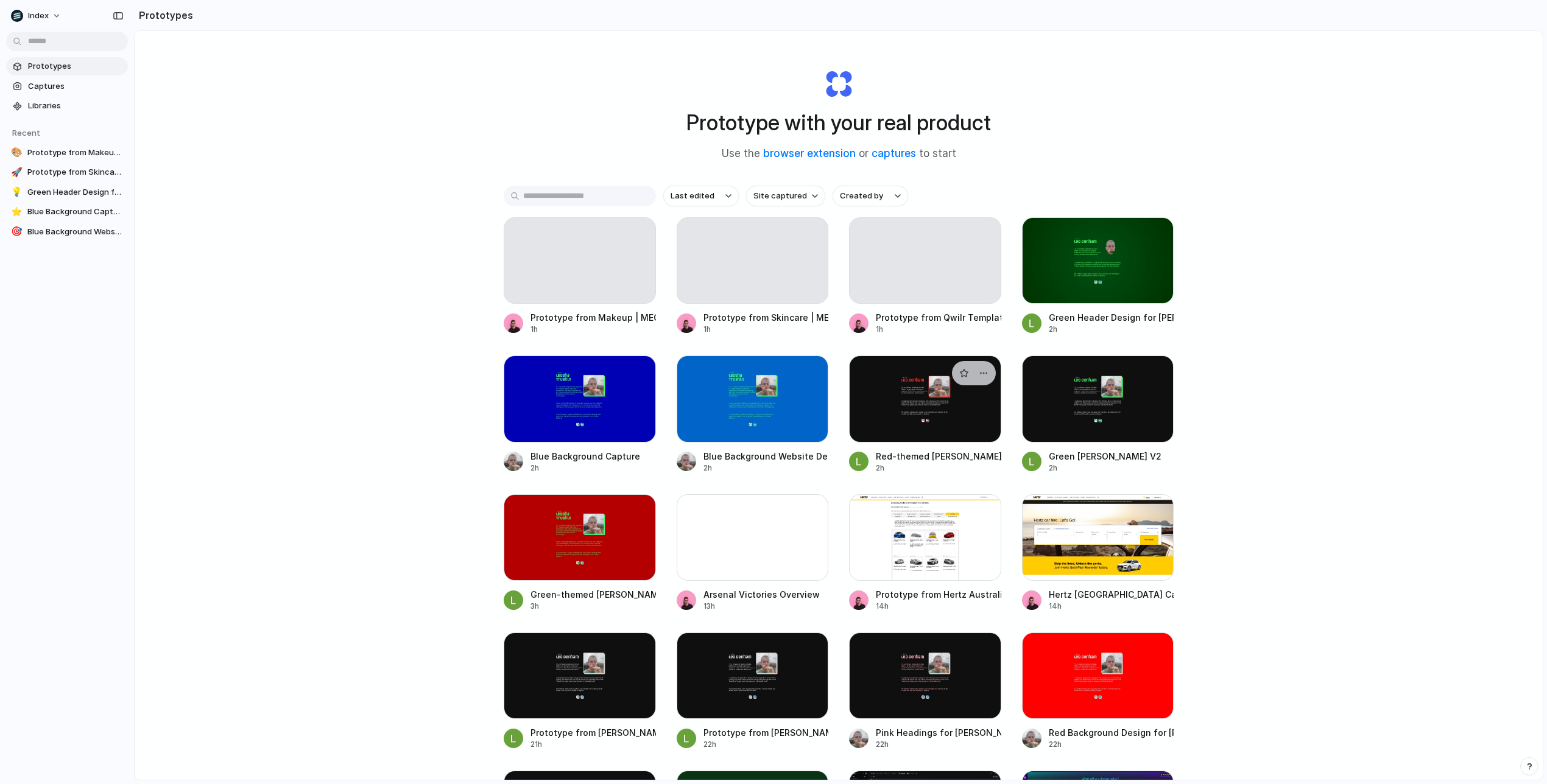
scroll to position [17, 0]
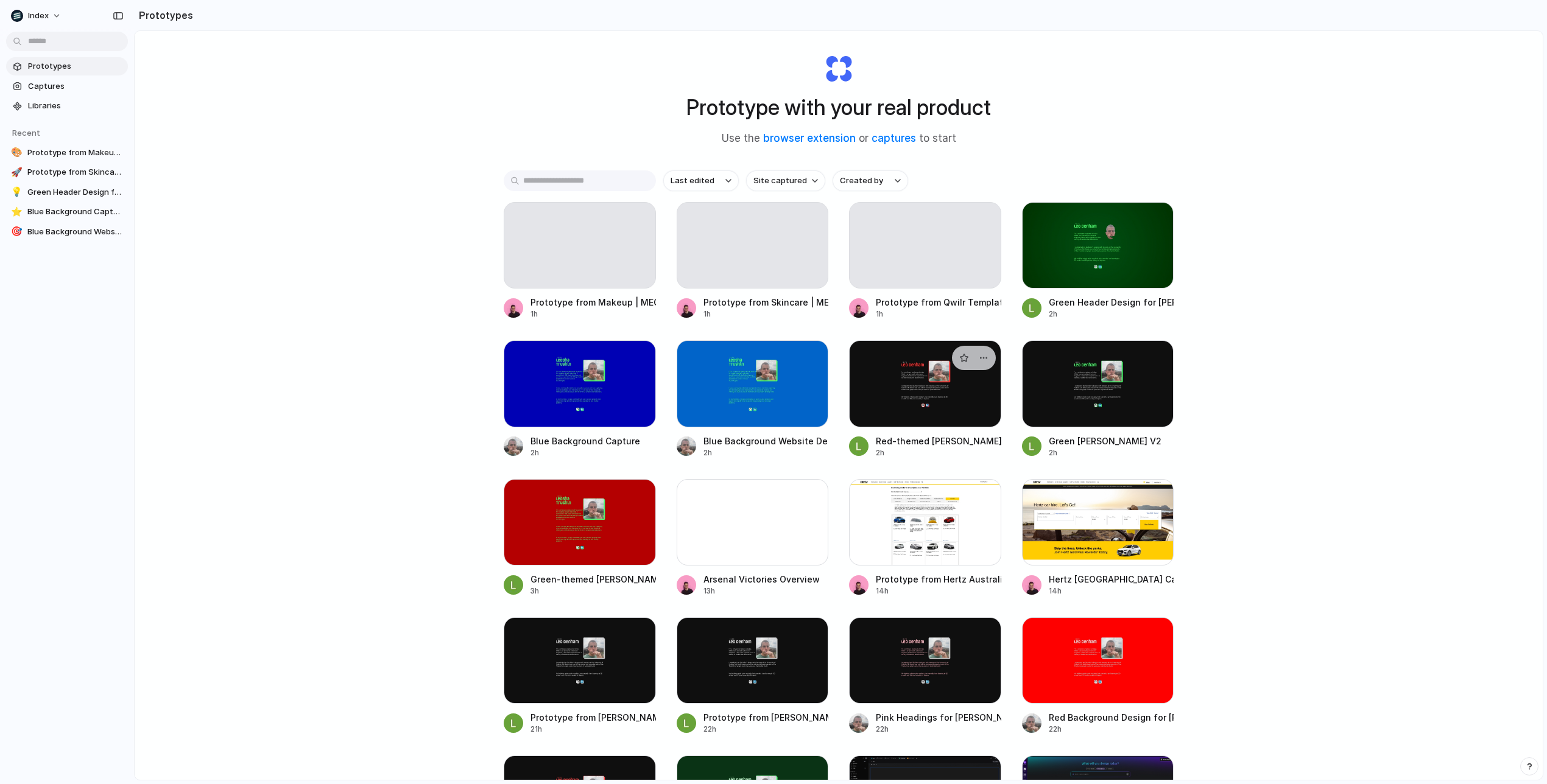
click at [936, 407] on div at bounding box center [925, 384] width 152 height 87
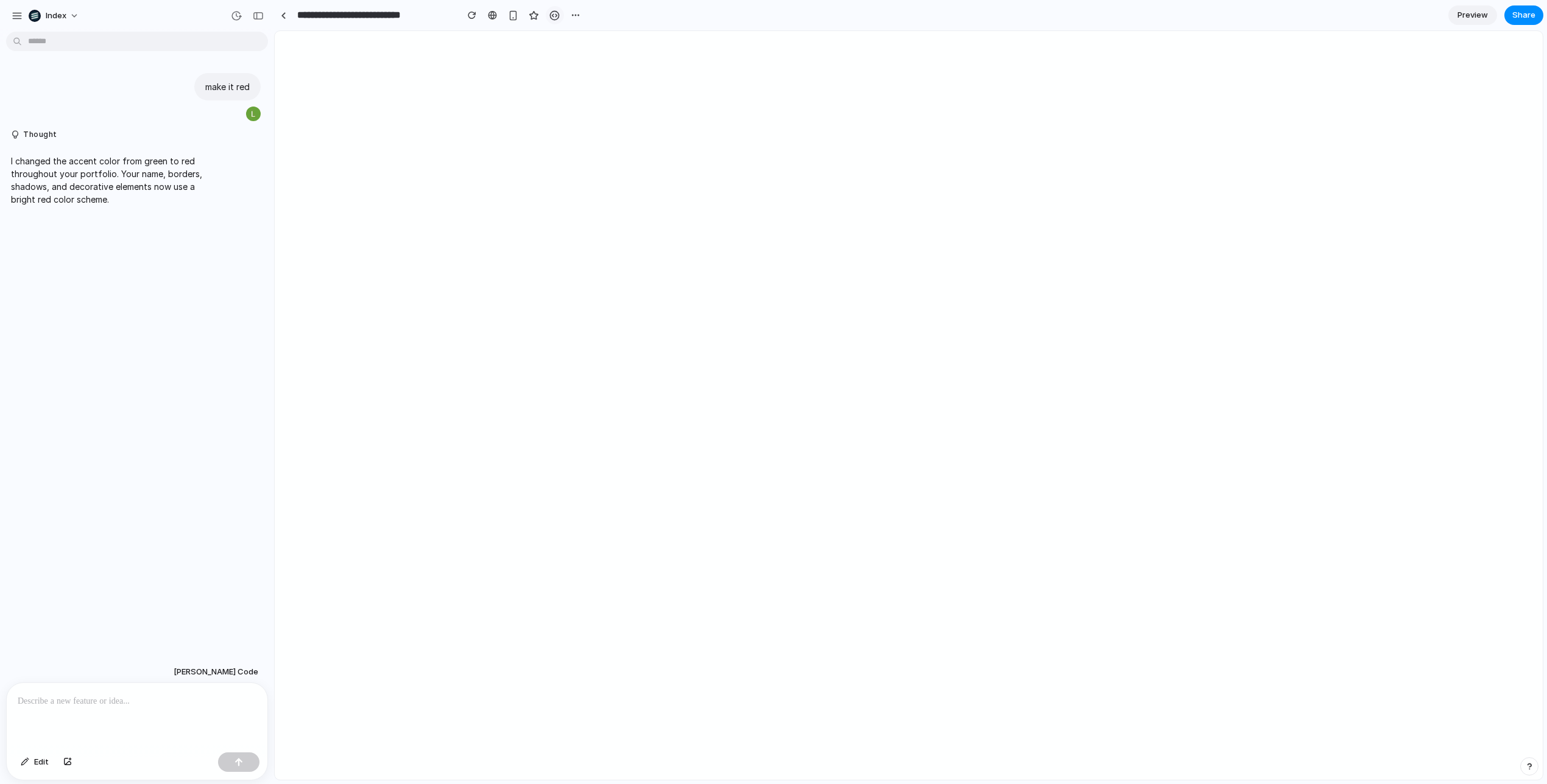
click at [557, 20] on button "button" at bounding box center [555, 15] width 18 height 18
click at [289, 17] on link at bounding box center [283, 15] width 18 height 18
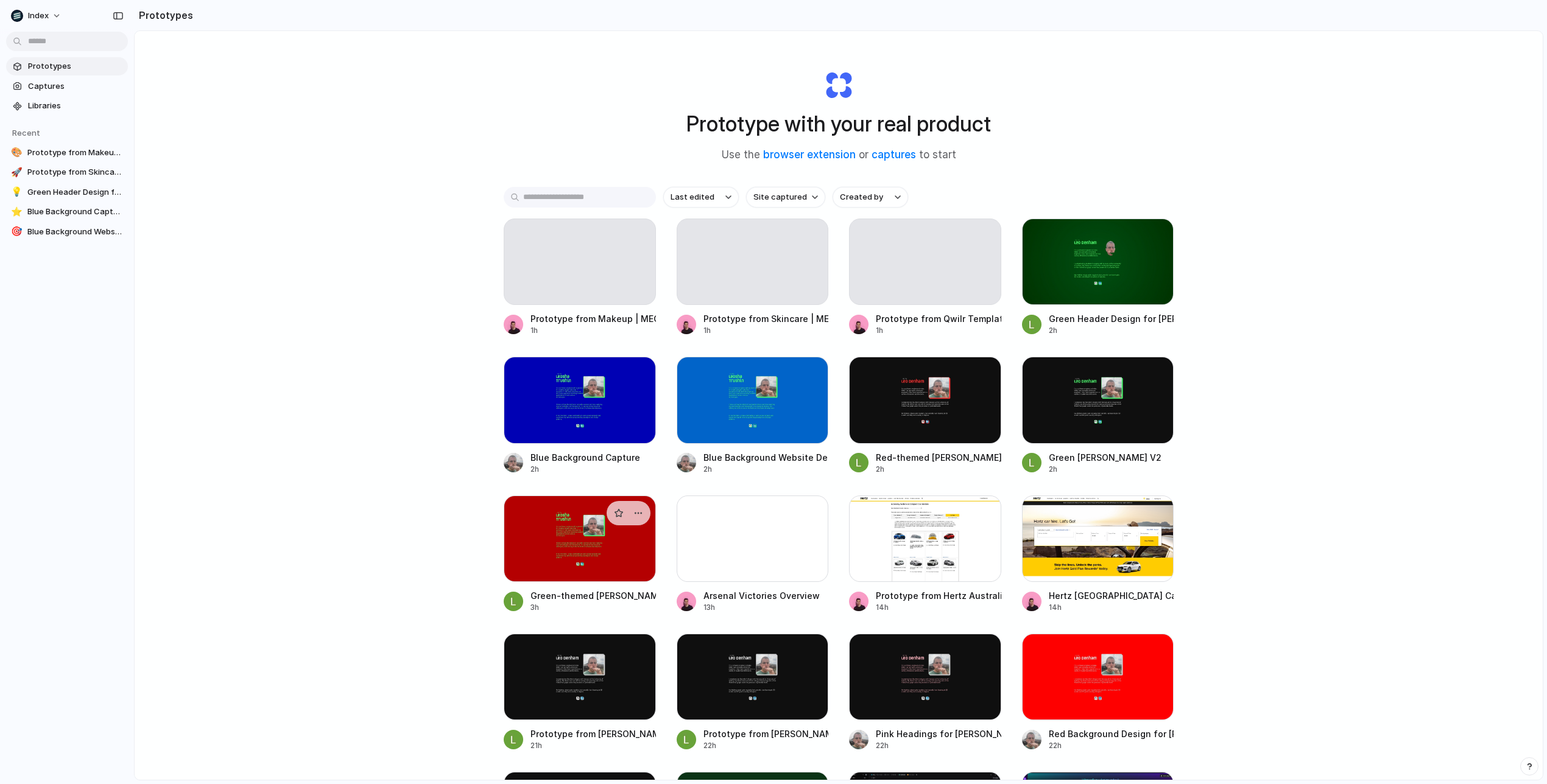
click at [585, 554] on div at bounding box center [580, 539] width 152 height 87
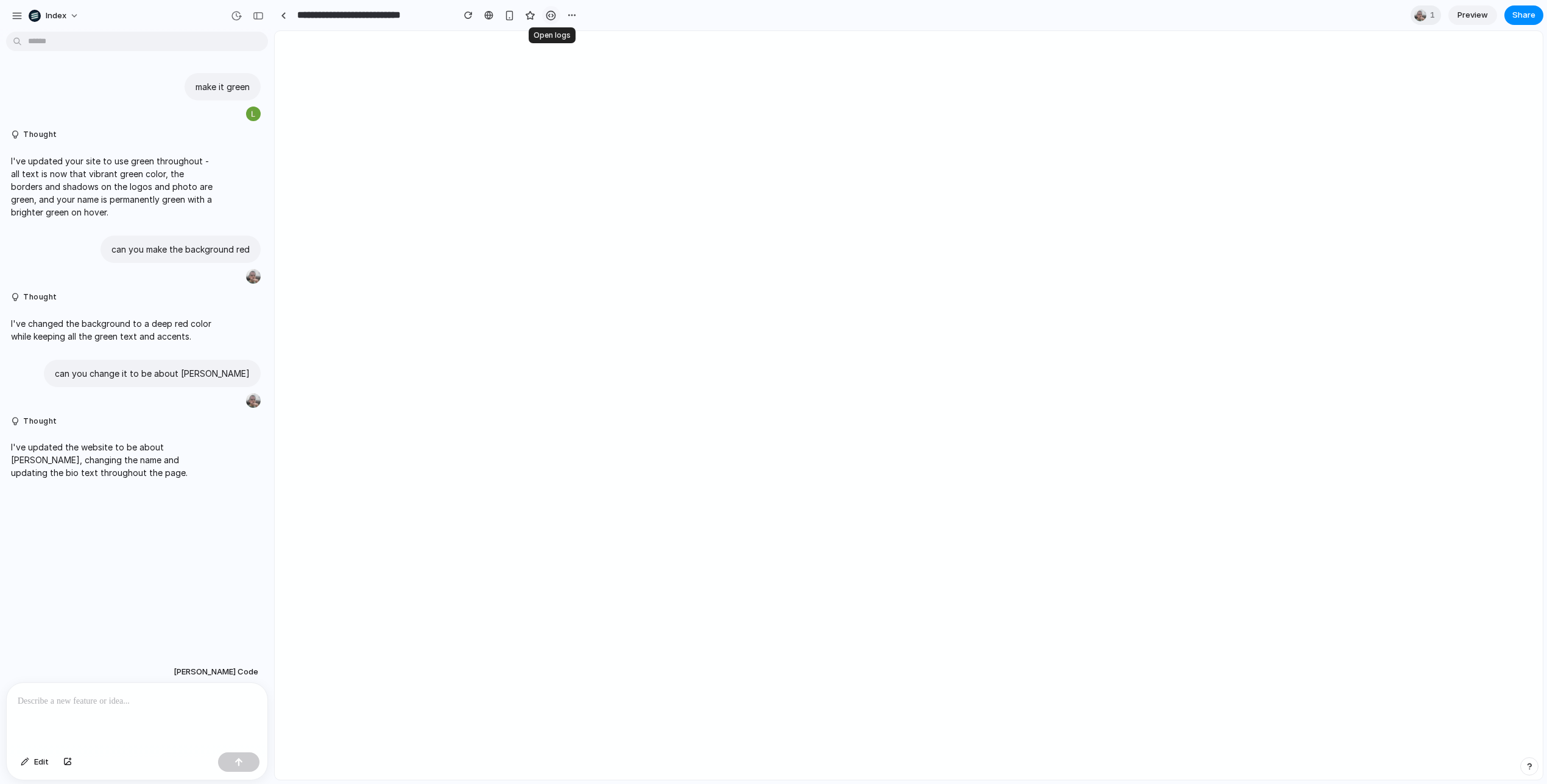
click at [554, 16] on div "button" at bounding box center [551, 16] width 11 height 11
click at [282, 19] on link at bounding box center [283, 15] width 18 height 18
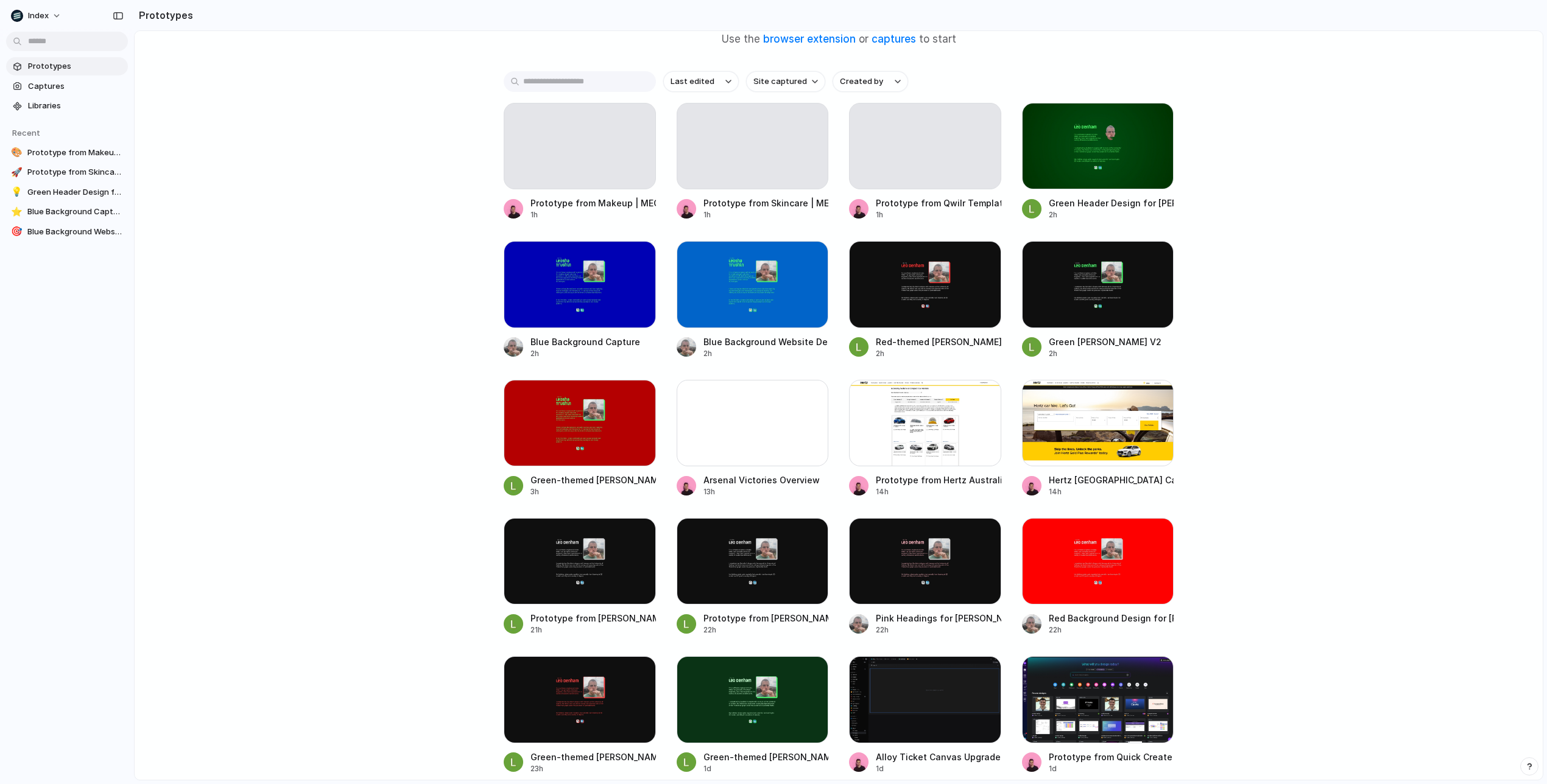
scroll to position [116, 0]
click at [709, 444] on div at bounding box center [753, 423] width 152 height 87
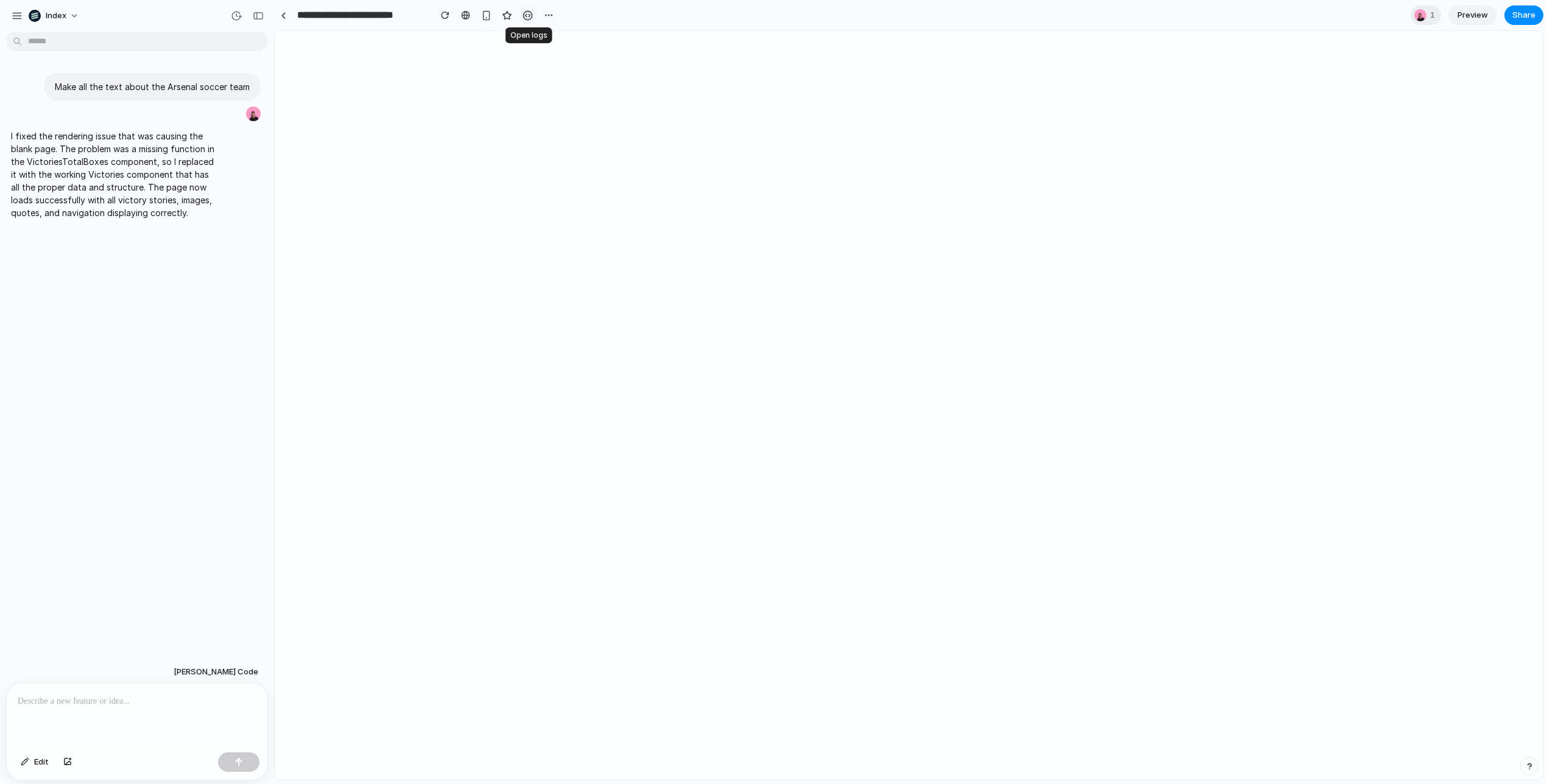
click at [525, 15] on div "button" at bounding box center [528, 16] width 11 height 11
click at [282, 12] on div at bounding box center [284, 15] width 5 height 7
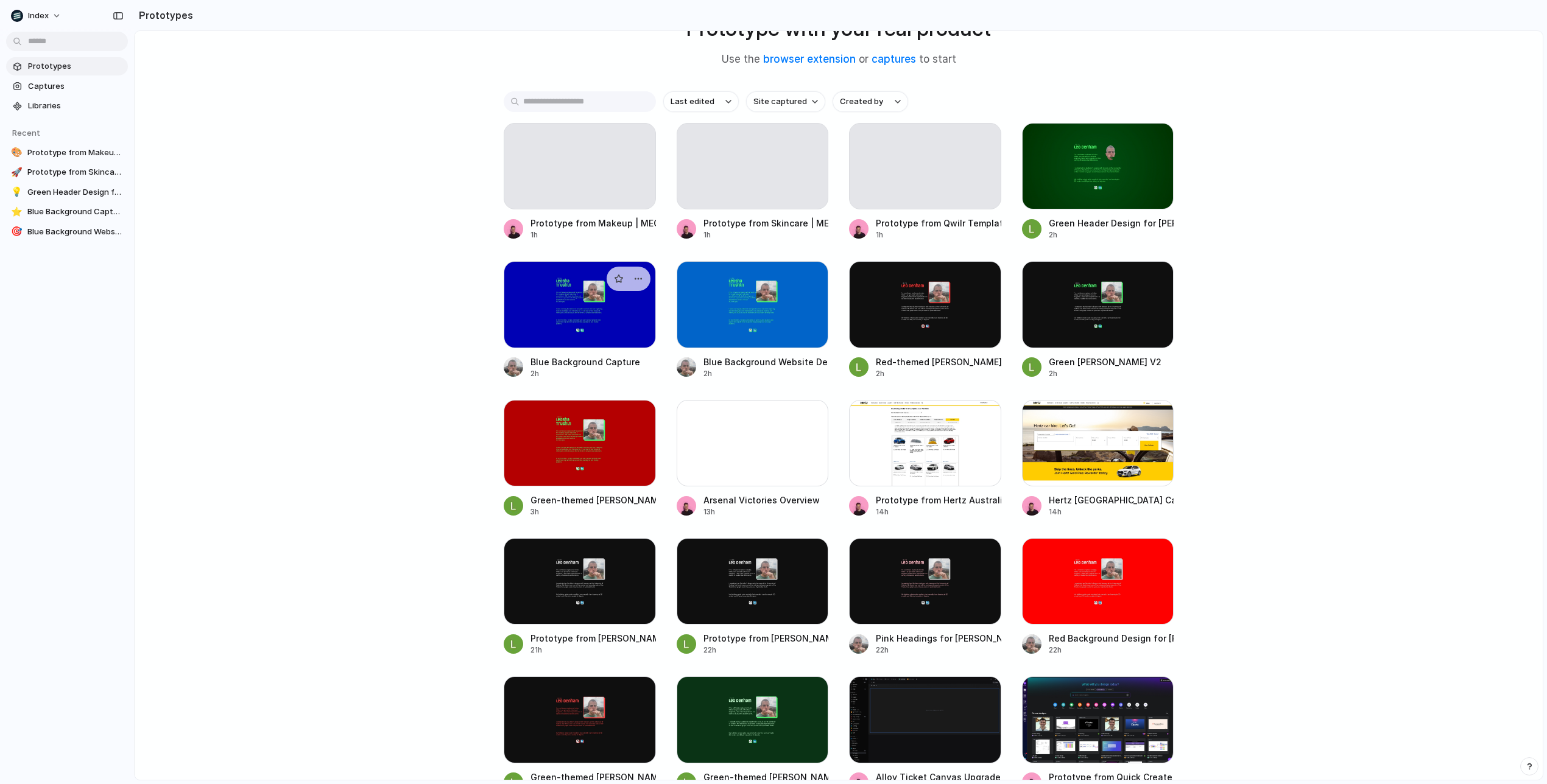
scroll to position [117, 0]
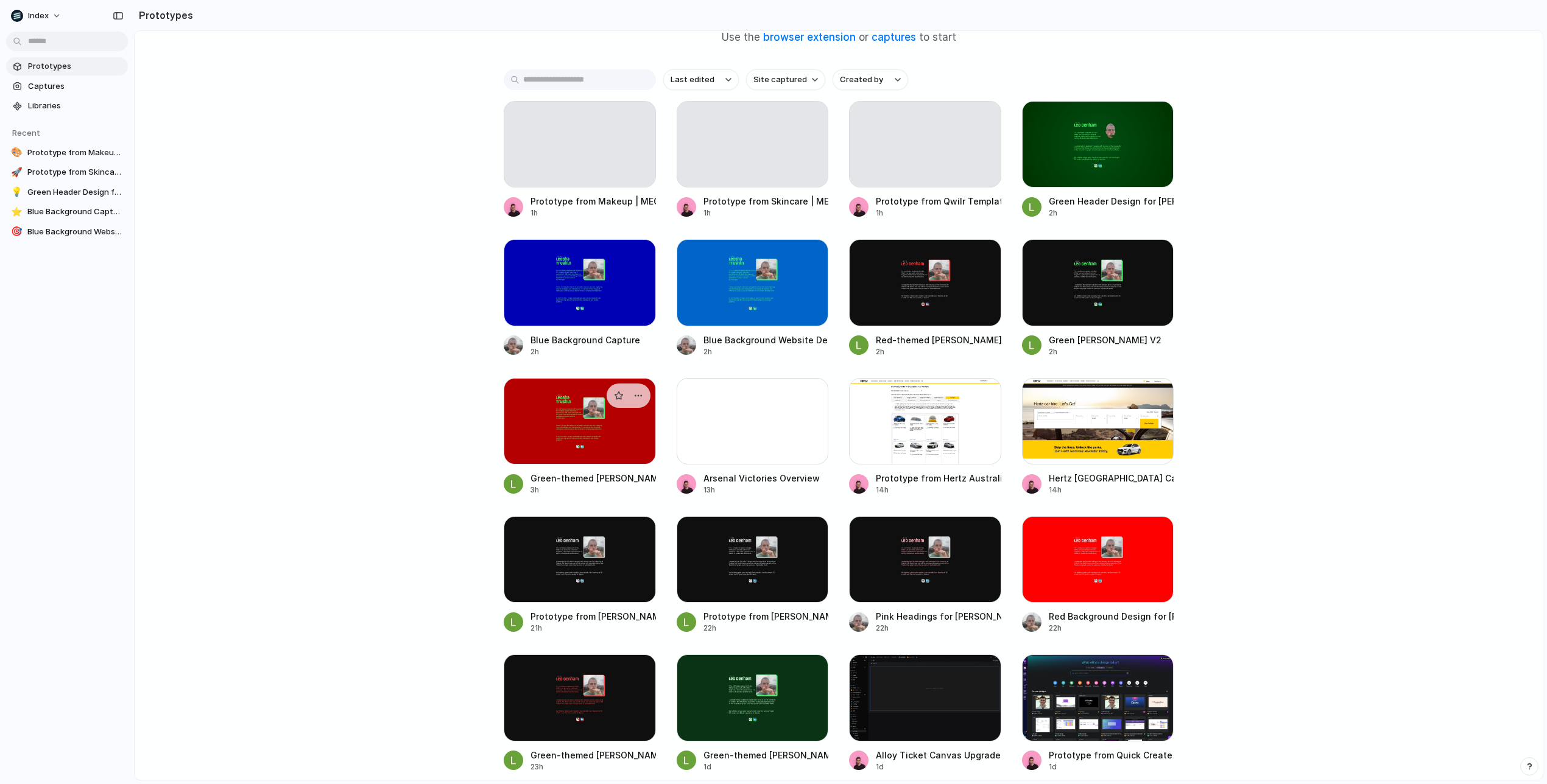
click at [579, 428] on div at bounding box center [580, 422] width 152 height 87
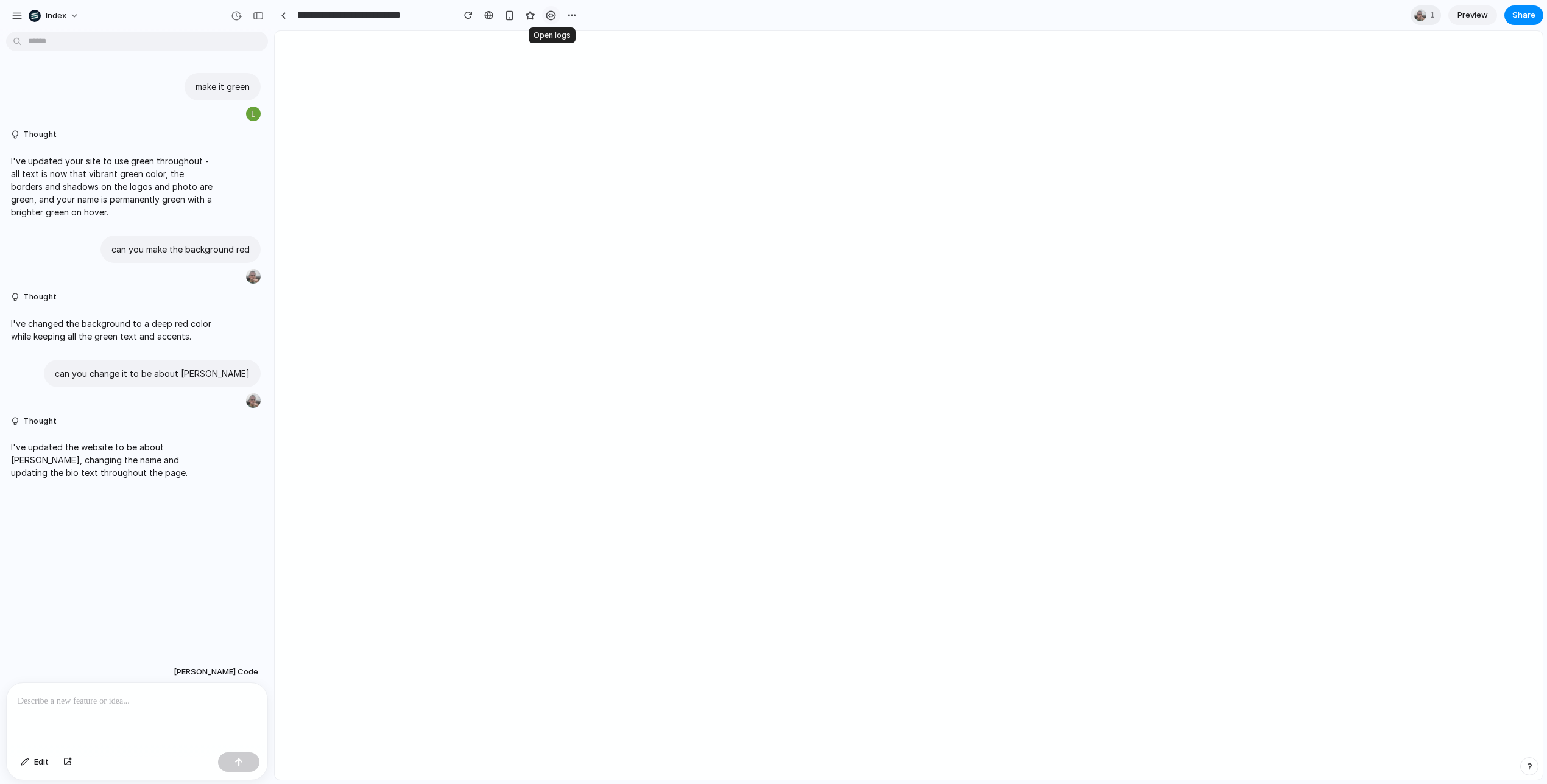
click at [551, 21] on button "button" at bounding box center [551, 15] width 18 height 18
